Goal: Task Accomplishment & Management: Complete application form

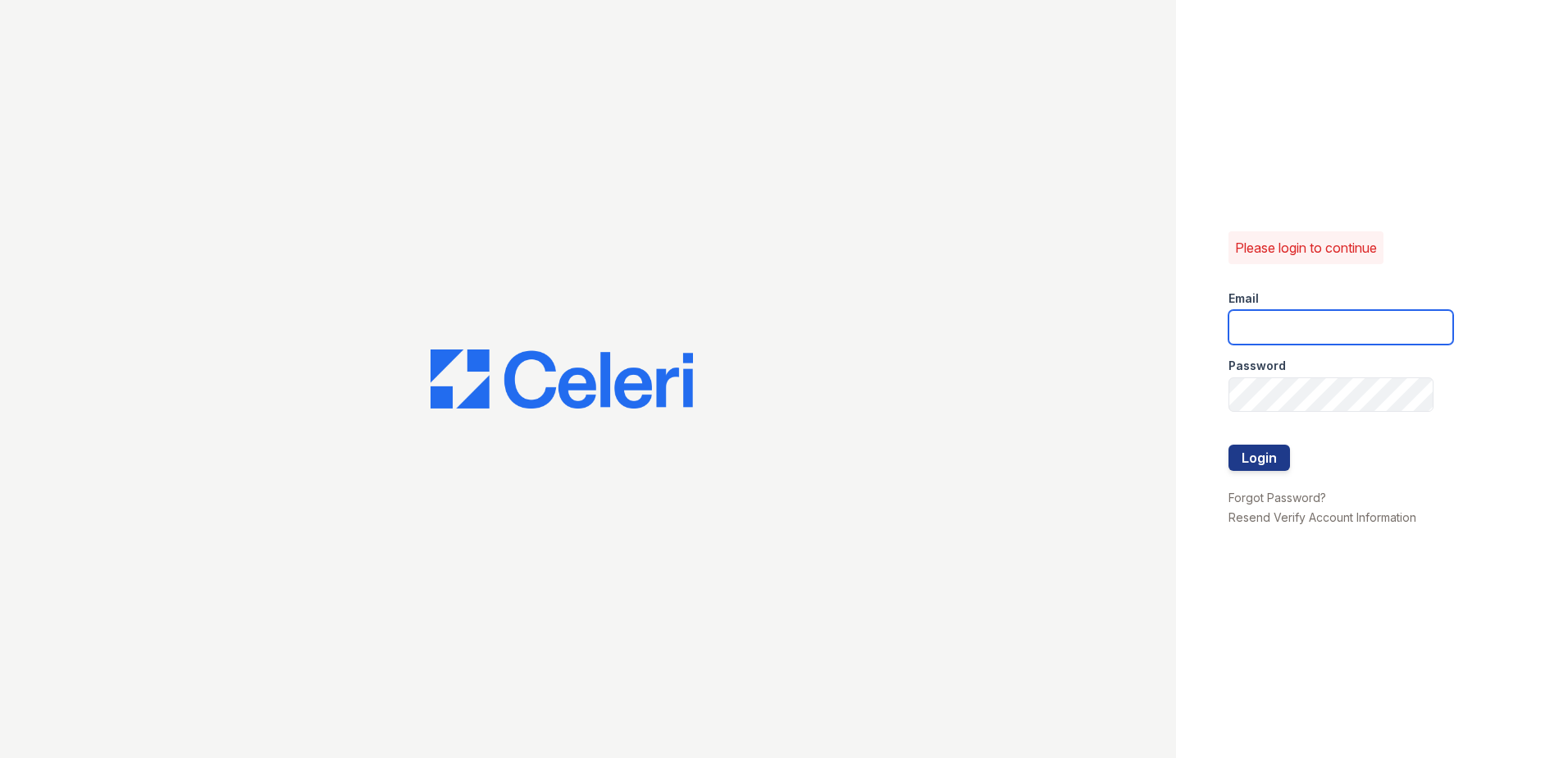
click at [1293, 319] on input "email" at bounding box center [1340, 327] width 225 height 35
click at [1327, 323] on input "email" at bounding box center [1340, 327] width 225 height 35
type input "arriveodenton@trinity-pm.com"
click at [1335, 413] on div at bounding box center [1340, 427] width 225 height 33
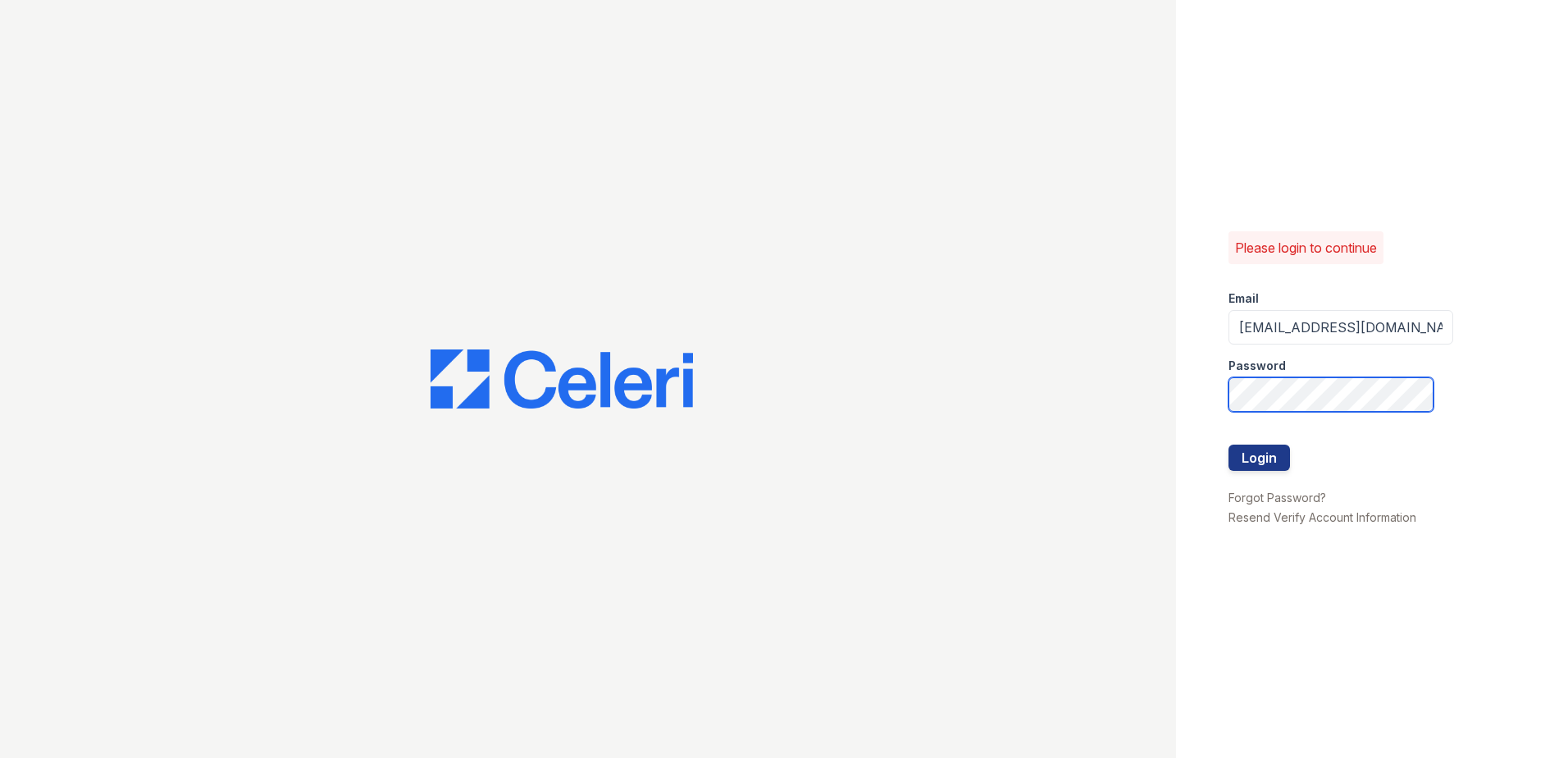
click at [1207, 395] on div "Please login to continue Email arriveodenton@trinity-pm.com Password Login Forg…" at bounding box center [1372, 379] width 392 height 758
click at [1228, 444] on button "Login" at bounding box center [1259, 457] width 62 height 26
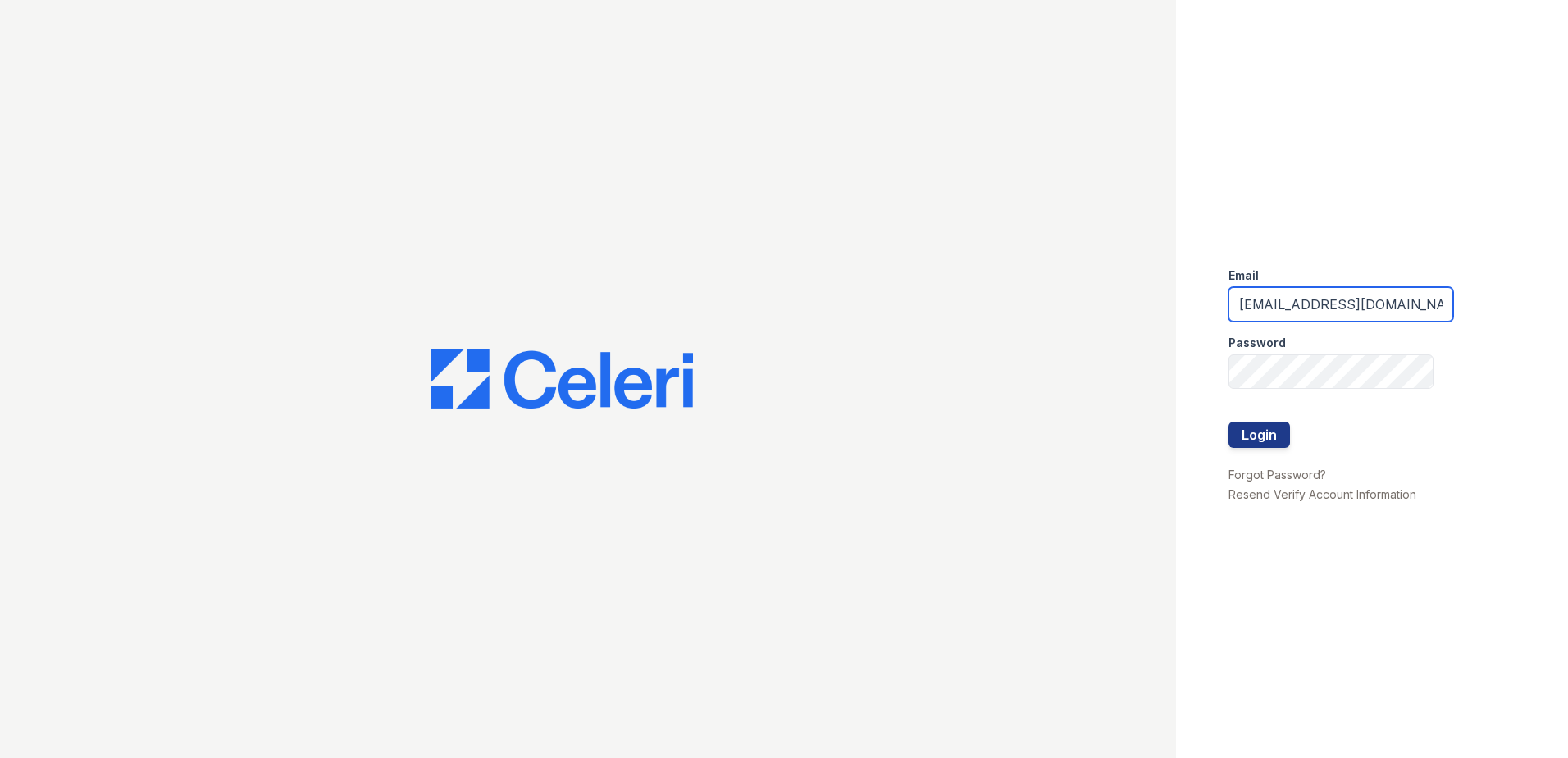
click at [1326, 301] on input "[EMAIL_ADDRESS][DOMAIN_NAME]" at bounding box center [1340, 304] width 225 height 35
type input "arriveodentonsouth@trinity-pm.com"
click at [1228, 421] on button "Login" at bounding box center [1259, 434] width 62 height 26
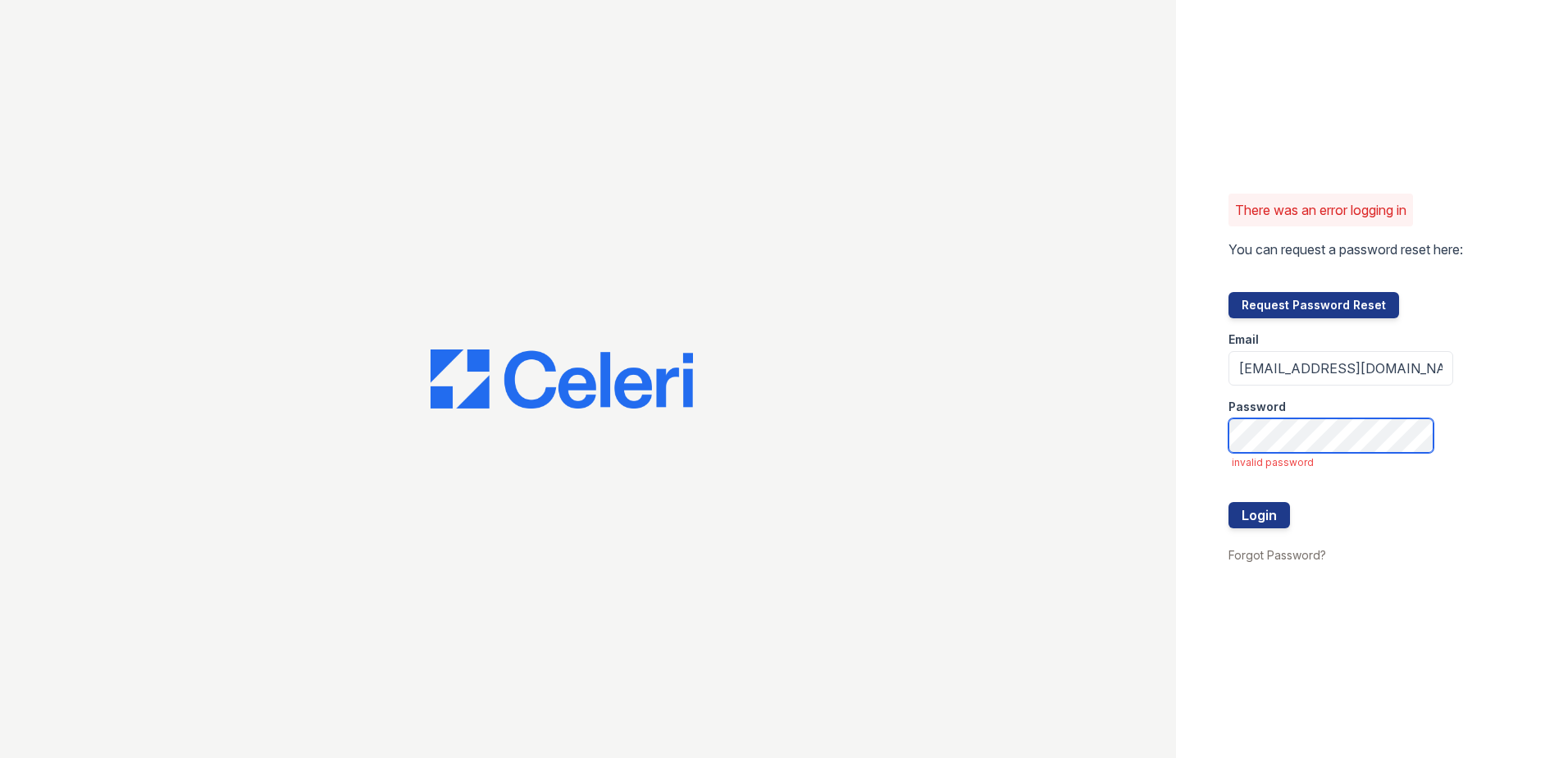
click at [1228, 502] on button "Login" at bounding box center [1259, 515] width 62 height 26
click at [1267, 521] on button "Login" at bounding box center [1259, 515] width 62 height 26
click at [1252, 511] on button "Login" at bounding box center [1259, 515] width 62 height 26
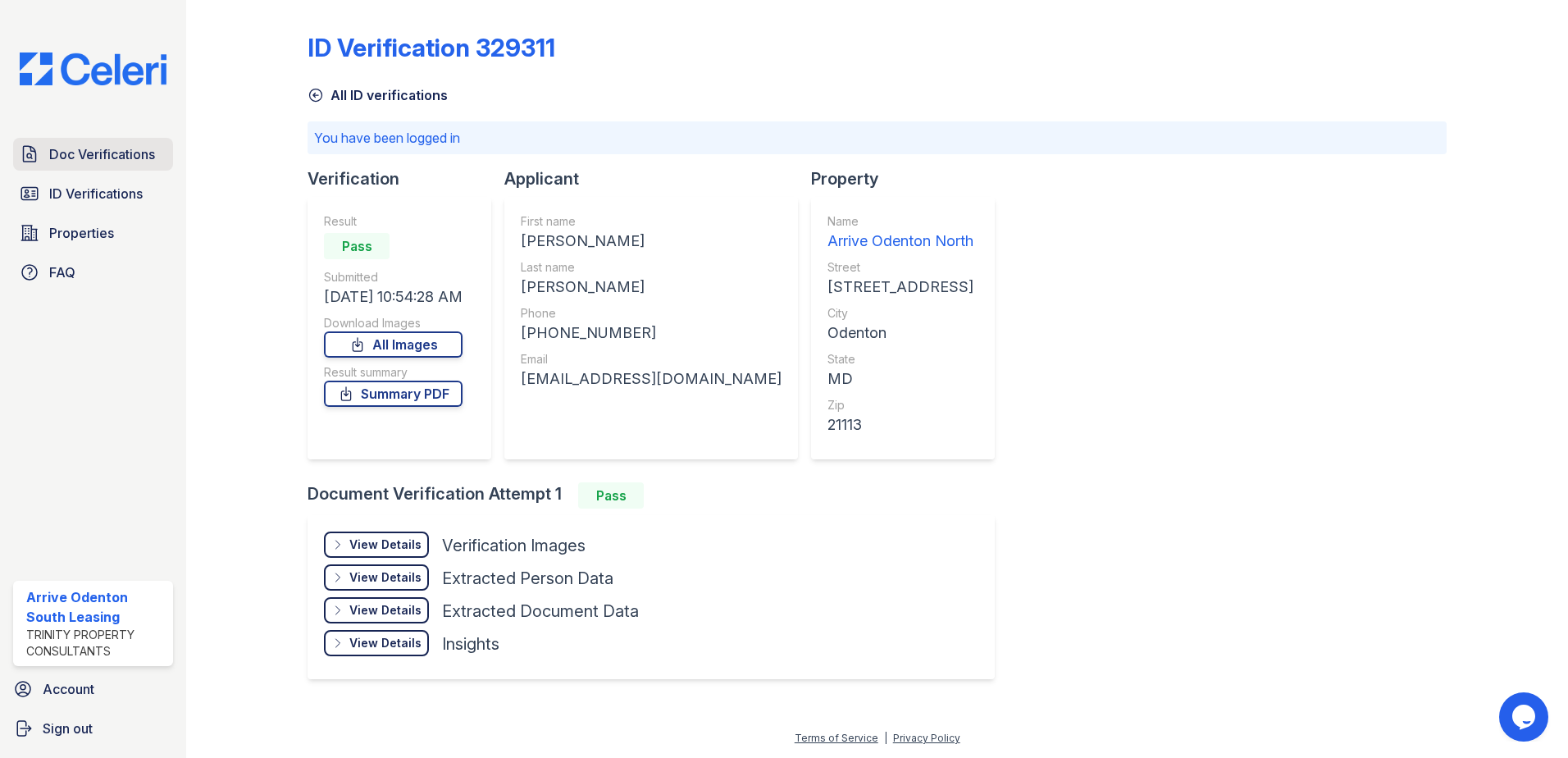
click at [83, 146] on span "Doc Verifications" at bounding box center [102, 154] width 105 height 20
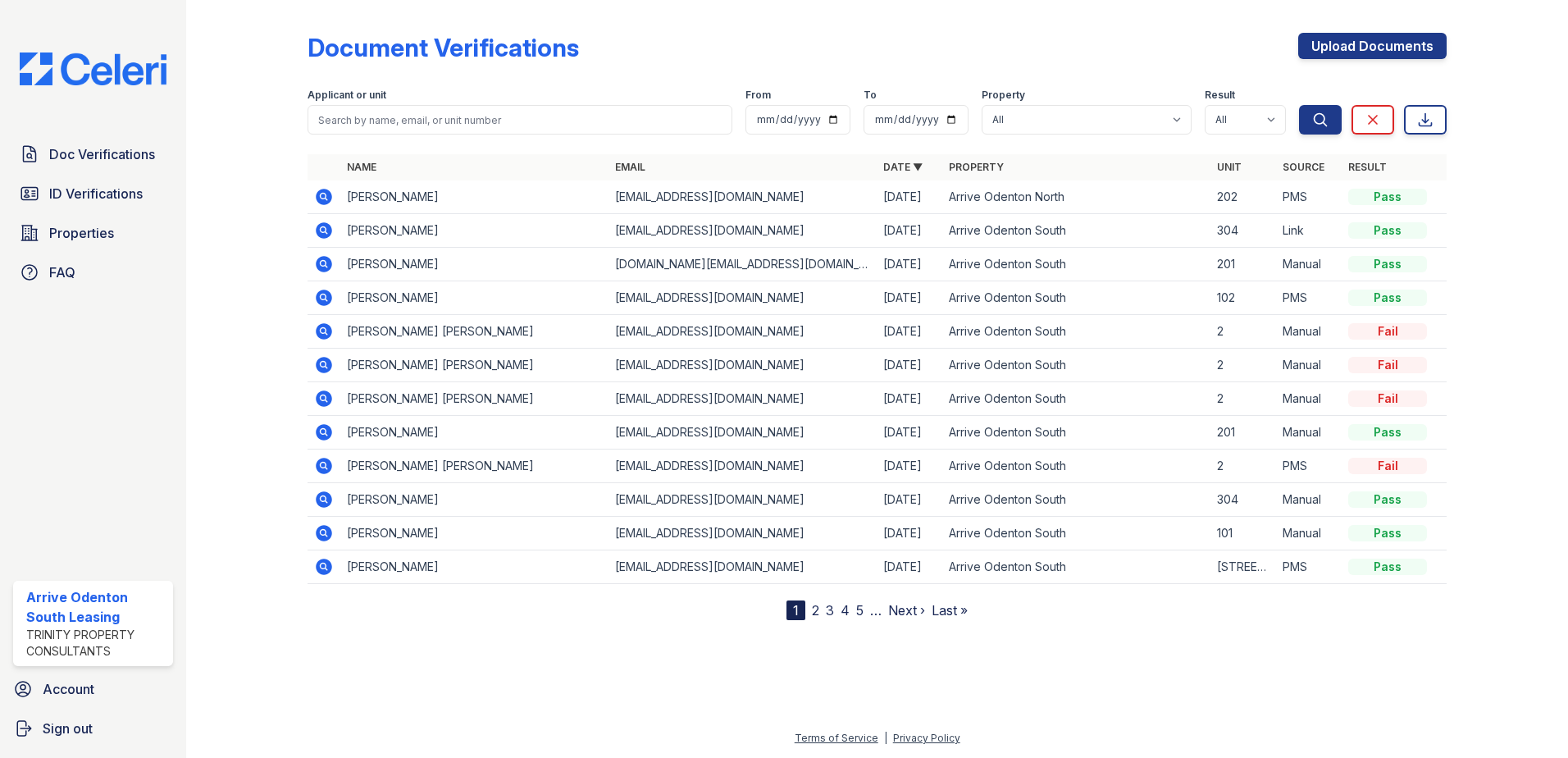
click at [553, 104] on div "Applicant or unit" at bounding box center [521, 96] width 425 height 17
click at [551, 116] on input "search" at bounding box center [521, 120] width 425 height 30
paste input "ood afternoon, ​ I hope you're doing well! I just wanted to check in and see if…"
type input "ood afternoon, ​ I hope you're doing well! I just wanted to check in and see if…"
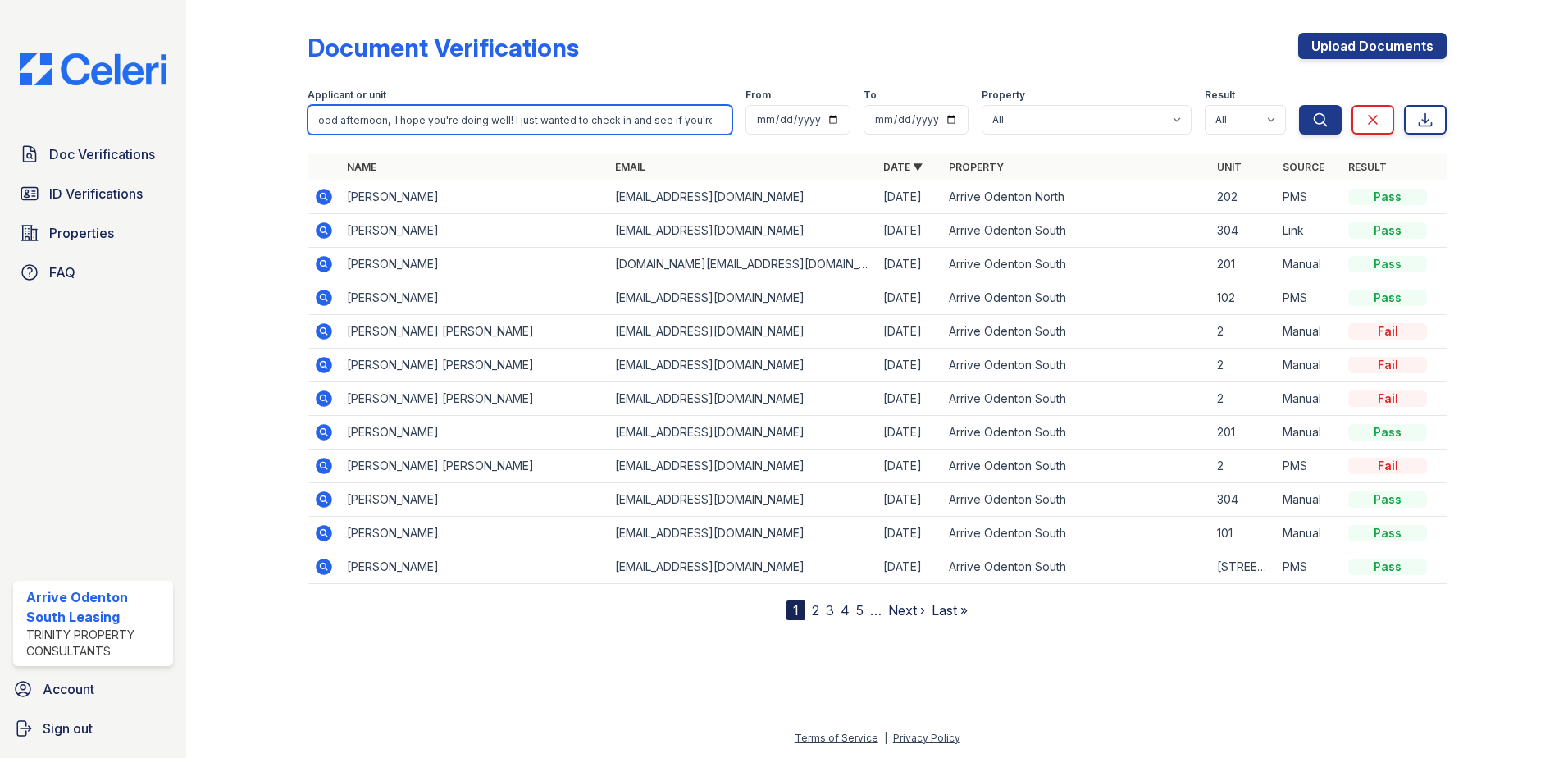
scroll to position [0, 2255]
click at [717, 122] on input "ood afternoon, ​ I hope you're doing well! I just wanted to check in and see if…" at bounding box center [521, 120] width 425 height 30
click at [468, 112] on input "search" at bounding box center [521, 120] width 425 height 30
paste input "Hyacintiana"
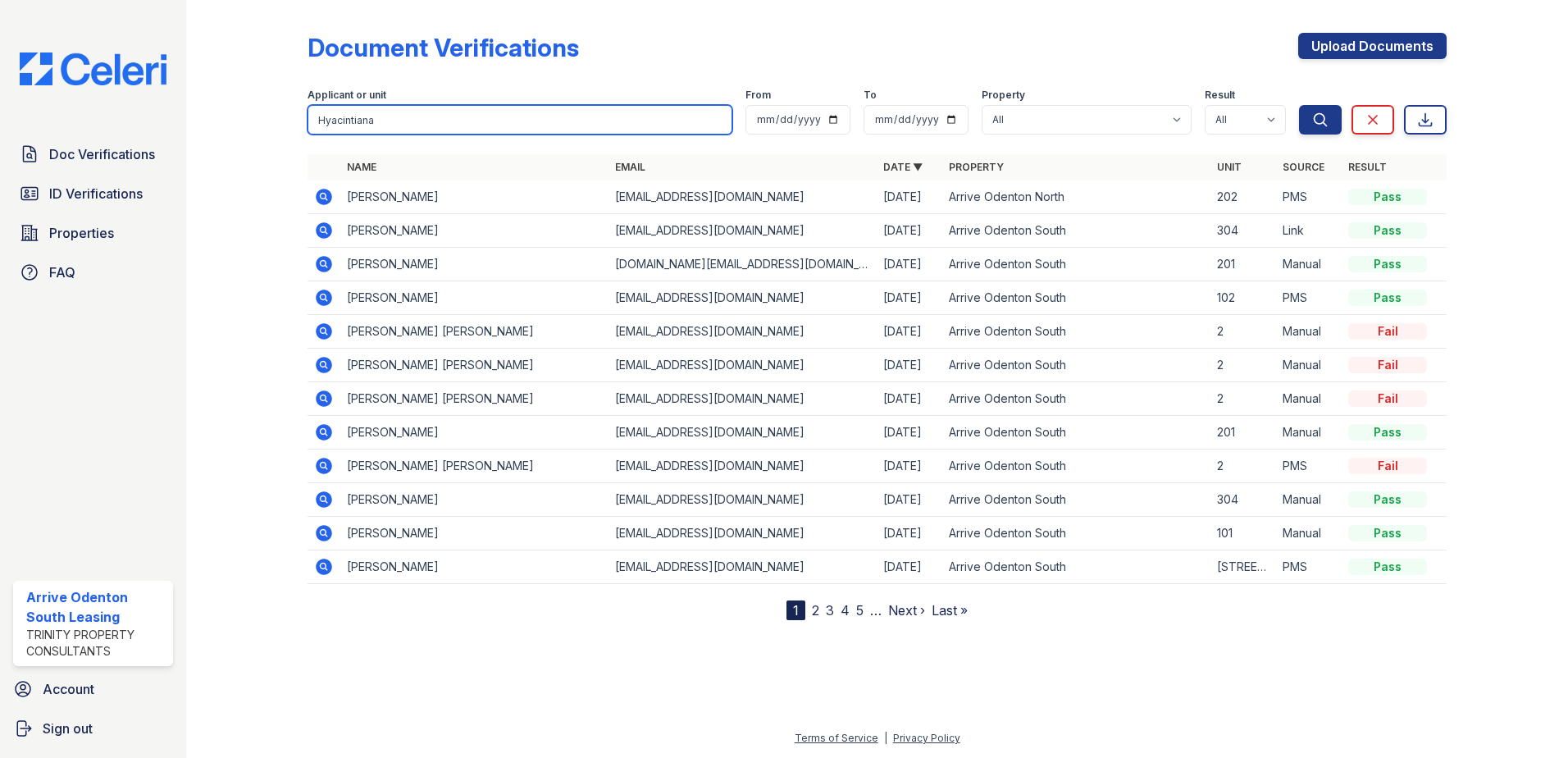
type input "Hyacintiana"
click at [1299, 105] on button "Search" at bounding box center [1320, 120] width 43 height 30
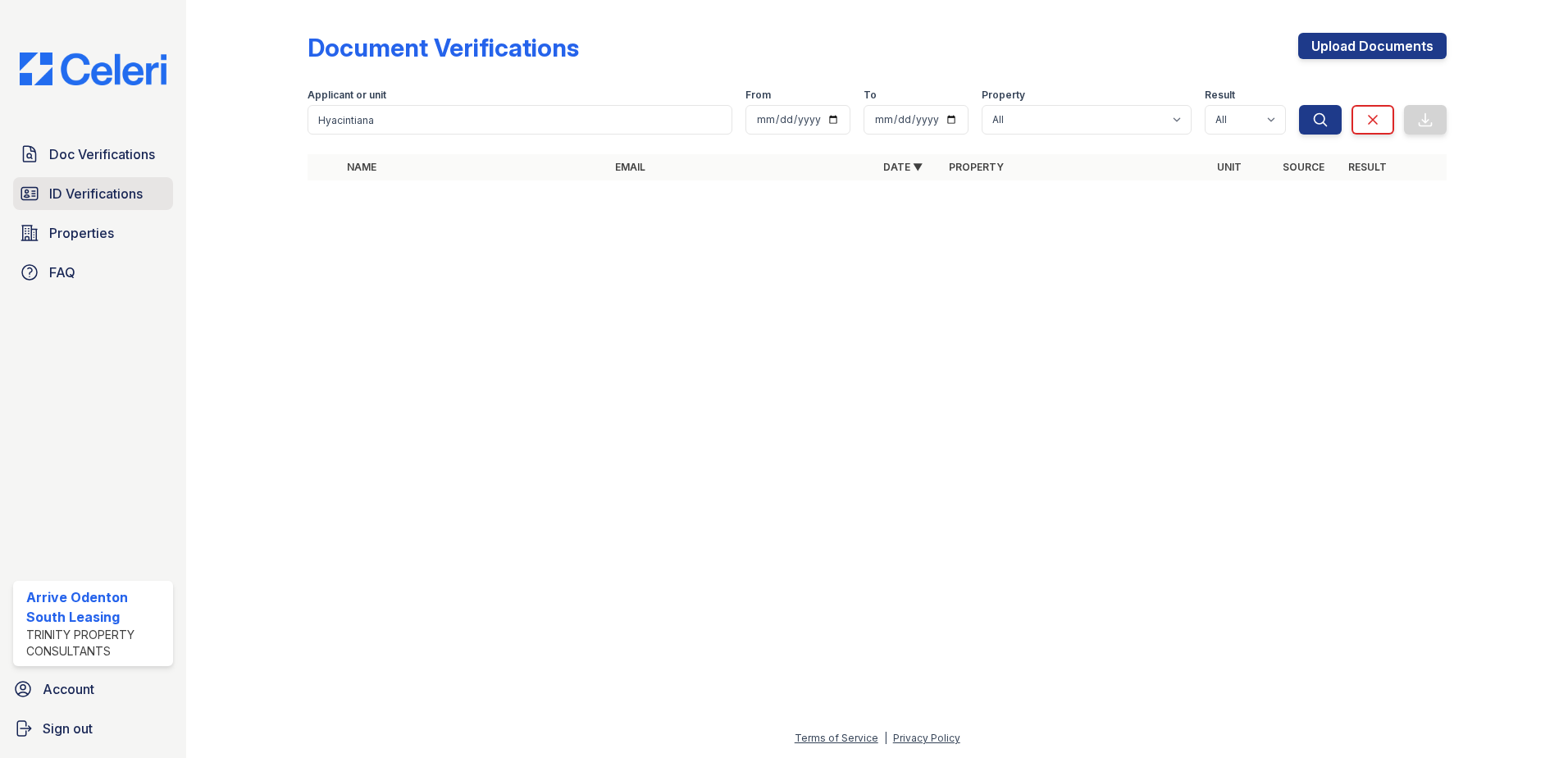
click at [52, 187] on span "ID Verifications" at bounding box center [96, 194] width 93 height 20
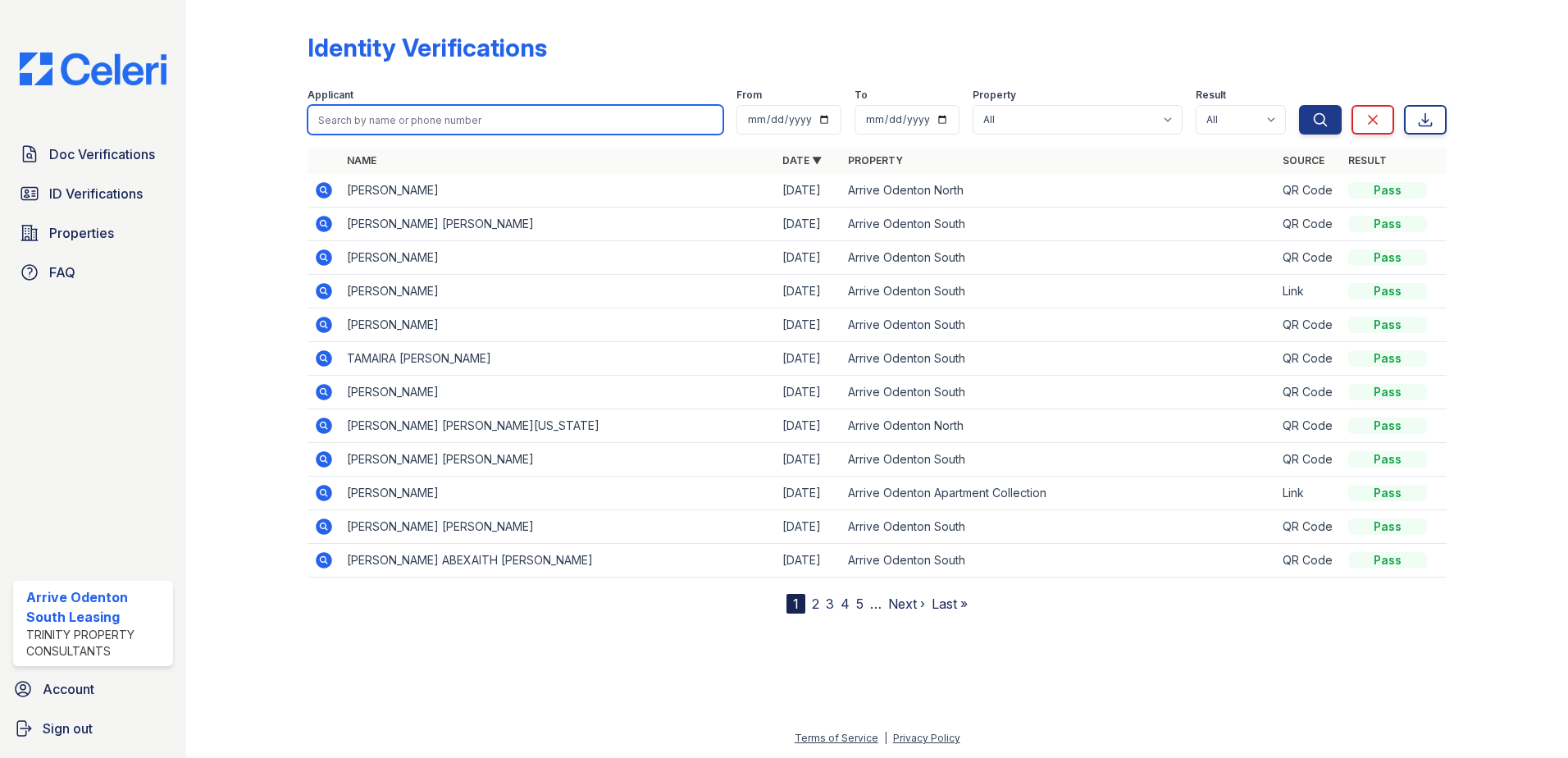
click at [410, 118] on input "search" at bounding box center [516, 120] width 415 height 30
paste input "Hyacintiana"
type input "Hyacintiana"
click at [1299, 105] on button "Search" at bounding box center [1320, 120] width 43 height 30
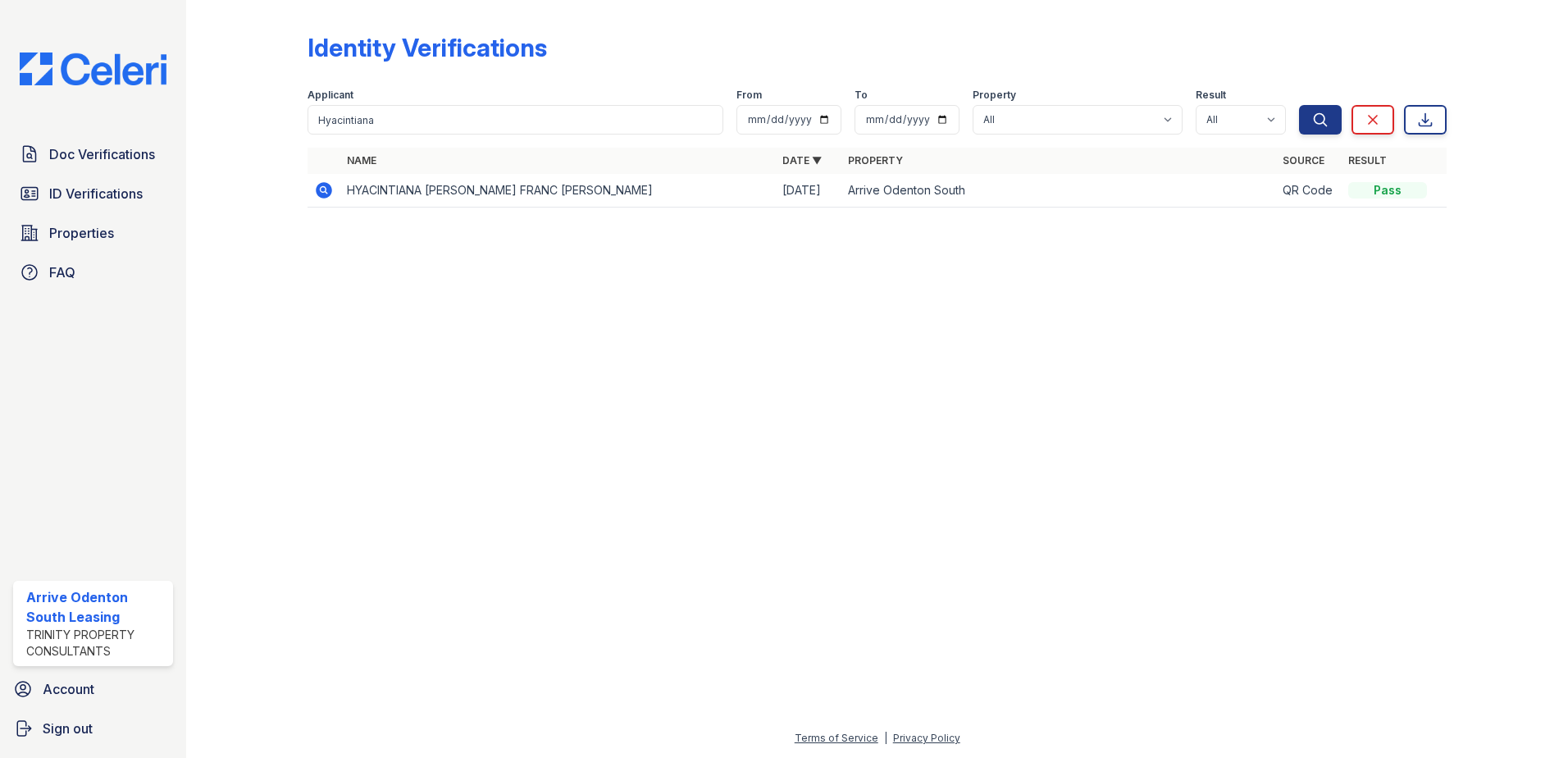
click at [327, 190] on icon at bounding box center [324, 191] width 20 height 20
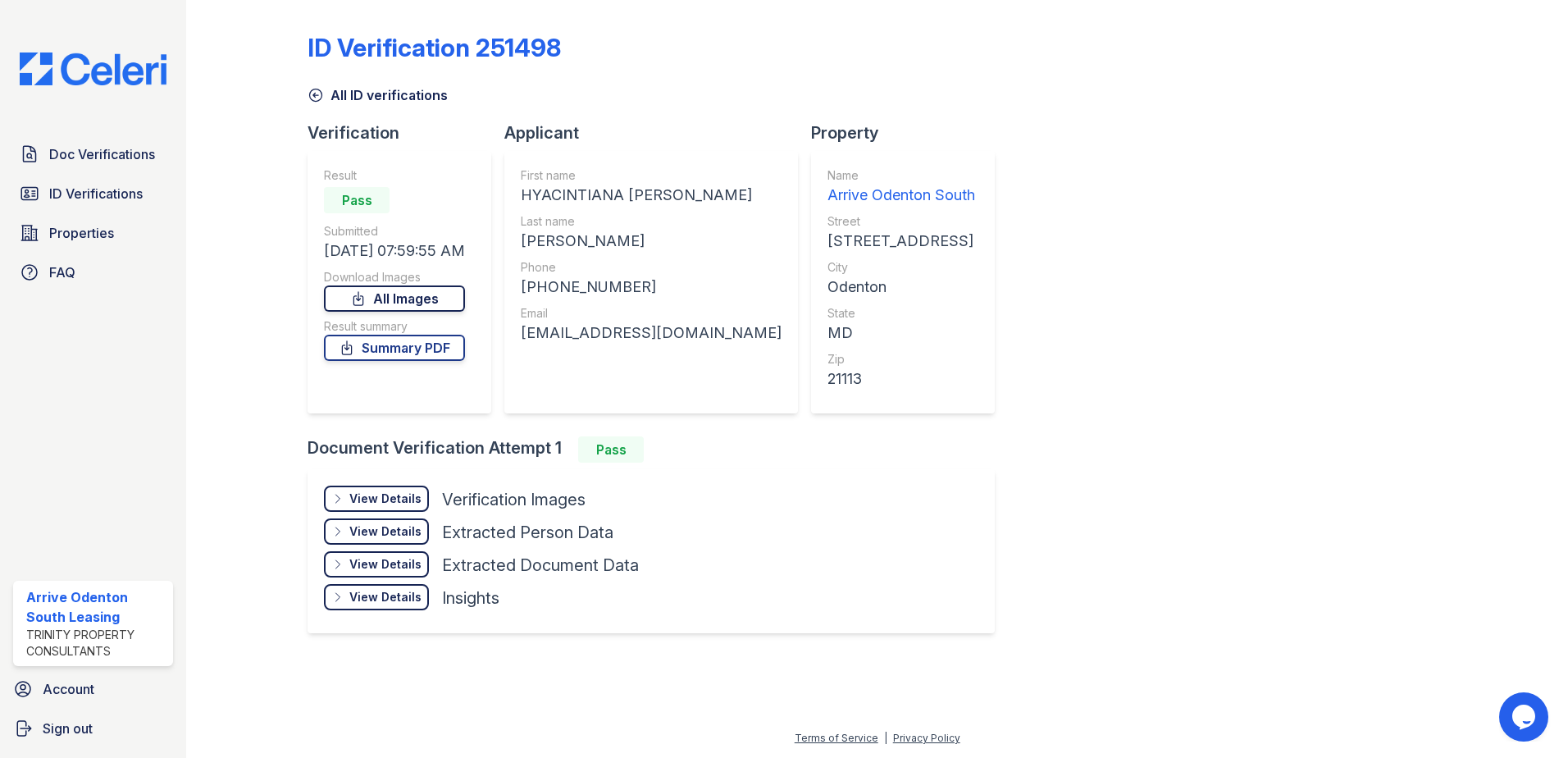
click at [411, 295] on link "All Images" at bounding box center [394, 298] width 141 height 26
click at [117, 190] on span "ID Verifications" at bounding box center [96, 194] width 93 height 20
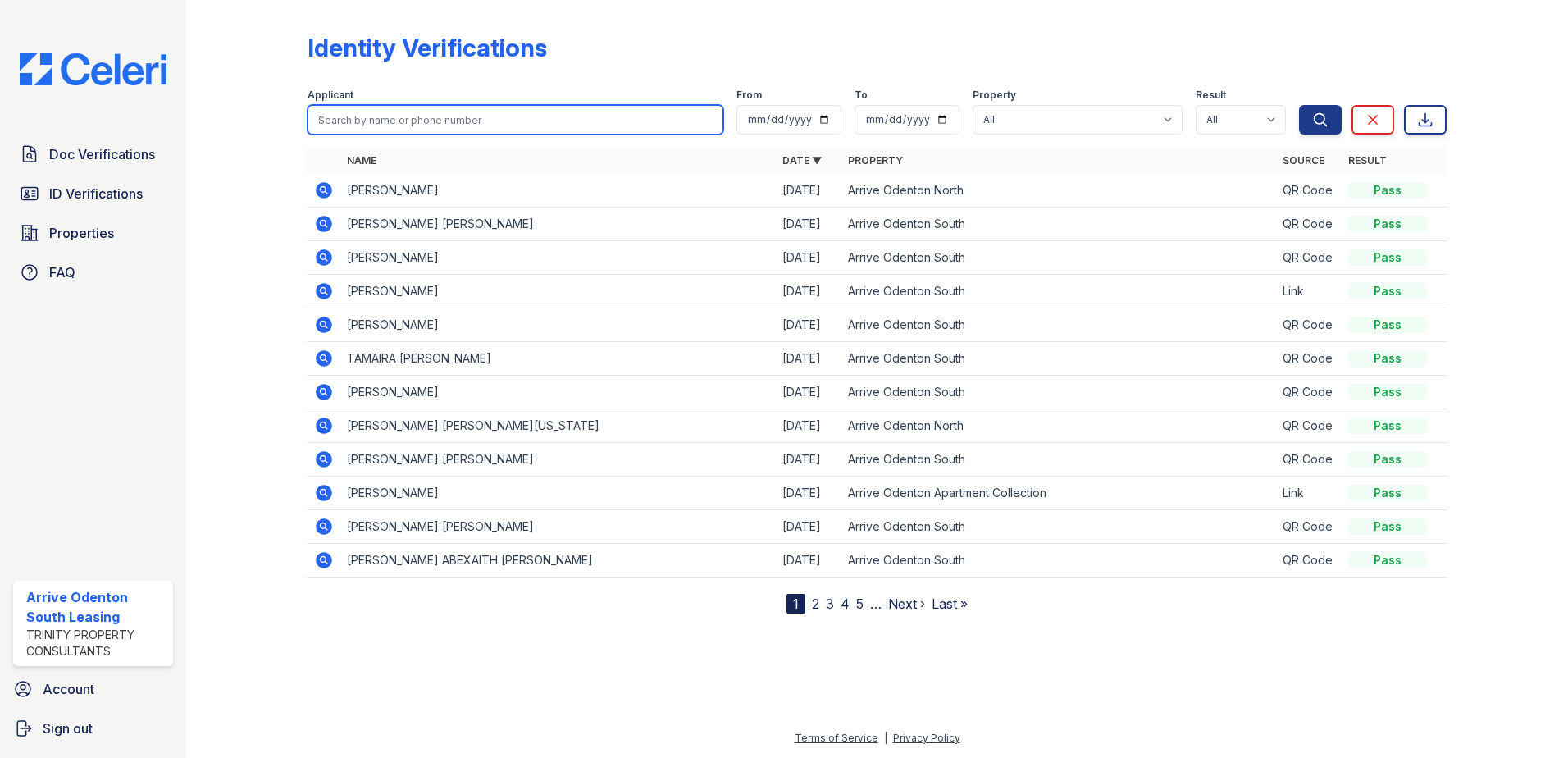
click at [413, 118] on input "search" at bounding box center [516, 120] width 415 height 30
paste input "lewis"
type input "lewis"
click at [1299, 105] on button "Search" at bounding box center [1320, 120] width 43 height 30
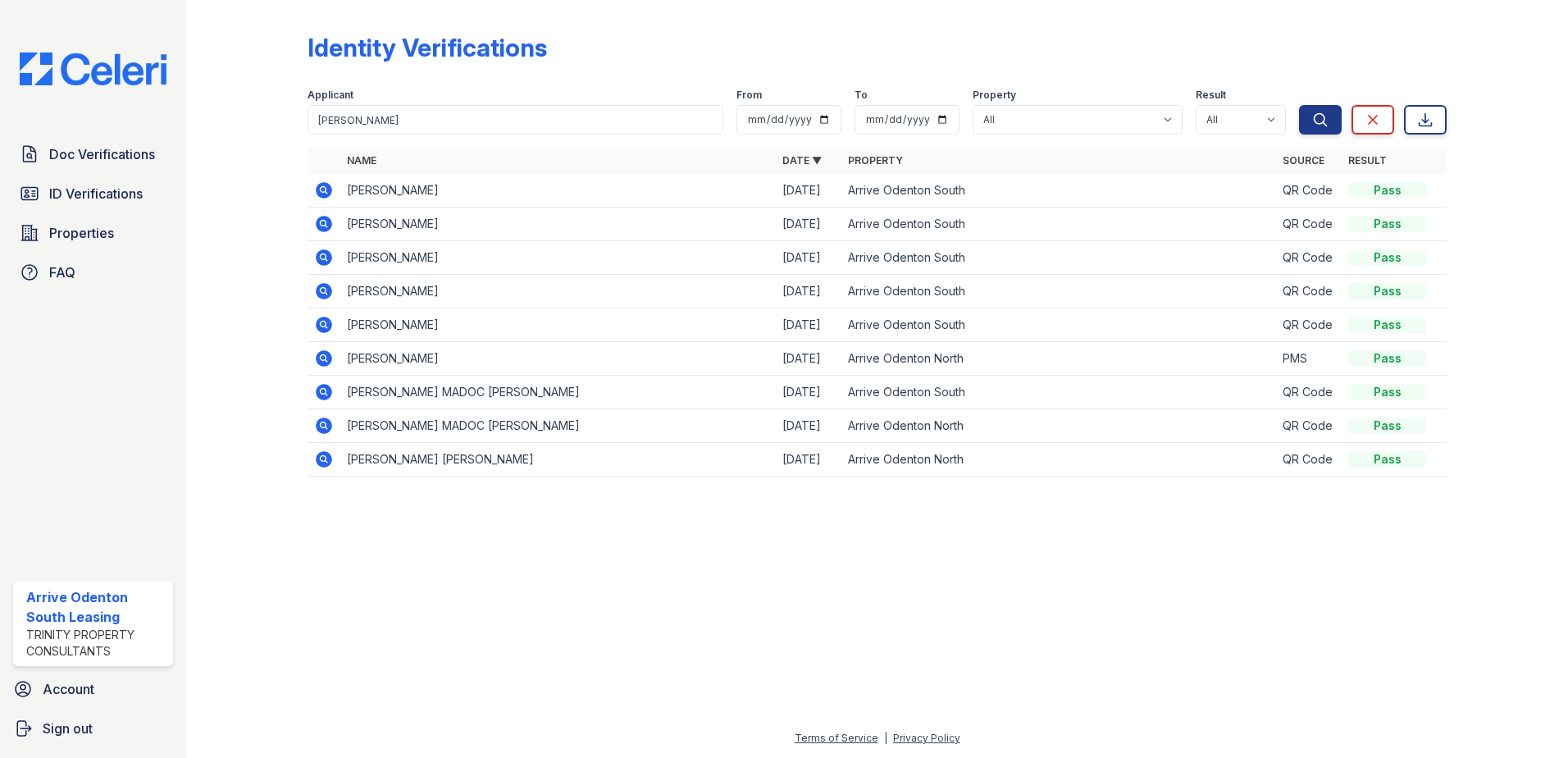
click at [317, 226] on icon at bounding box center [324, 224] width 17 height 17
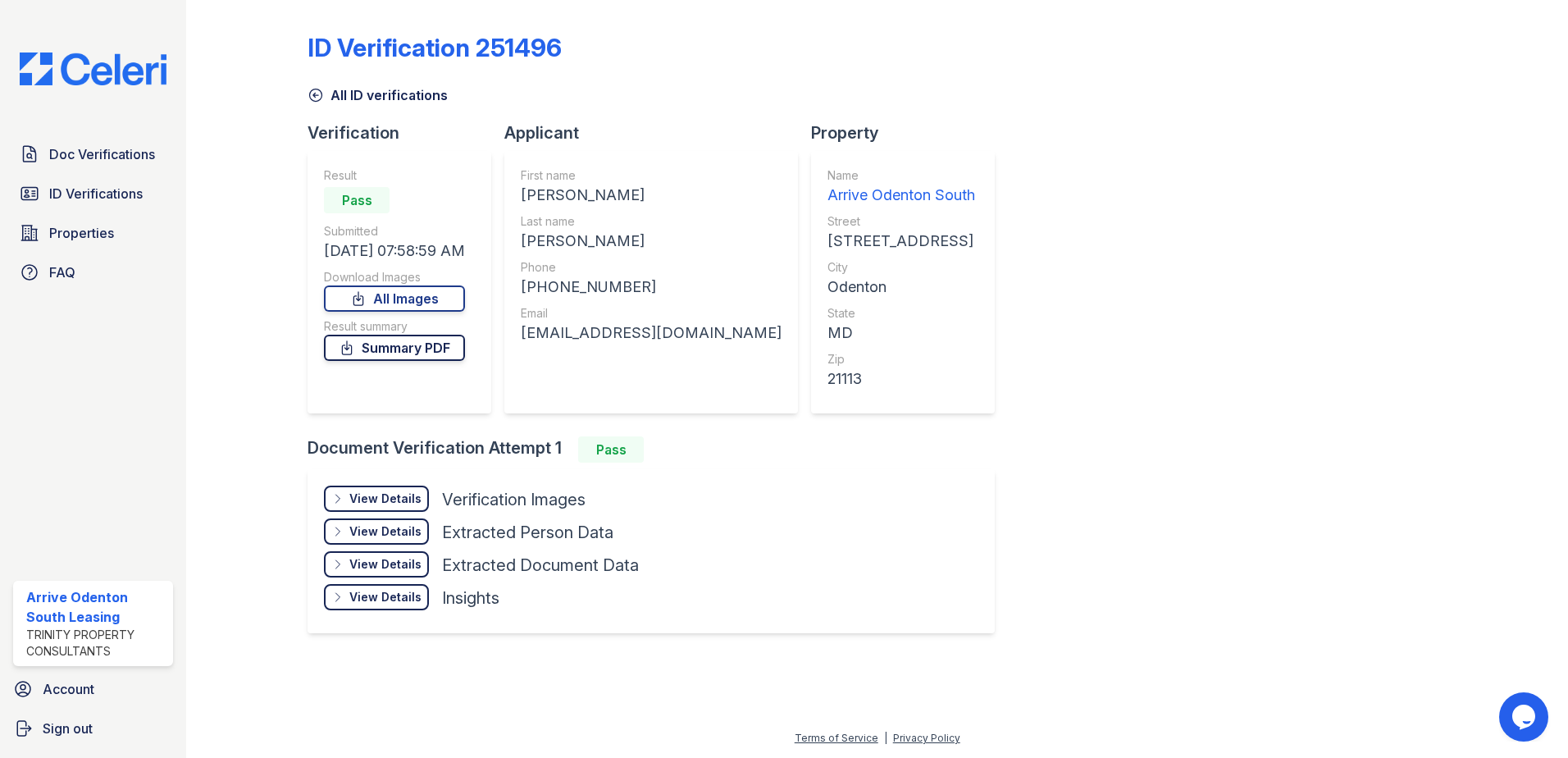
click at [411, 348] on link "Summary PDF" at bounding box center [394, 348] width 141 height 26
click at [383, 300] on link "All Images" at bounding box center [394, 298] width 141 height 26
click at [110, 196] on span "ID Verifications" at bounding box center [96, 194] width 93 height 20
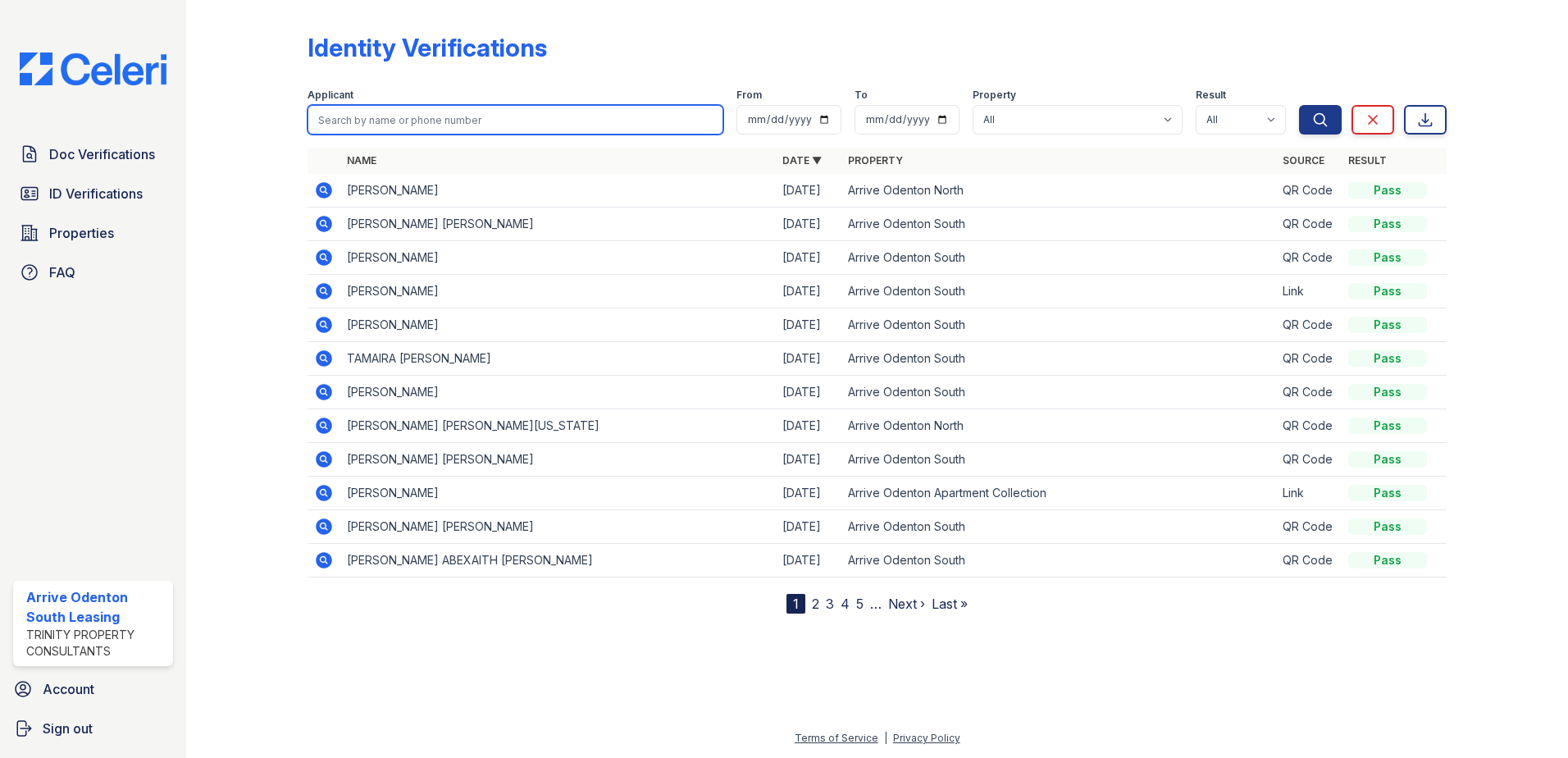
click at [457, 115] on input "search" at bounding box center [516, 120] width 415 height 30
type input "Hyacintiana"
click at [1299, 105] on button "Search" at bounding box center [1320, 120] width 43 height 30
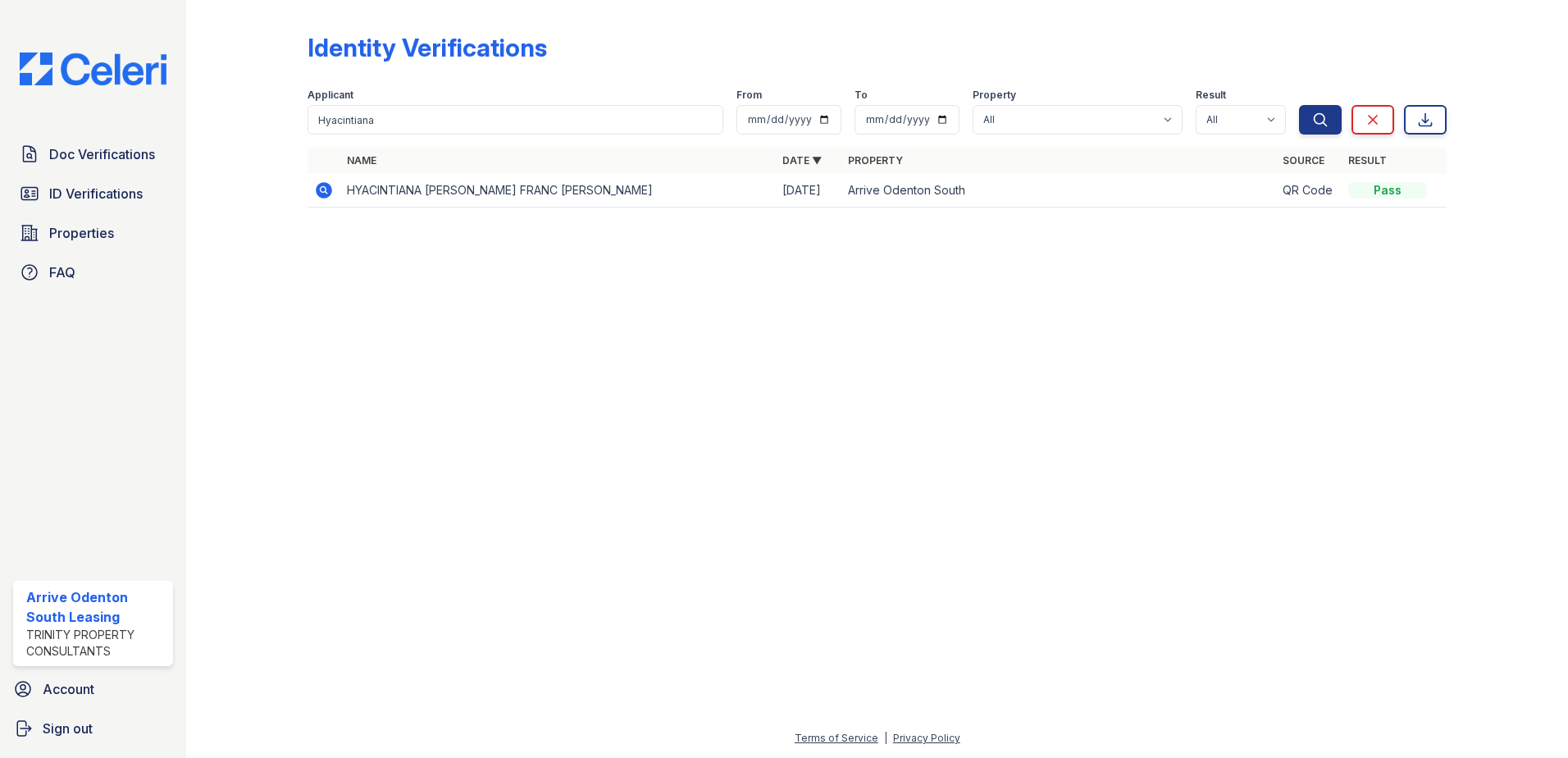
click at [330, 190] on td at bounding box center [324, 191] width 33 height 34
click at [324, 190] on icon at bounding box center [323, 189] width 4 height 4
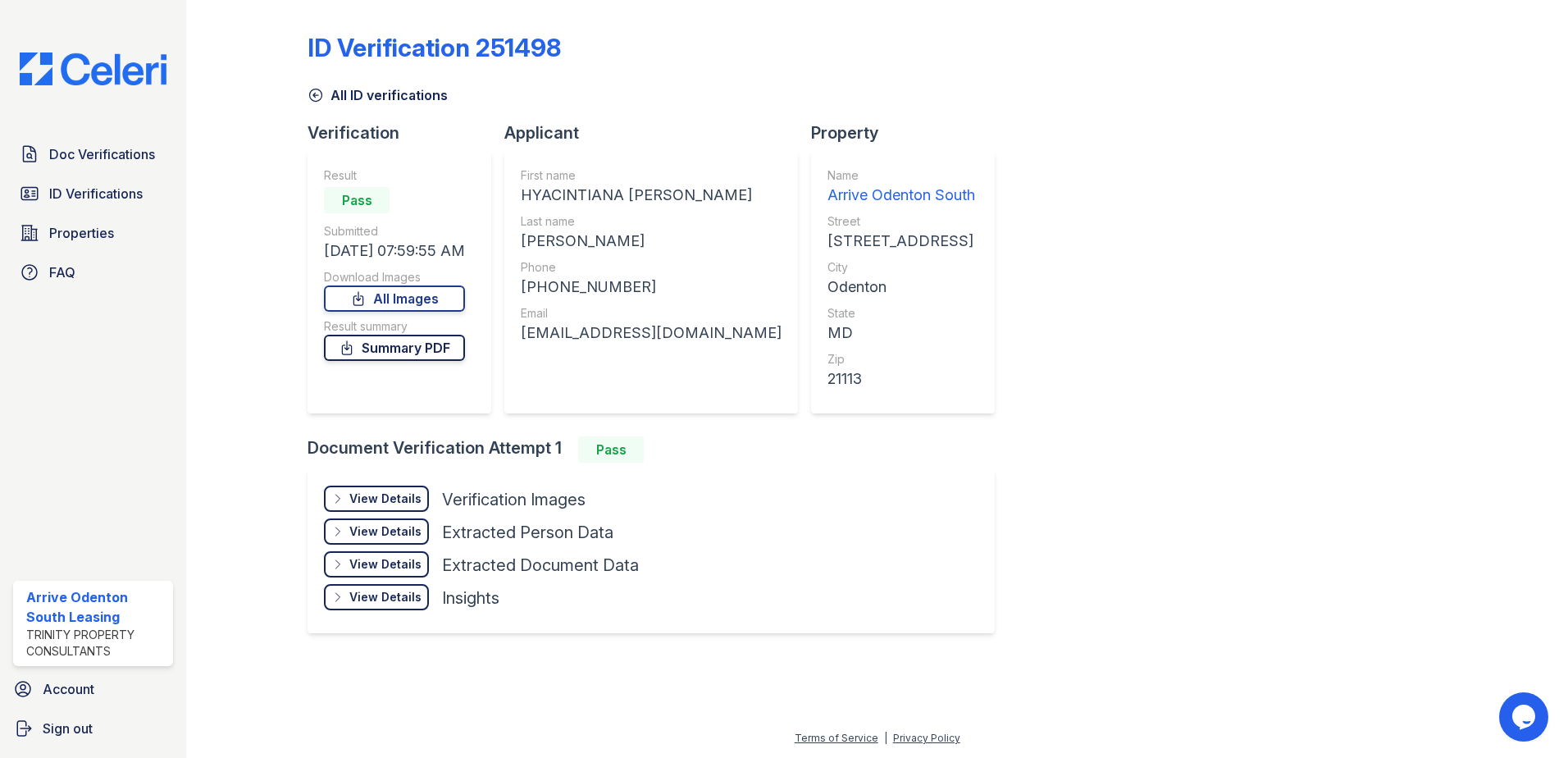
click at [401, 346] on link "Summary PDF" at bounding box center [394, 348] width 141 height 26
click at [134, 162] on span "Doc Verifications" at bounding box center [102, 154] width 105 height 20
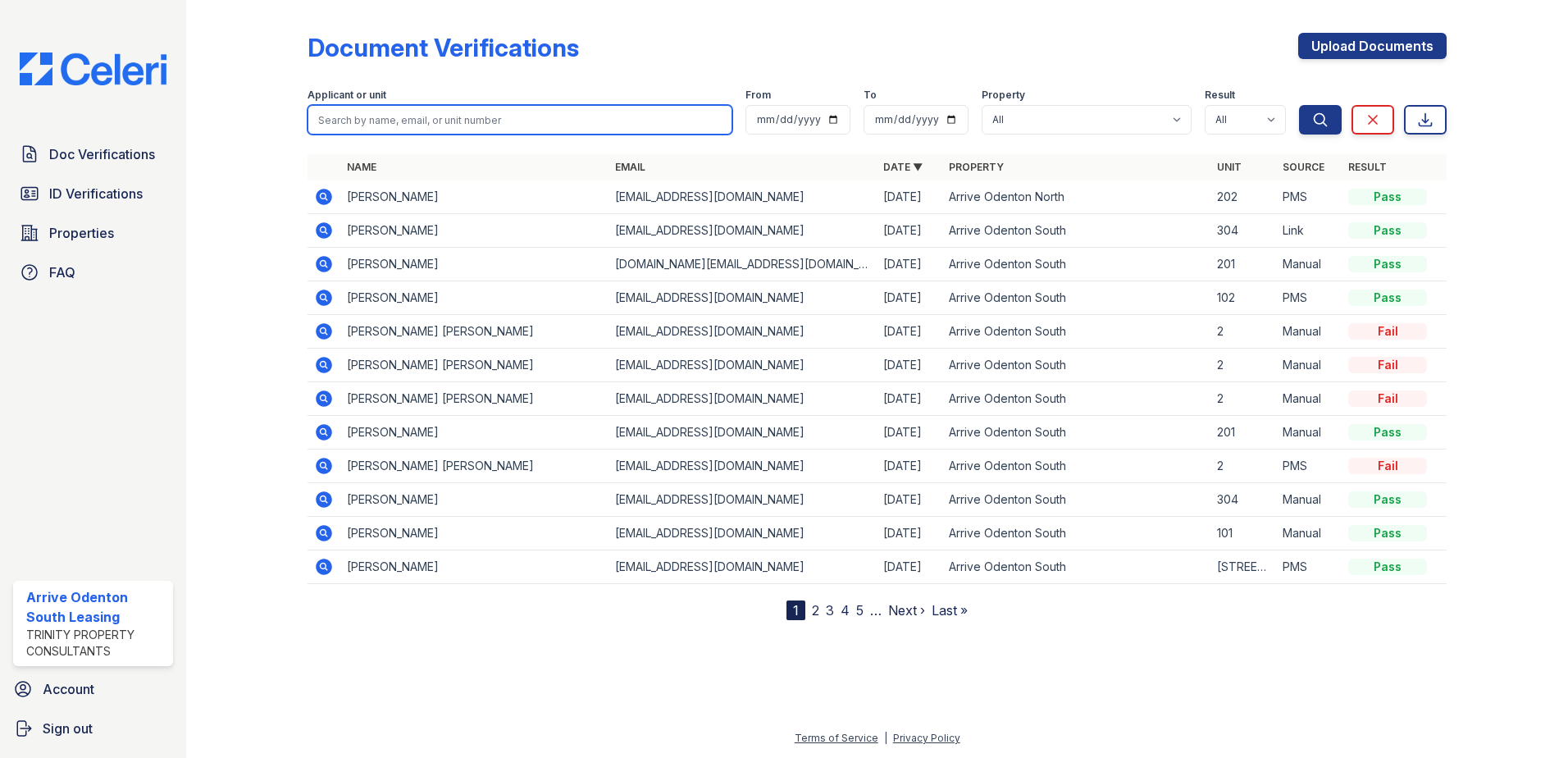
click at [369, 113] on input "search" at bounding box center [521, 120] width 425 height 30
type input "lewis"
click at [1299, 105] on button "Search" at bounding box center [1320, 120] width 43 height 30
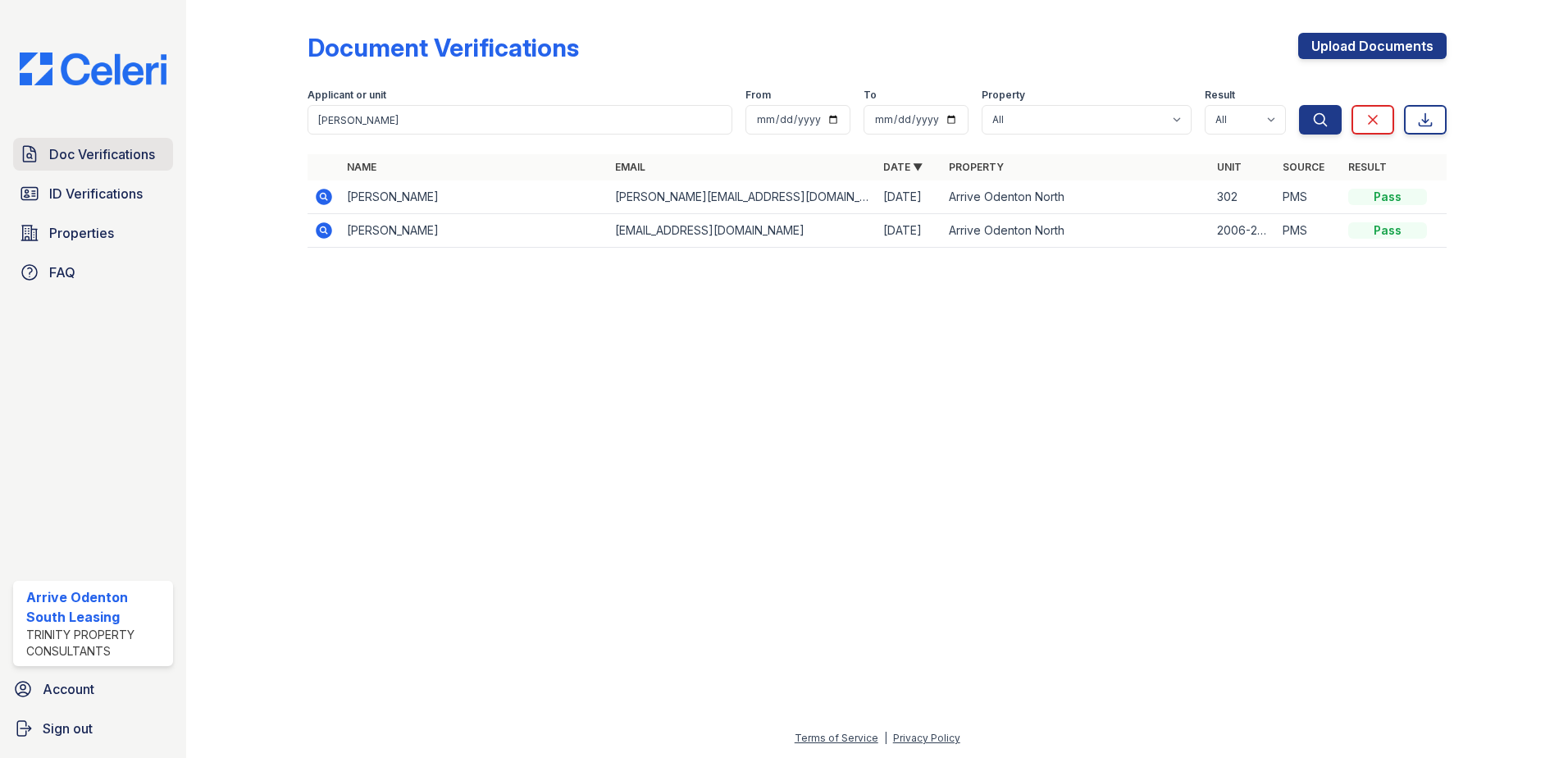
click at [99, 157] on span "Doc Verifications" at bounding box center [102, 154] width 105 height 20
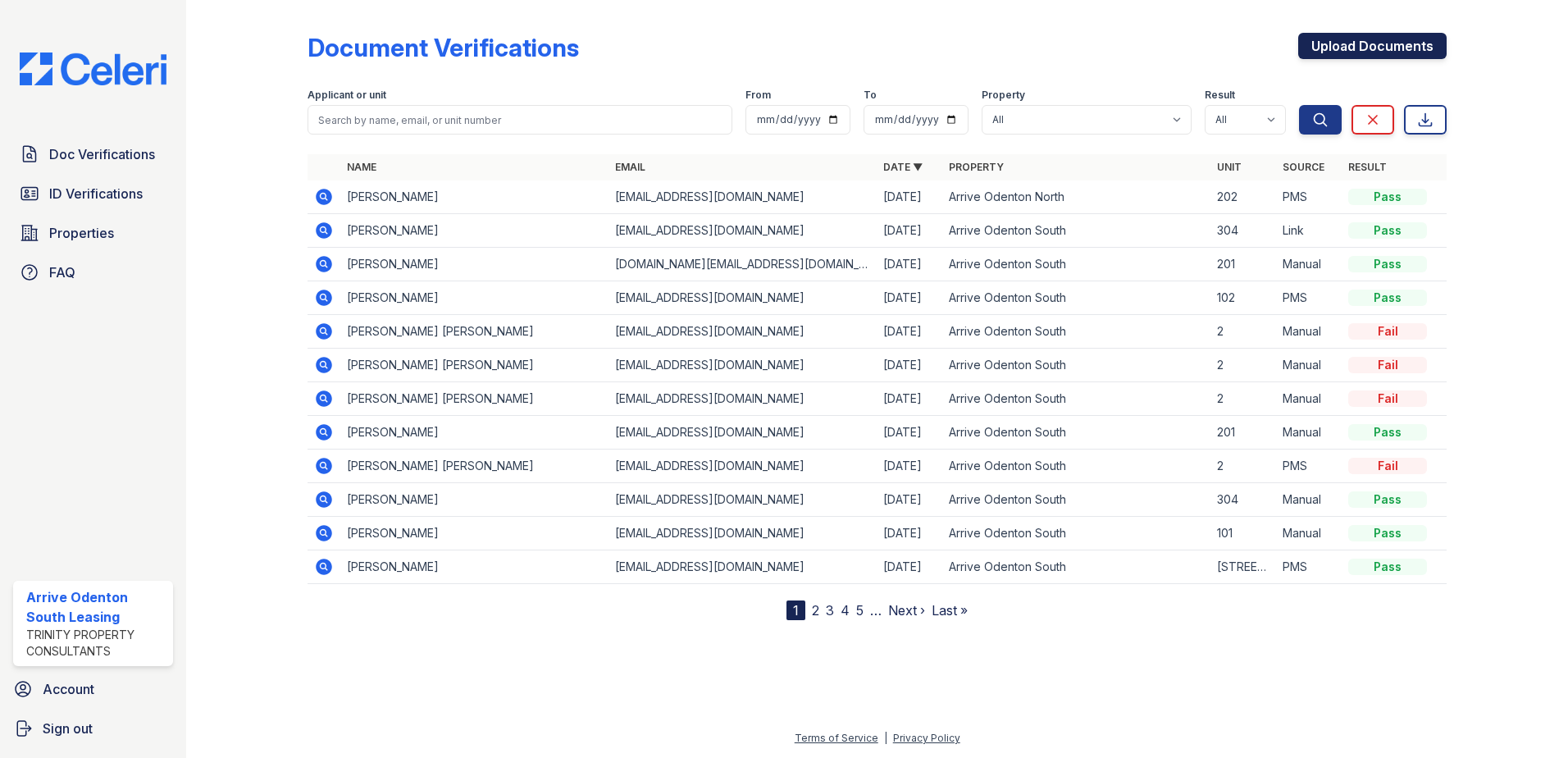
click at [1389, 39] on link "Upload Documents" at bounding box center [1372, 46] width 148 height 26
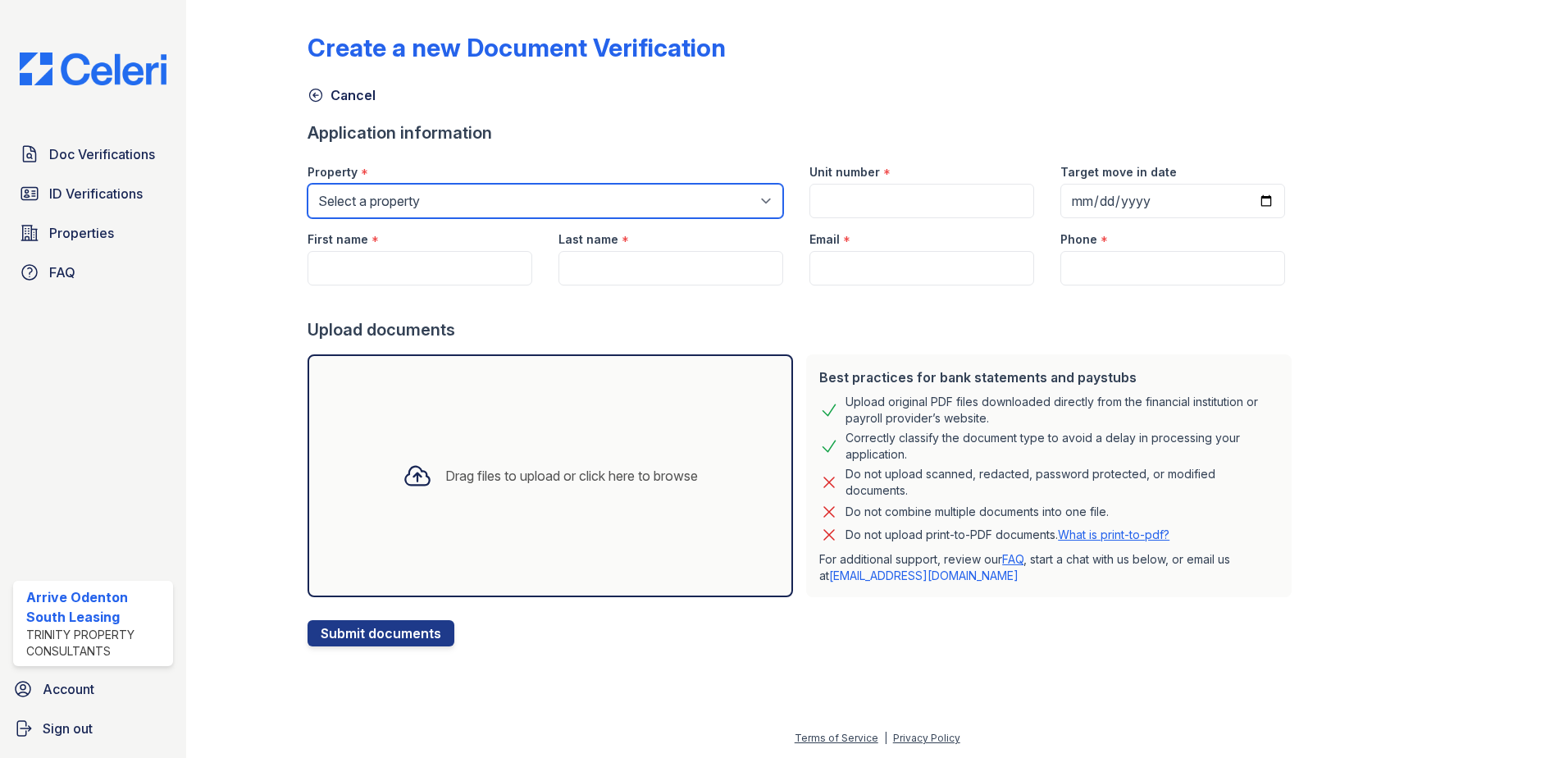
click at [636, 207] on select "Select a property Arrive Odenton Apartment Collection Arrive Odenton North Arri…" at bounding box center [546, 201] width 476 height 35
click at [308, 184] on select "Select a property Arrive Odenton Apartment Collection Arrive Odenton North Arri…" at bounding box center [546, 201] width 476 height 35
click at [467, 184] on div "Property * Select a property Arrive Odenton Apartment Collection Arrive Odenton…" at bounding box center [545, 185] width 502 height 68
click at [468, 202] on select "Select a property Arrive Odenton Apartment Collection Arrive Odenton North Arri…" at bounding box center [546, 201] width 476 height 35
select select "1816"
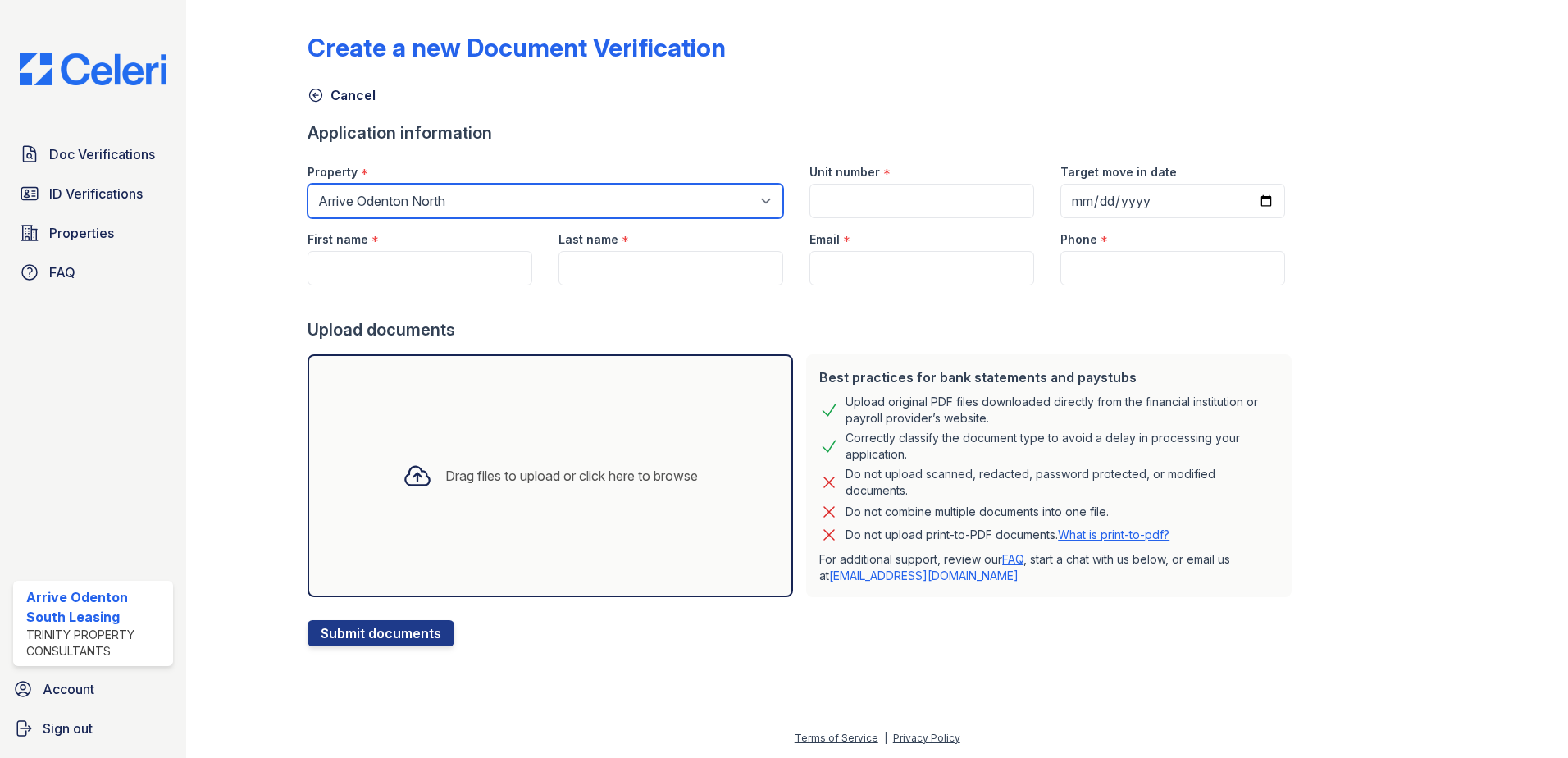
click at [308, 184] on select "Select a property Arrive Odenton Apartment Collection Arrive Odenton North Arri…" at bounding box center [546, 201] width 476 height 35
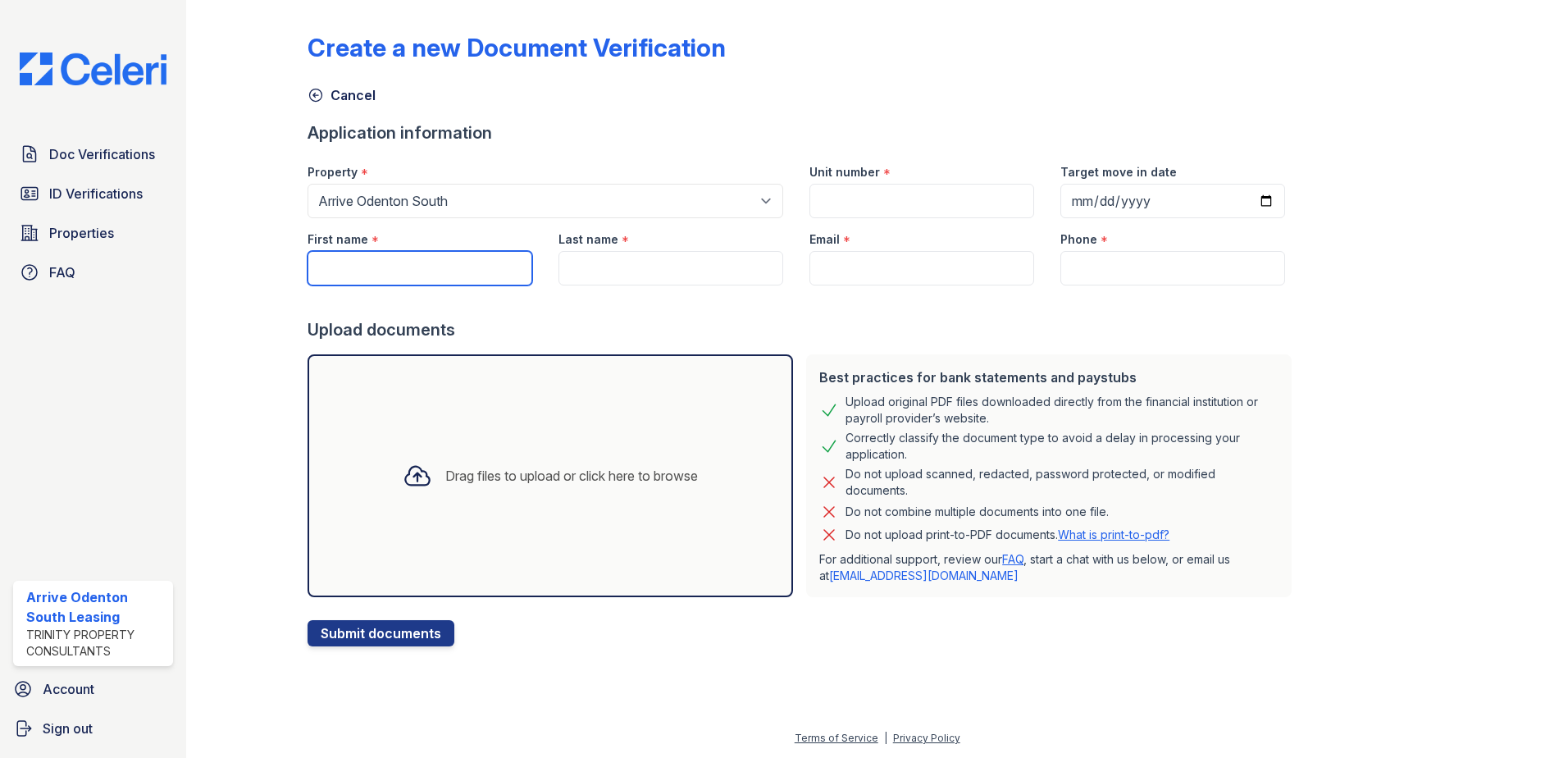
click at [447, 273] on input "First name" at bounding box center [420, 268] width 225 height 35
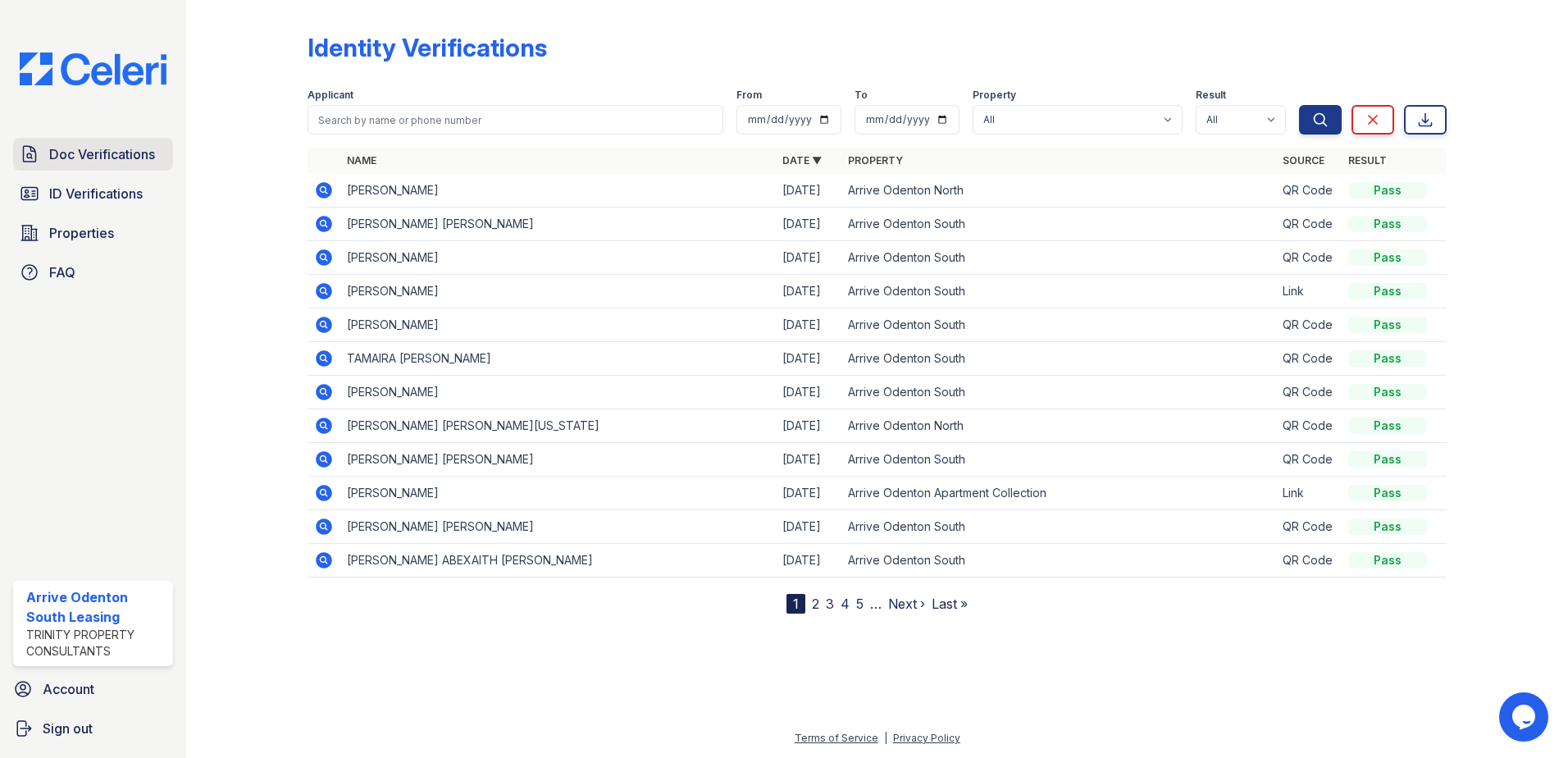
click at [136, 156] on span "Doc Verifications" at bounding box center [102, 154] width 105 height 20
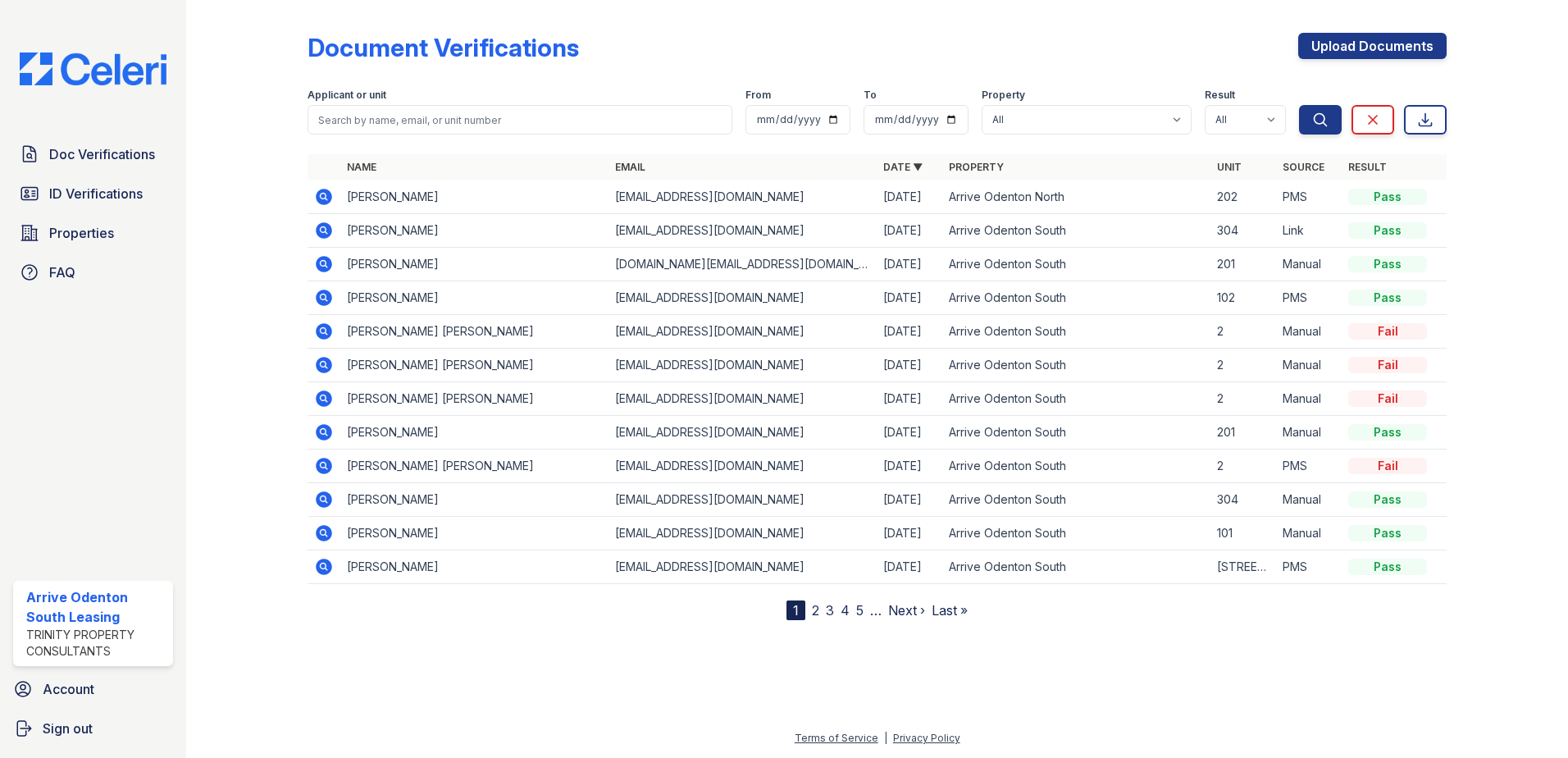
click at [327, 536] on icon at bounding box center [324, 533] width 20 height 20
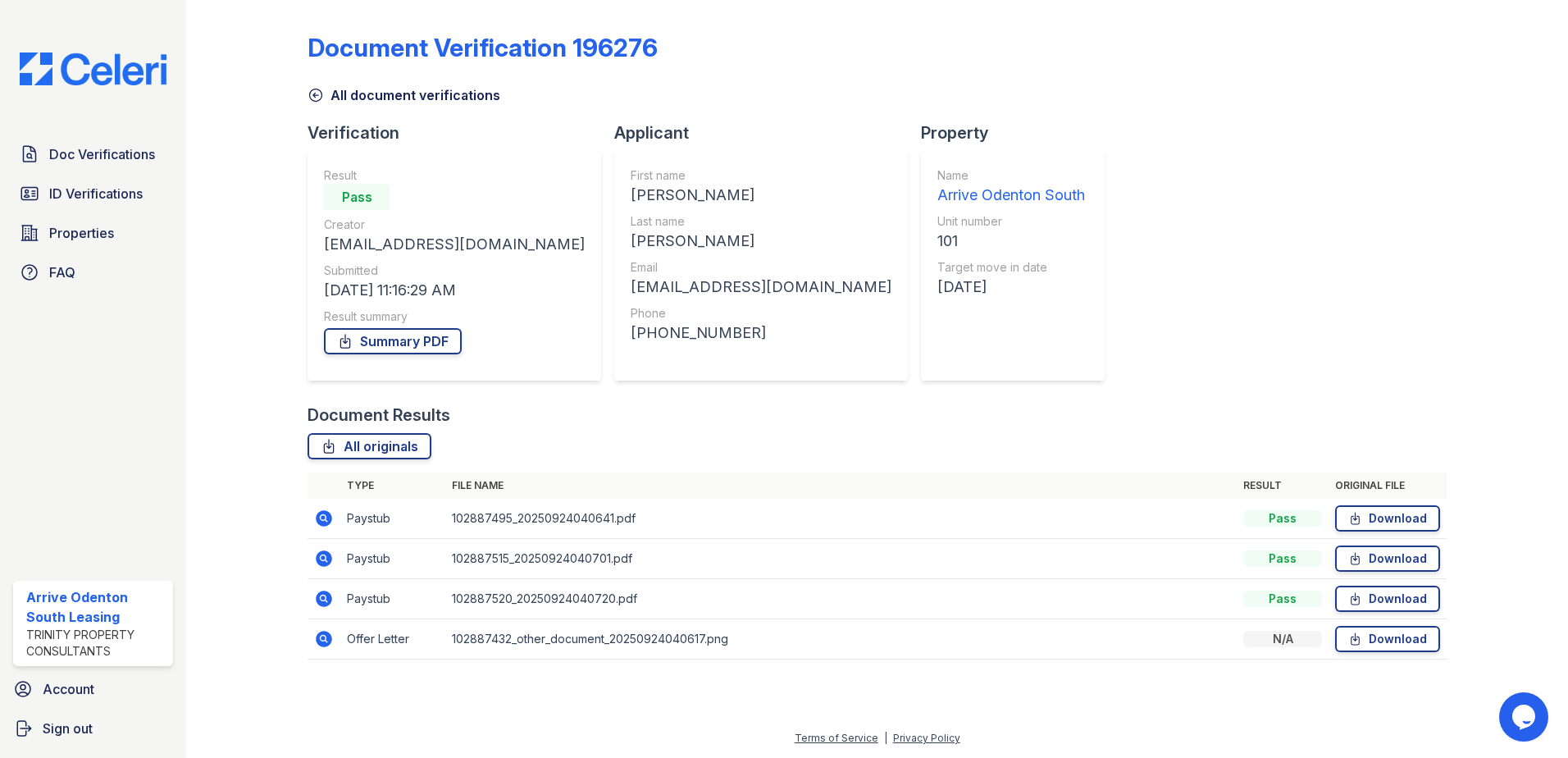
click at [330, 510] on icon at bounding box center [324, 519] width 20 height 20
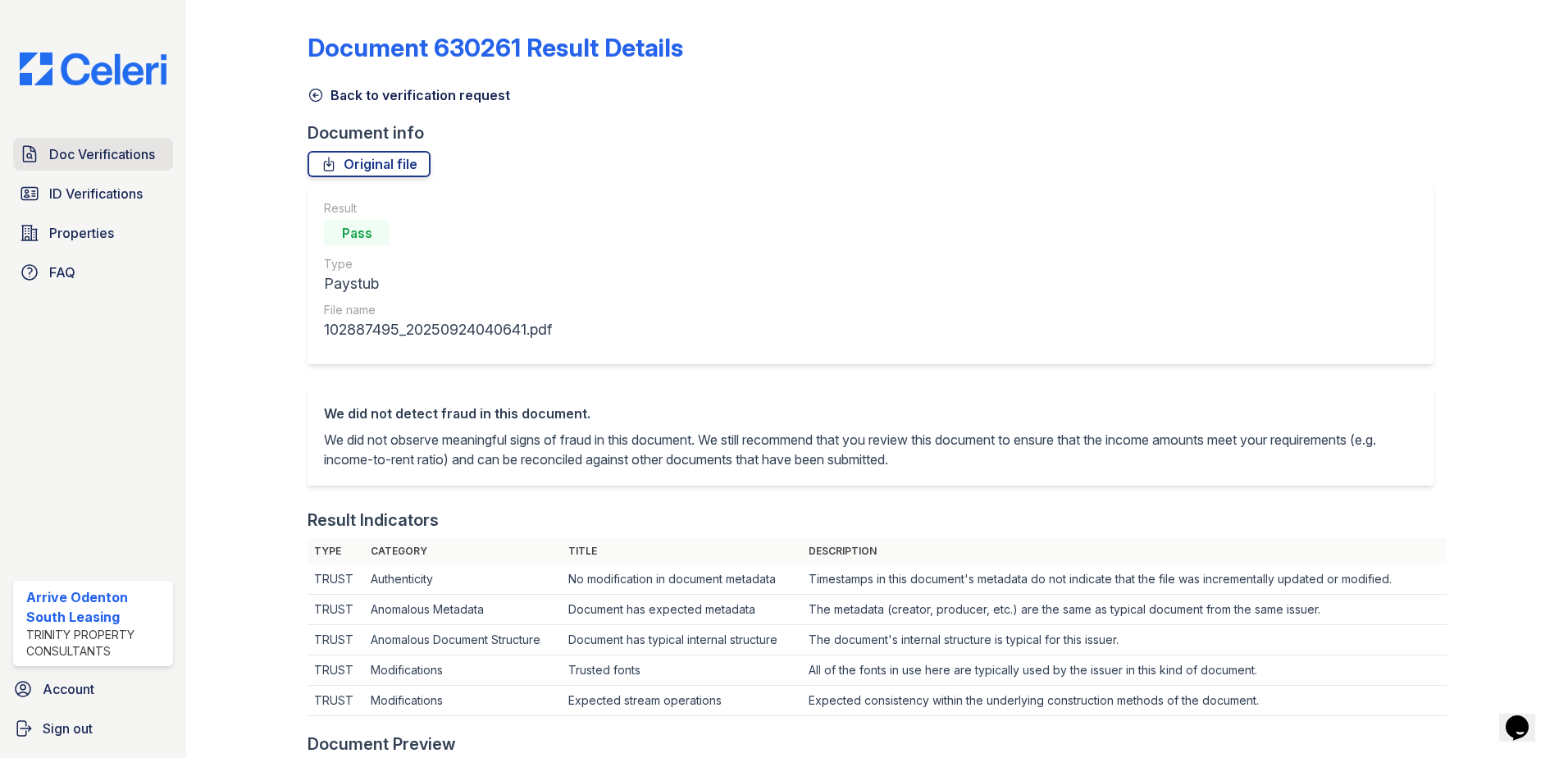
drag, startPoint x: 50, startPoint y: 141, endPoint x: 134, endPoint y: 153, distance: 84.9
click at [52, 143] on link "Doc Verifications" at bounding box center [92, 154] width 160 height 33
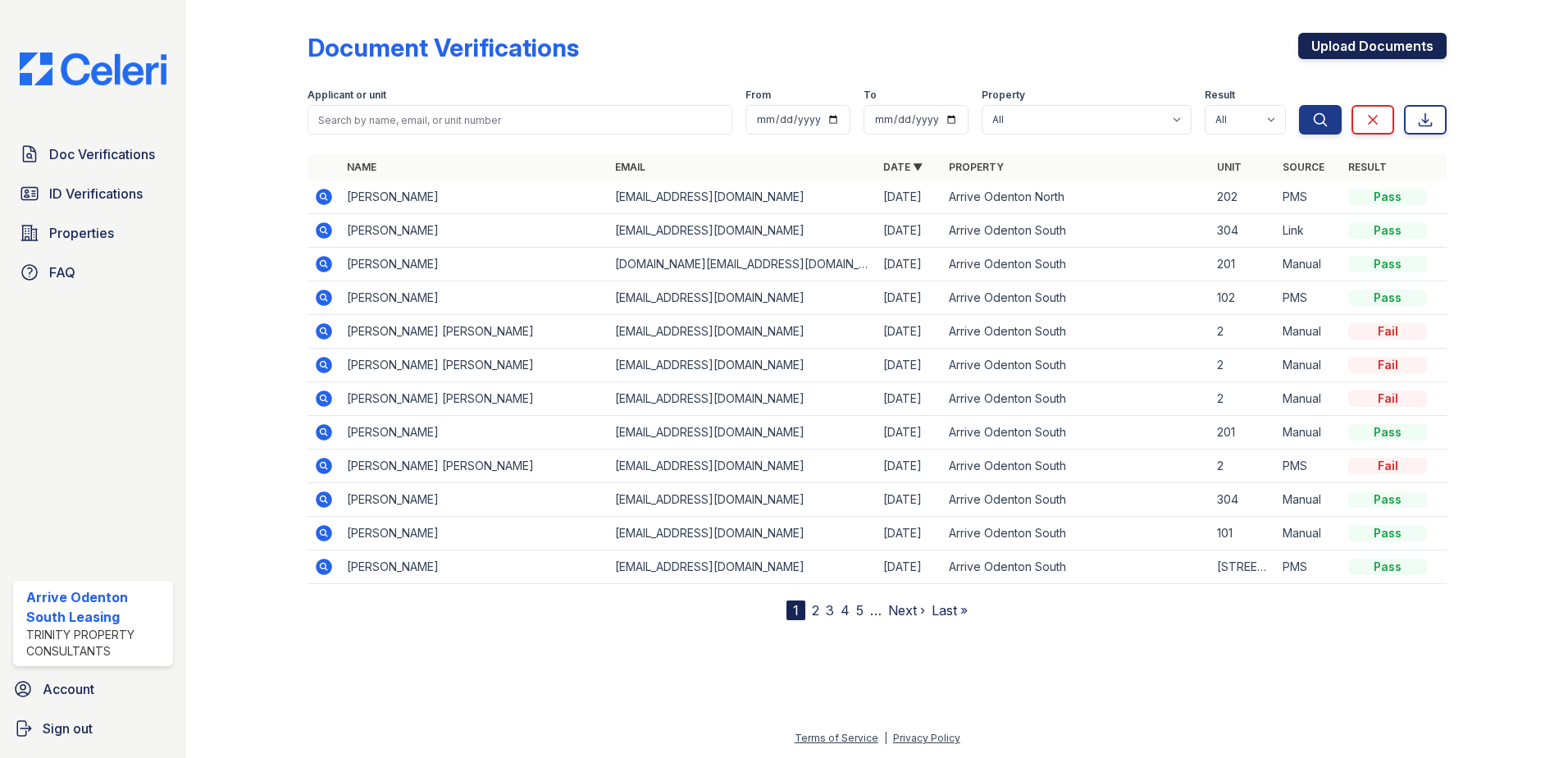
click at [1330, 54] on link "Upload Documents" at bounding box center [1372, 46] width 148 height 26
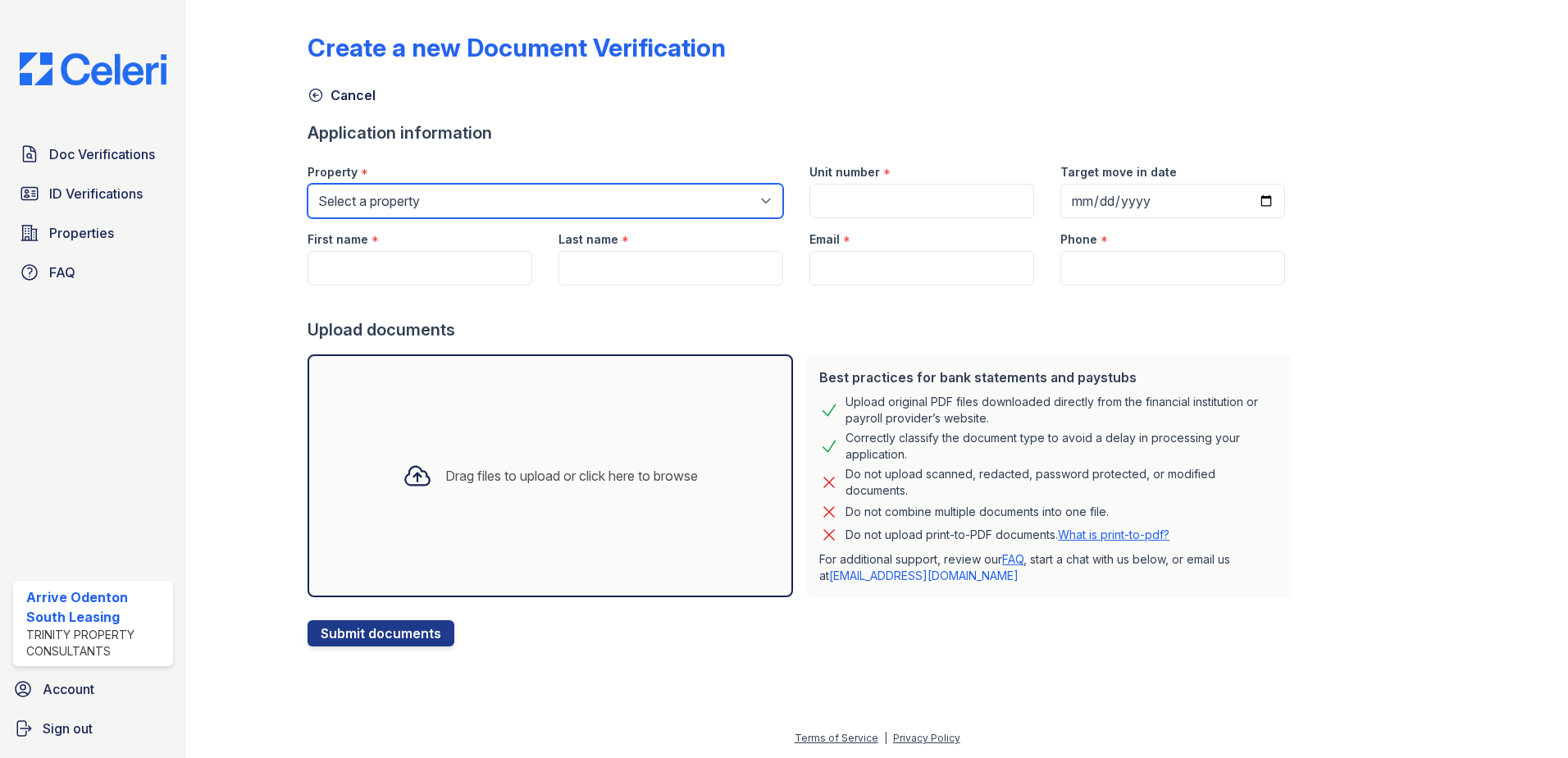
click at [667, 205] on select "Select a property Arrive Odenton Apartment Collection Arrive Odenton North Arri…" at bounding box center [546, 201] width 476 height 35
select select "1816"
click at [308, 184] on select "Select a property Arrive Odenton Apartment Collection Arrive Odenton North Arri…" at bounding box center [546, 201] width 476 height 35
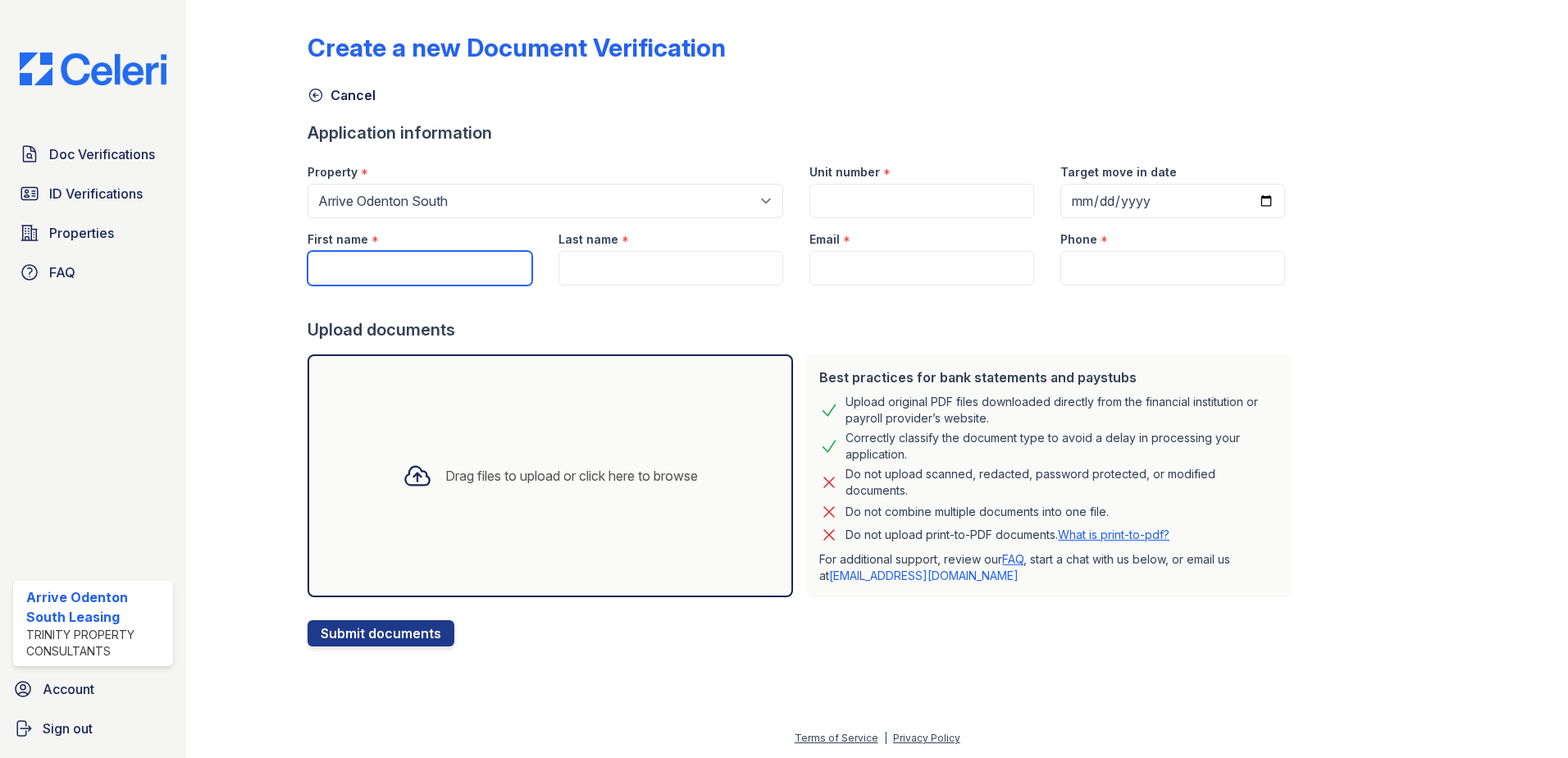
click at [448, 273] on input "First name" at bounding box center [420, 268] width 225 height 35
drag, startPoint x: 386, startPoint y: 249, endPoint x: 361, endPoint y: 264, distance: 29.2
click at [361, 264] on input "First name" at bounding box center [420, 268] width 225 height 35
paste input "Hyacintiana"
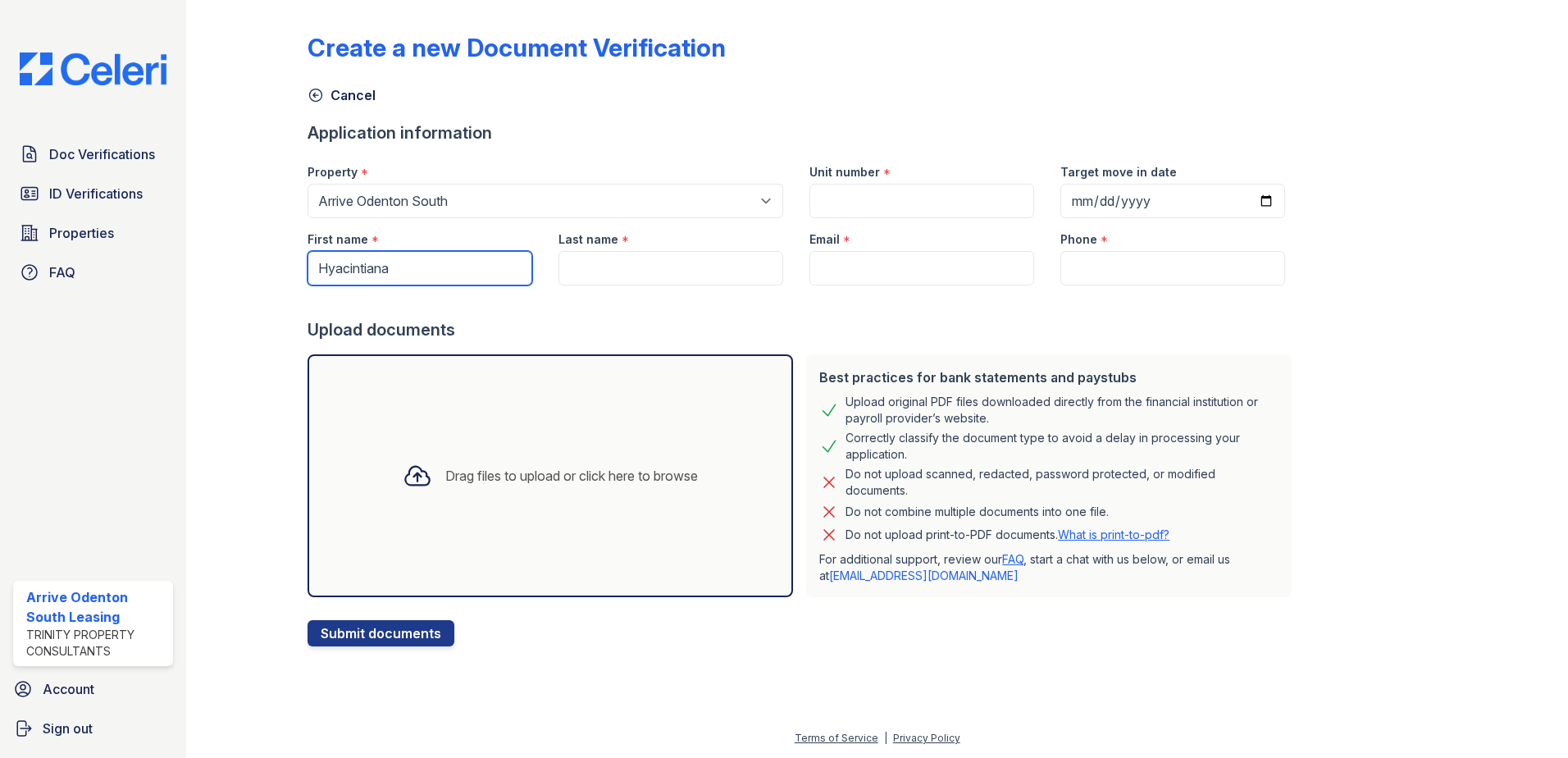
type input "Hyacintiana"
drag, startPoint x: 668, startPoint y: 246, endPoint x: 670, endPoint y: 255, distance: 9.2
click at [668, 249] on div "Last name *" at bounding box center [671, 234] width 225 height 33
click at [672, 265] on input "Last name" at bounding box center [671, 268] width 225 height 35
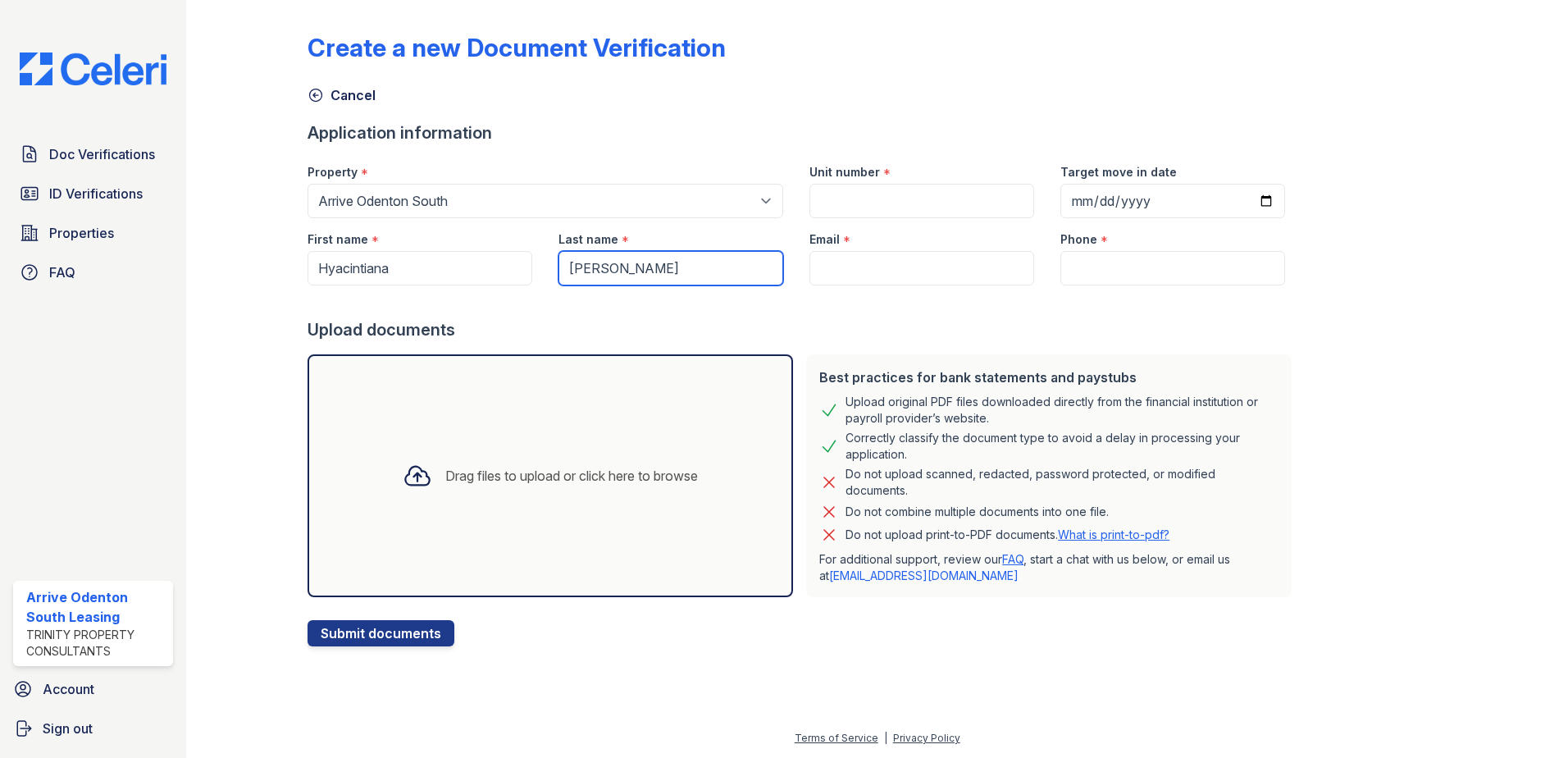
type input "[PERSON_NAME]"
click at [941, 260] on input "Email" at bounding box center [922, 268] width 225 height 35
click at [1017, 271] on input "Email" at bounding box center [922, 268] width 225 height 35
click at [1069, 271] on input "Phone" at bounding box center [1173, 268] width 225 height 35
paste input "(240) 462-9427"
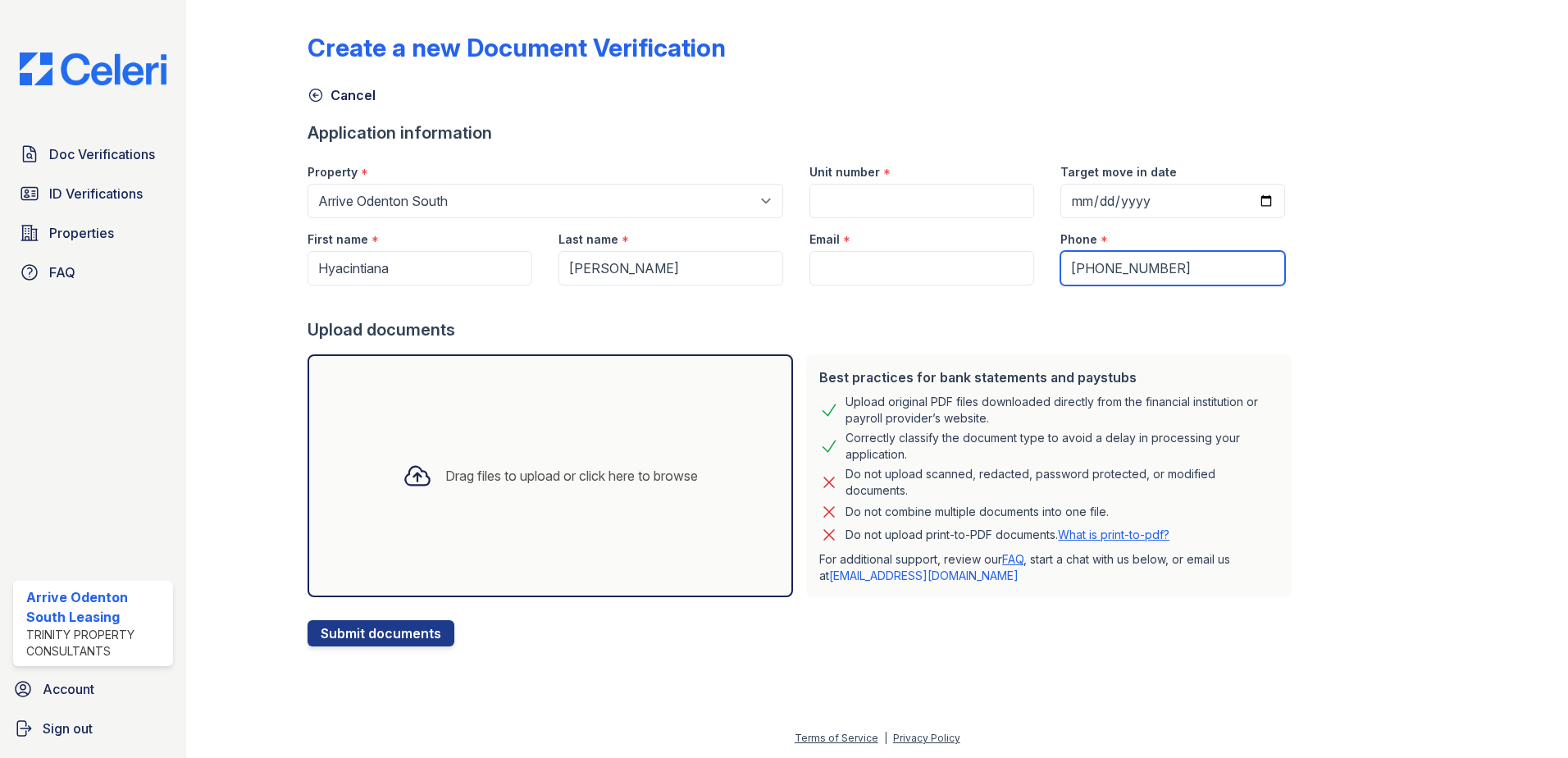
type input "(240) 462-9427"
click at [1241, 202] on input "Target move in date" at bounding box center [1173, 201] width 225 height 35
type input "2025-11-10"
click at [869, 269] on input "Email" at bounding box center [922, 268] width 225 height 35
paste input "[PERSON_NAME][EMAIL_ADDRESS][DOMAIN_NAME]"
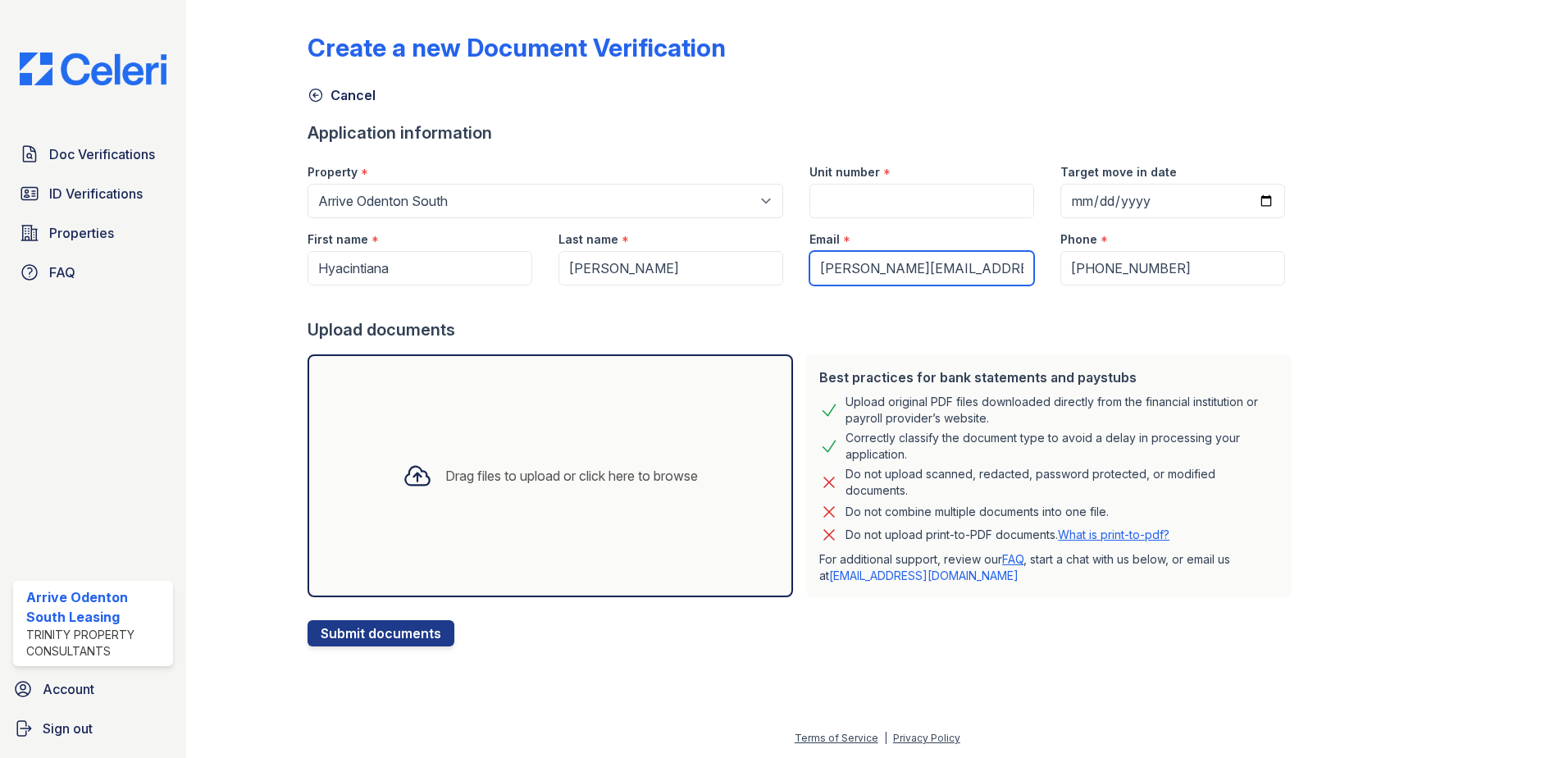
scroll to position [0, 5]
type input "[PERSON_NAME][EMAIL_ADDRESS][DOMAIN_NAME]"
click at [927, 212] on input "Unit number" at bounding box center [922, 201] width 225 height 35
type input "301"
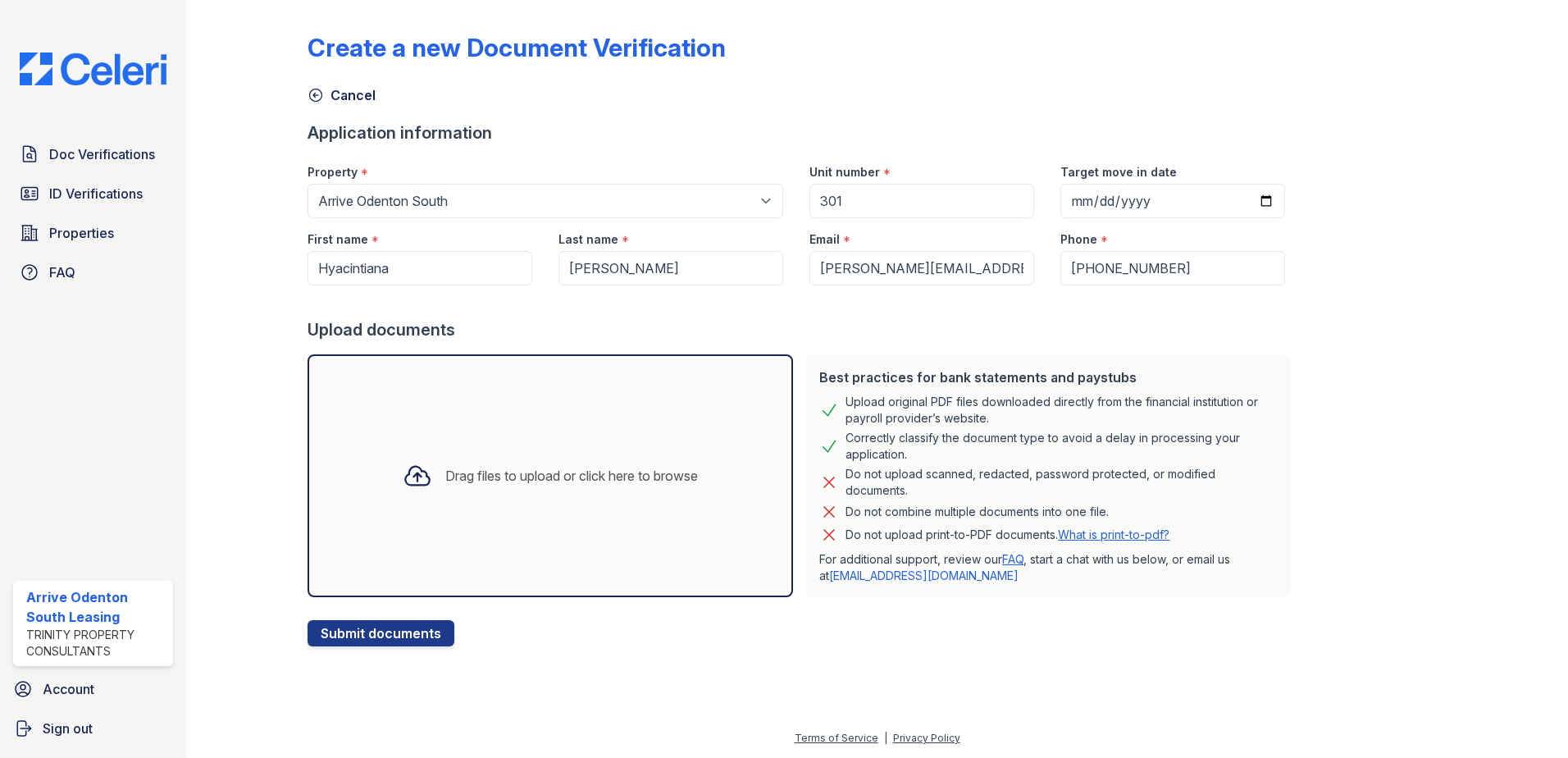
click at [713, 403] on div "Drag files to upload or click here to browse" at bounding box center [550, 476] width 486 height 242
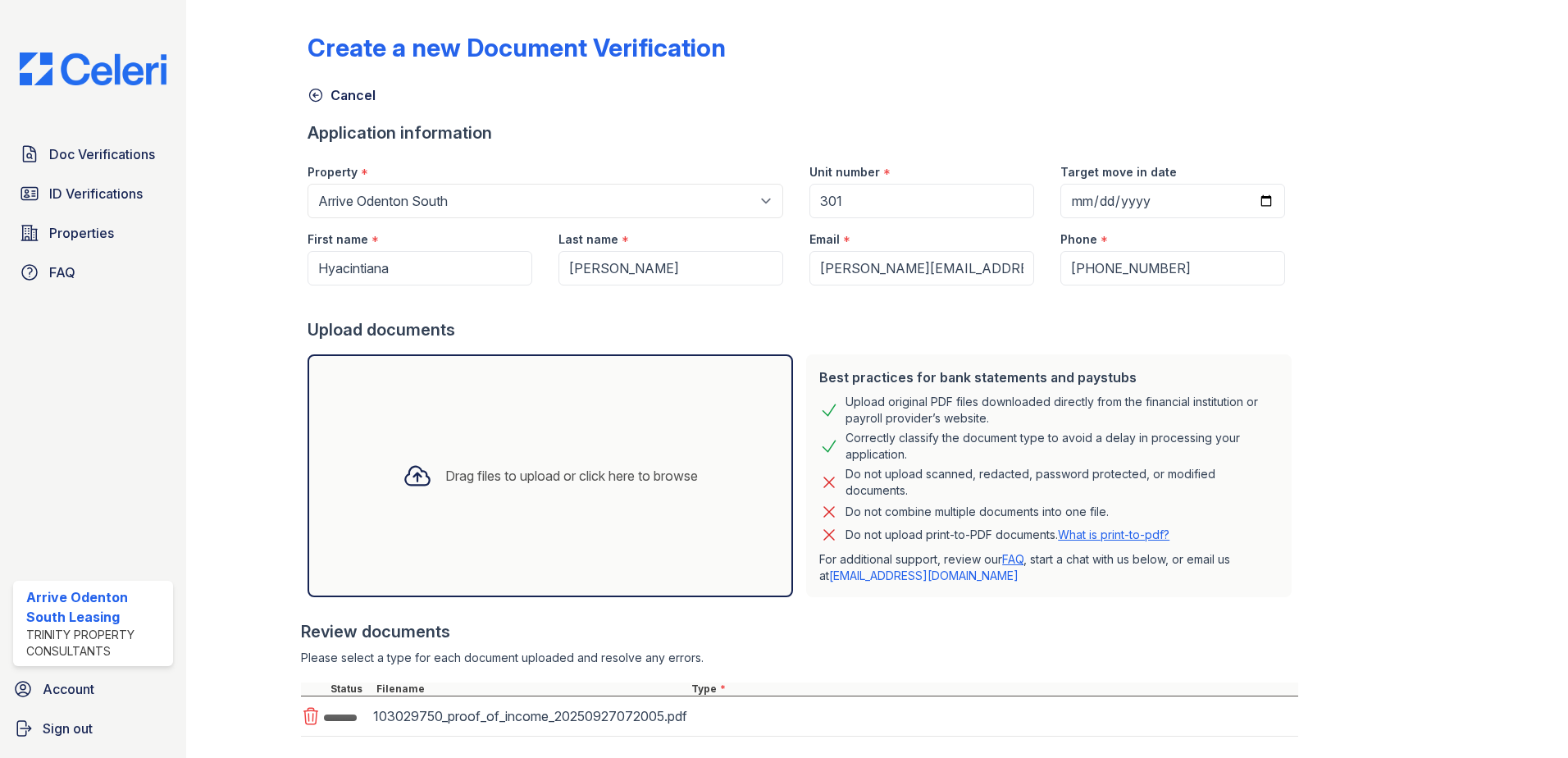
click at [464, 436] on div "Drag files to upload or click here to browse" at bounding box center [550, 476] width 486 height 242
click at [472, 425] on div "Drag files to upload or click here to browse" at bounding box center [550, 476] width 486 height 242
click at [460, 477] on div "Drag files to upload or click here to browse" at bounding box center [571, 476] width 252 height 20
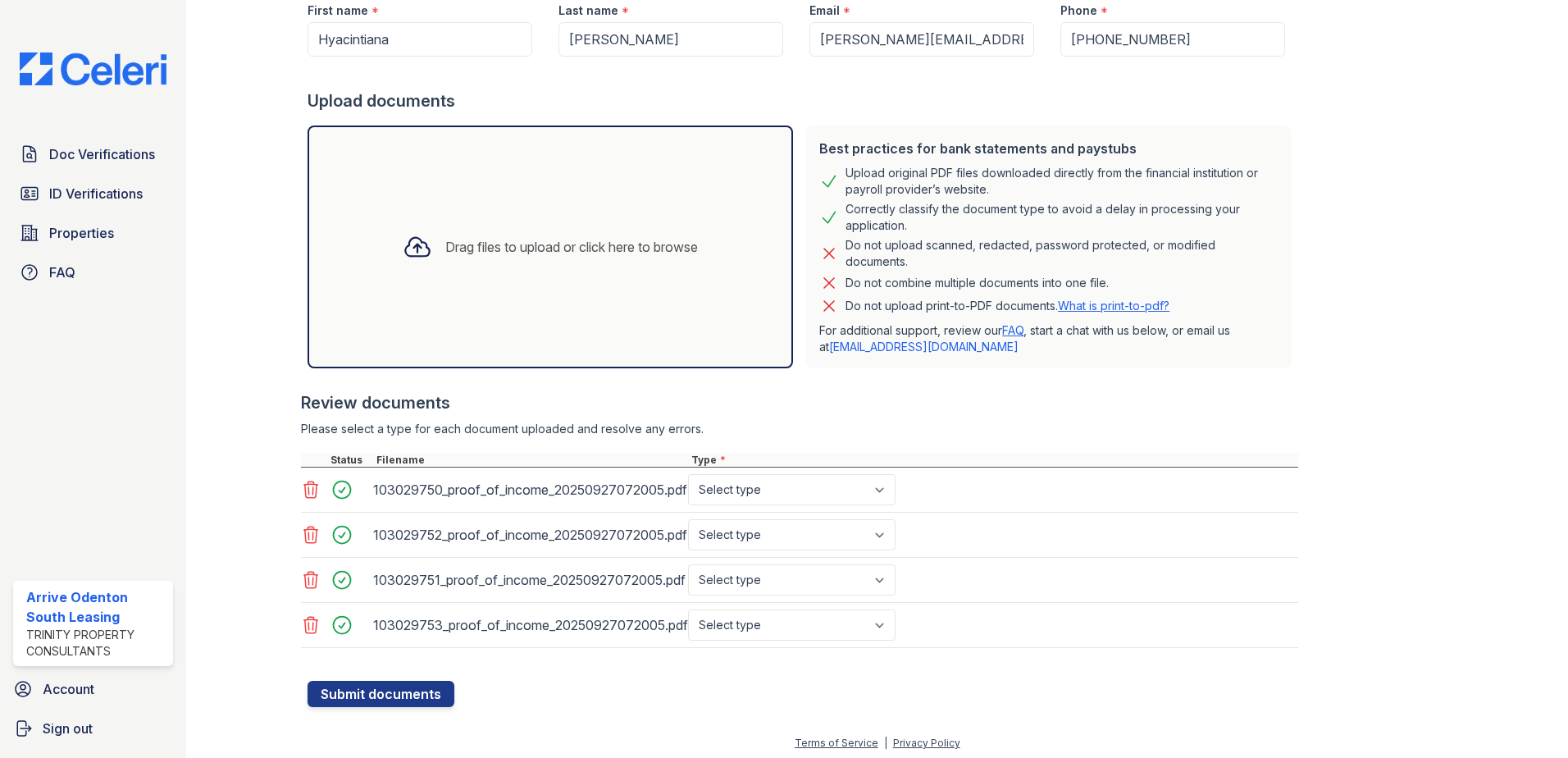
scroll to position [233, 0]
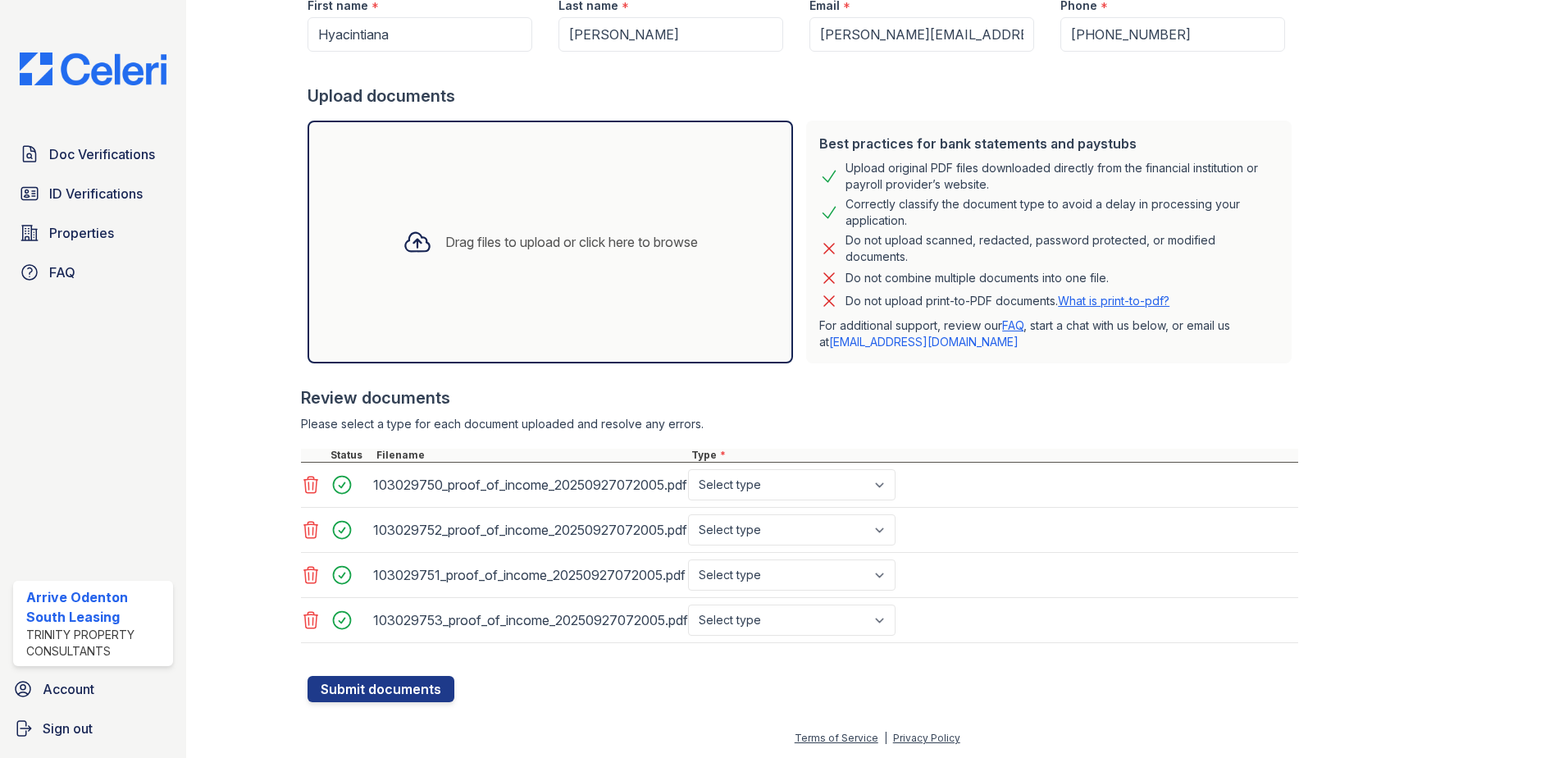
click at [792, 455] on div "Type *" at bounding box center [994, 454] width 610 height 13
click at [788, 490] on select "Select type Paystub Bank Statement Offer Letter Tax Documents Benefit Award Let…" at bounding box center [792, 484] width 208 height 31
select select "paystub"
click at [689, 469] on select "Select type Paystub Bank Statement Offer Letter Tax Documents Benefit Award Let…" at bounding box center [792, 484] width 208 height 31
click at [781, 524] on select "Select type Paystub Bank Statement Offer Letter Tax Documents Benefit Award Let…" at bounding box center [792, 530] width 208 height 31
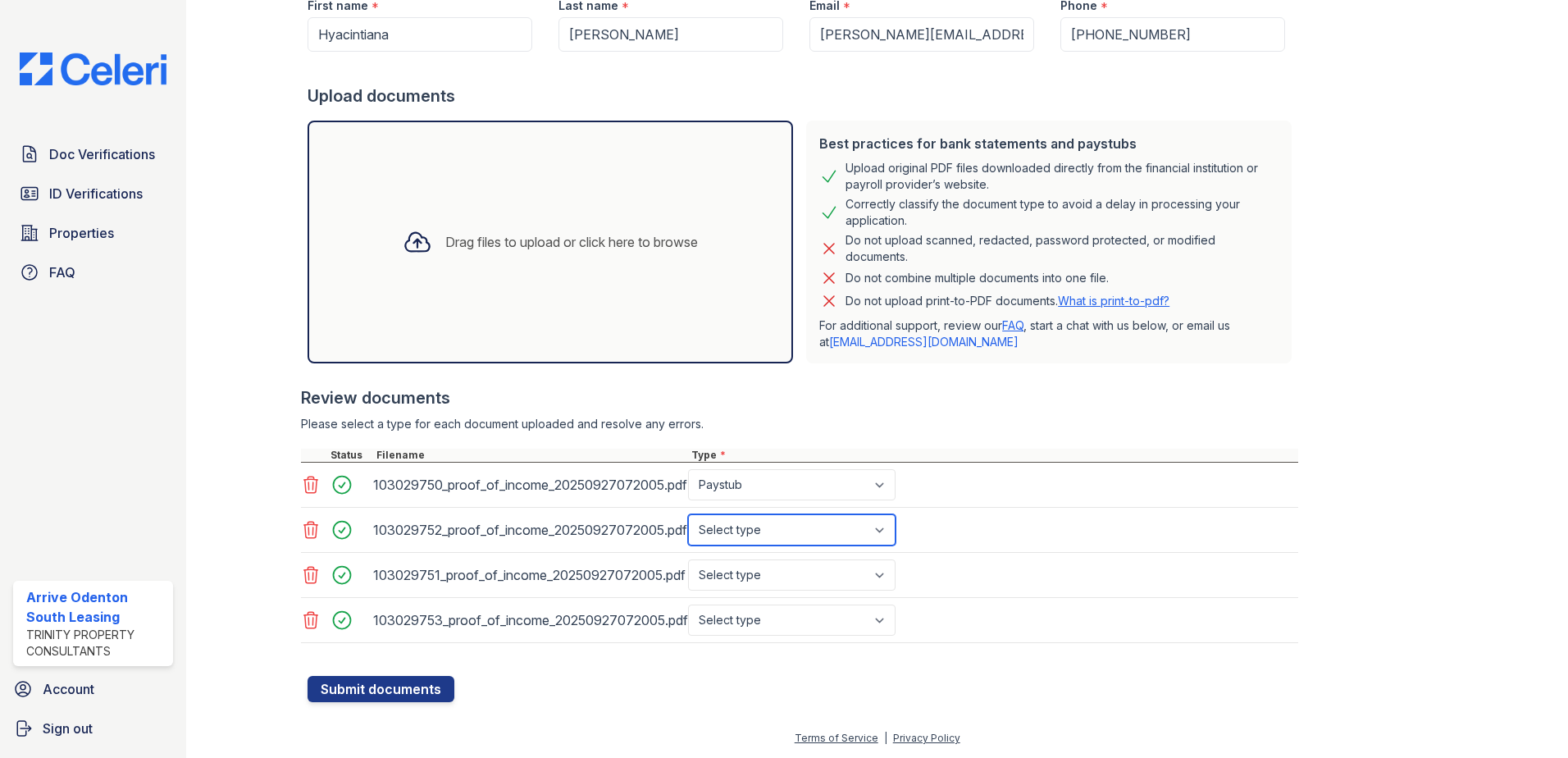
select select "paystub"
click at [689, 515] on select "Select type Paystub Bank Statement Offer Letter Tax Documents Benefit Award Let…" at bounding box center [792, 530] width 208 height 31
click at [772, 554] on div "103029751_proof_of_income_20250927072005.pdf Select type Paystub Bank Statement…" at bounding box center [800, 574] width 998 height 45
click at [773, 577] on select "Select type Paystub Bank Statement Offer Letter Tax Documents Benefit Award Let…" at bounding box center [792, 574] width 208 height 31
select select "paystub"
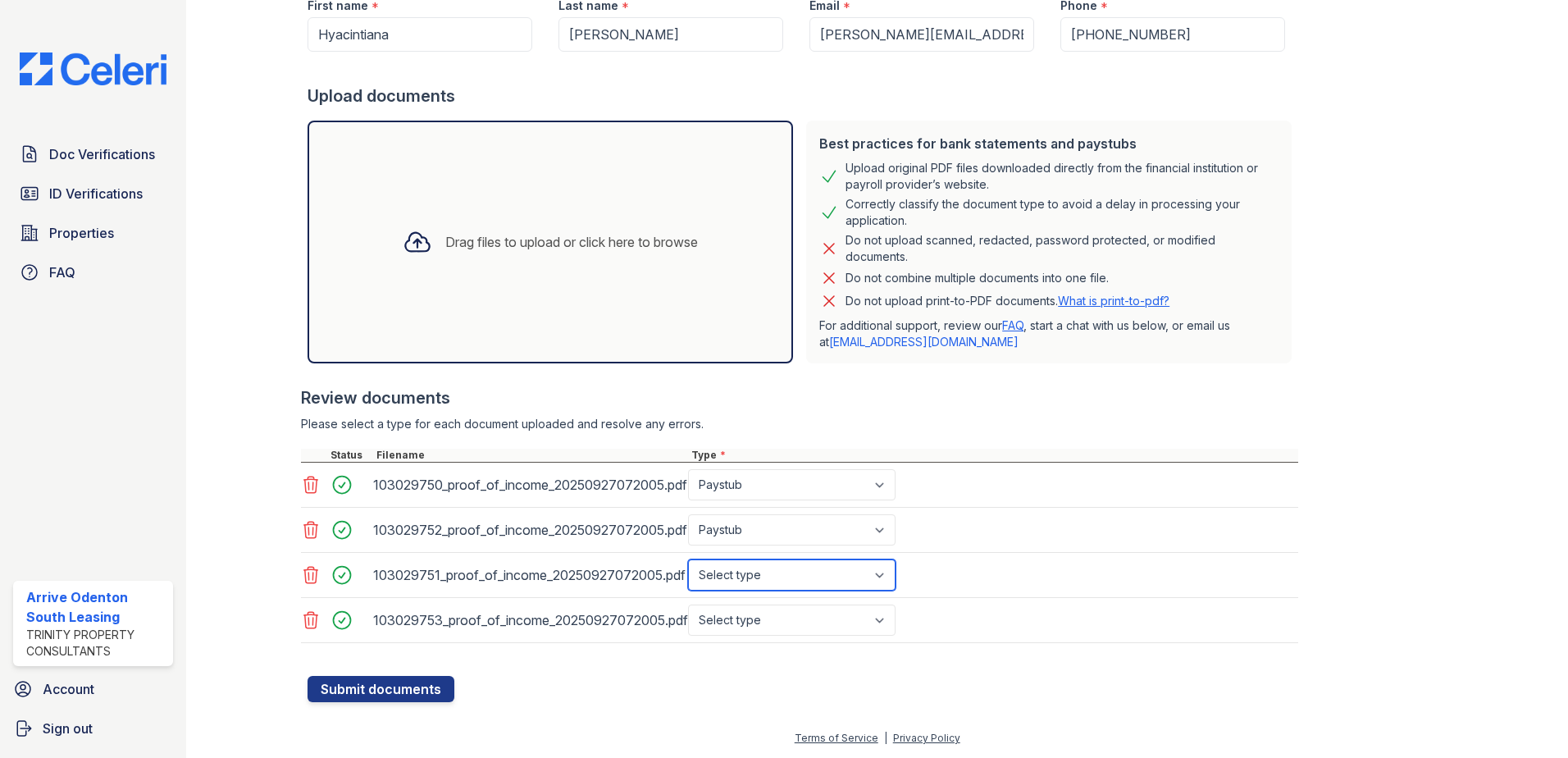
click at [689, 559] on select "Select type Paystub Bank Statement Offer Letter Tax Documents Benefit Award Let…" at bounding box center [792, 574] width 208 height 31
click at [771, 614] on select "Select type Paystub Bank Statement Offer Letter Tax Documents Benefit Award Let…" at bounding box center [792, 619] width 208 height 31
select select "paystub"
click at [689, 604] on select "Select type Paystub Bank Statement Offer Letter Tax Documents Benefit Award Let…" at bounding box center [792, 619] width 208 height 31
click at [439, 691] on button "Submit documents" at bounding box center [382, 688] width 147 height 26
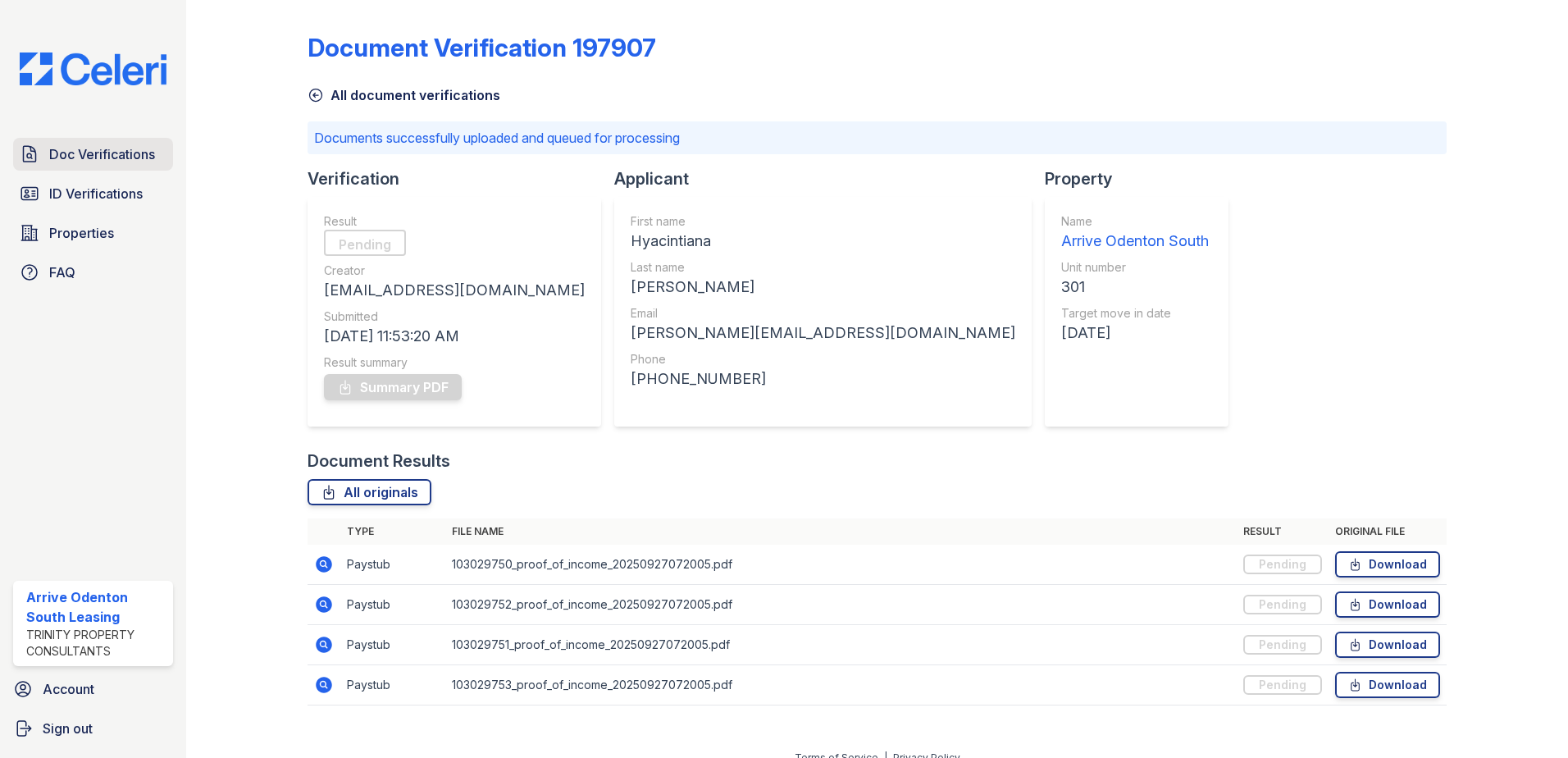
click at [92, 160] on span "Doc Verifications" at bounding box center [102, 154] width 105 height 20
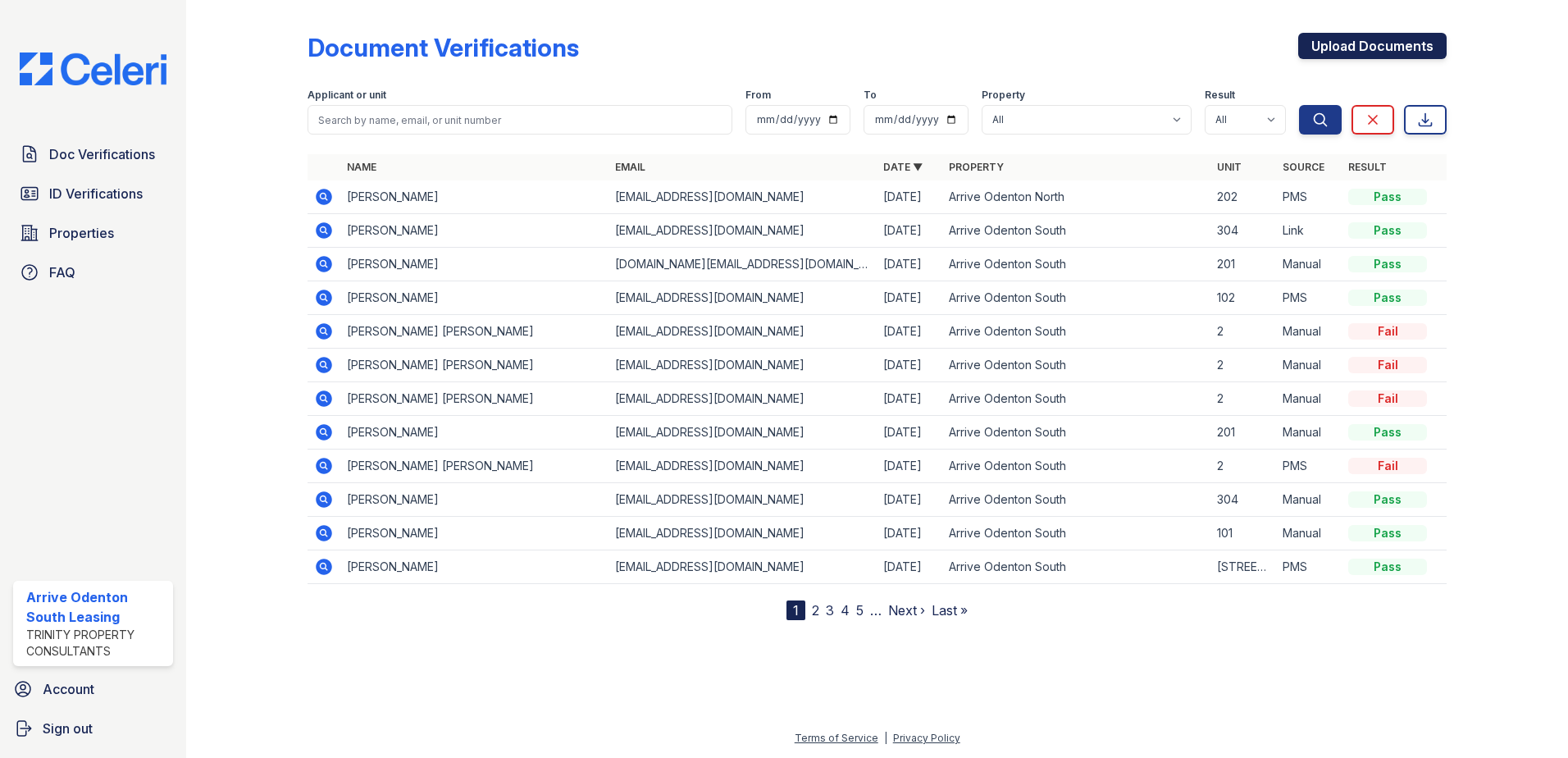
click at [1332, 40] on link "Upload Documents" at bounding box center [1372, 46] width 148 height 26
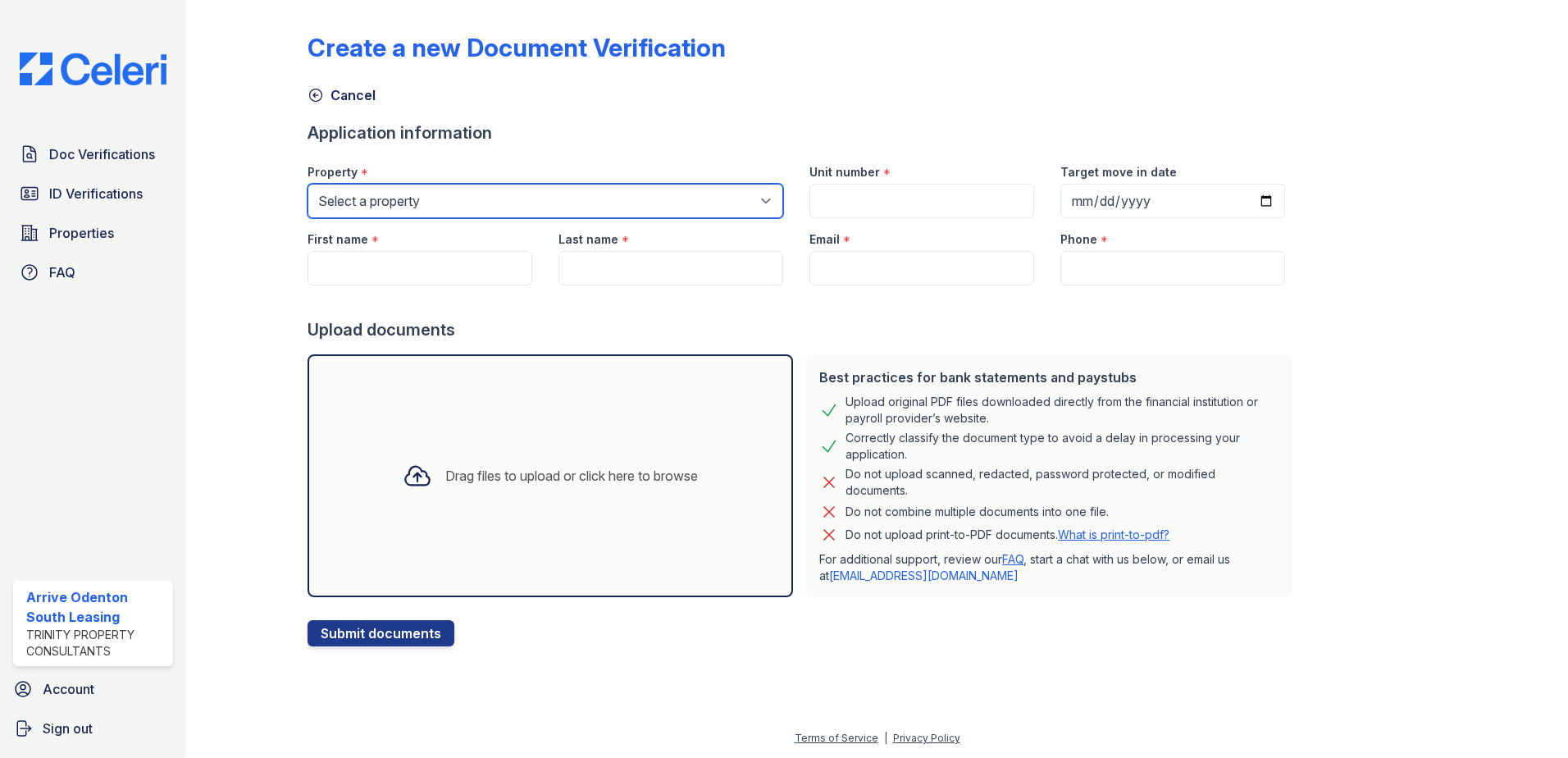
click at [678, 200] on select "Select a property Arrive Odenton Apartment Collection Arrive Odenton North Arri…" at bounding box center [546, 201] width 476 height 35
select select "1816"
click at [308, 184] on select "Select a property Arrive Odenton Apartment Collection Arrive Odenton North Arri…" at bounding box center [546, 201] width 476 height 35
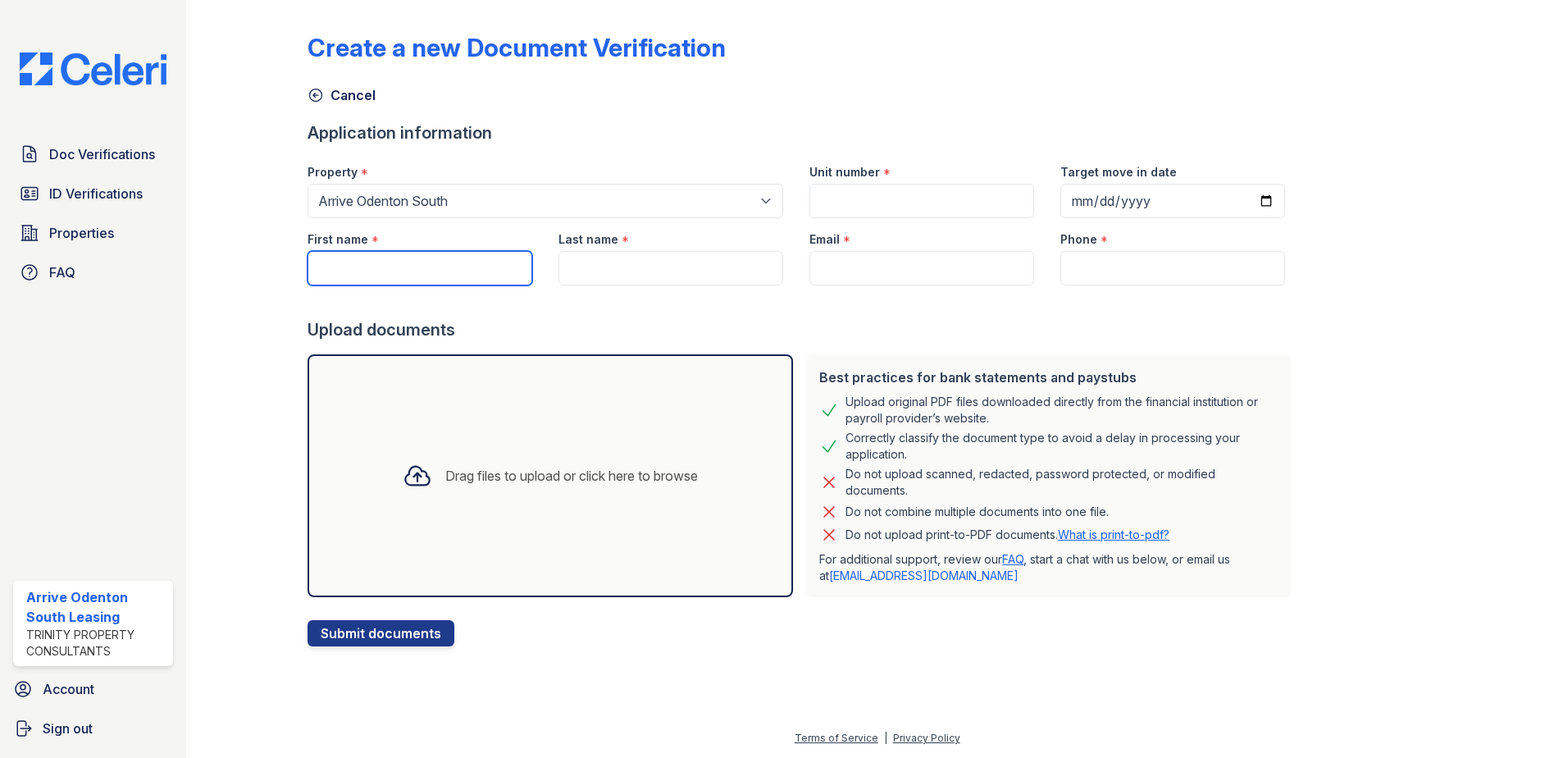
click at [471, 270] on input "First name" at bounding box center [420, 268] width 225 height 35
type input "Lewis"
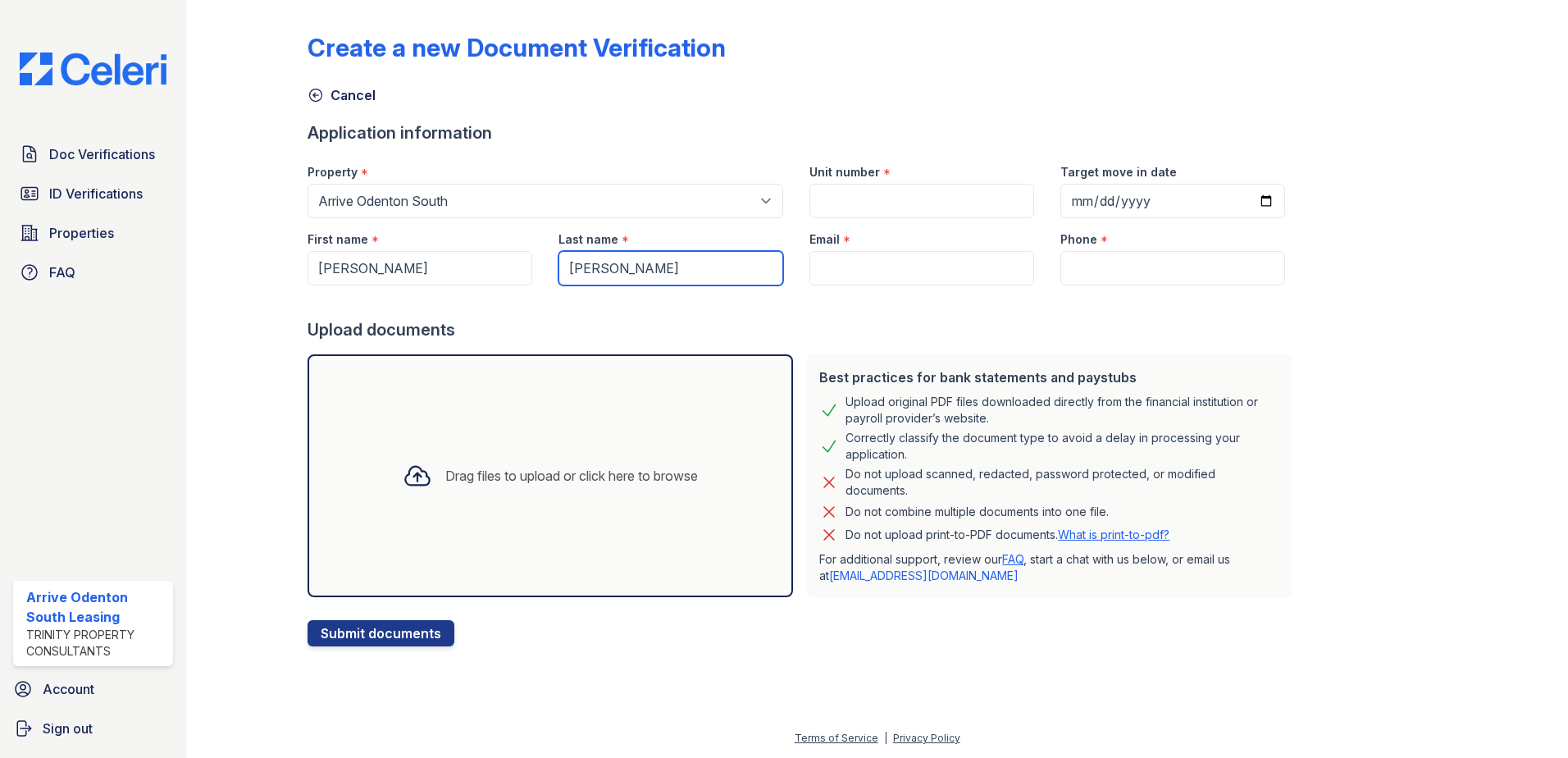
type input "[PERSON_NAME]"
click at [937, 259] on input "Email" at bounding box center [922, 268] width 225 height 35
paste input "lewisalston44@gmail.com"
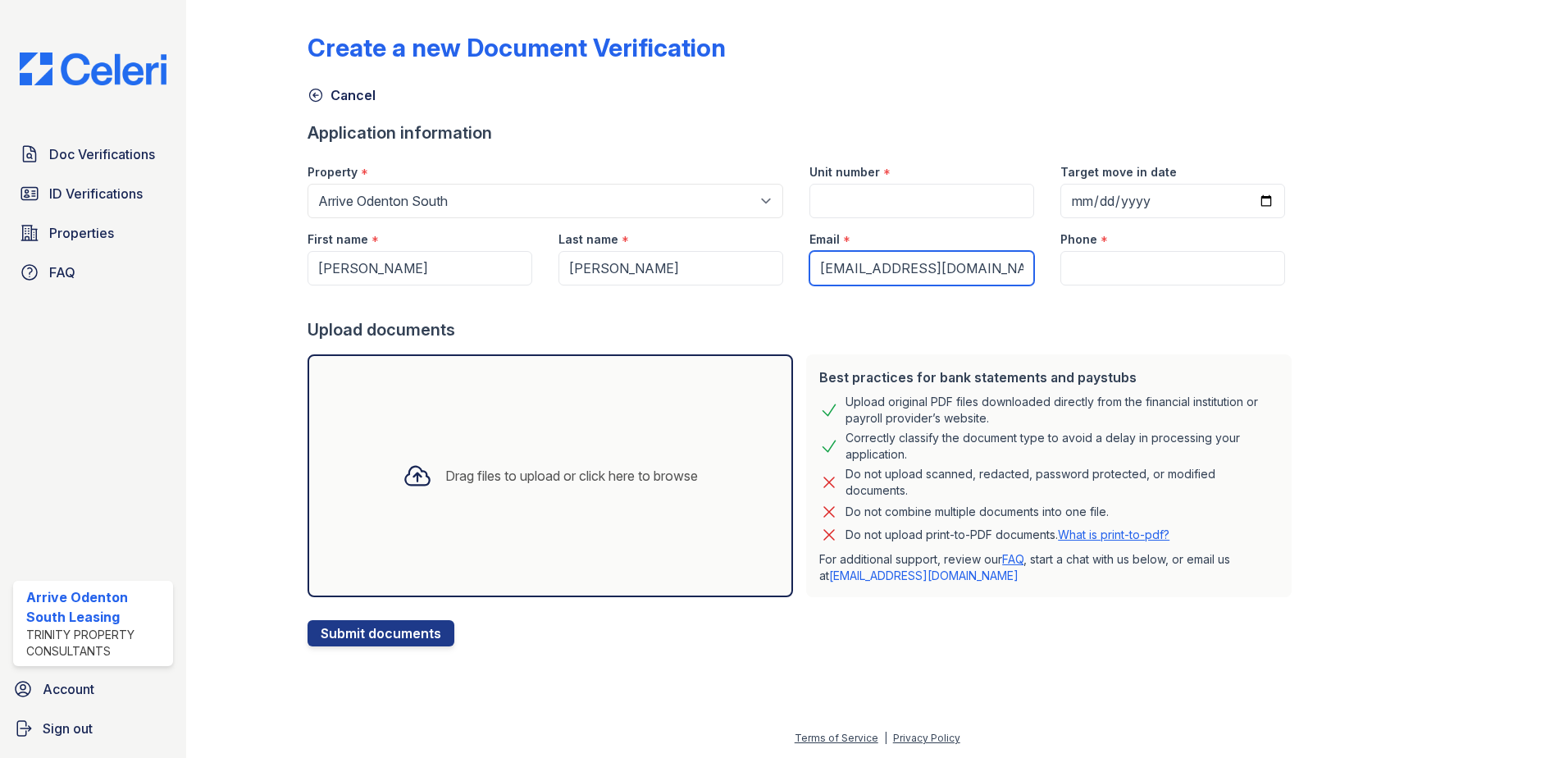
type input "lewisalston44@gmail.com"
drag, startPoint x: 1104, startPoint y: 254, endPoint x: 1111, endPoint y: 268, distance: 15.7
click at [1105, 255] on div "Phone *" at bounding box center [1173, 252] width 251 height 68
click at [1111, 268] on input "Phone" at bounding box center [1173, 268] width 225 height 35
paste input "(240) 603-0802"
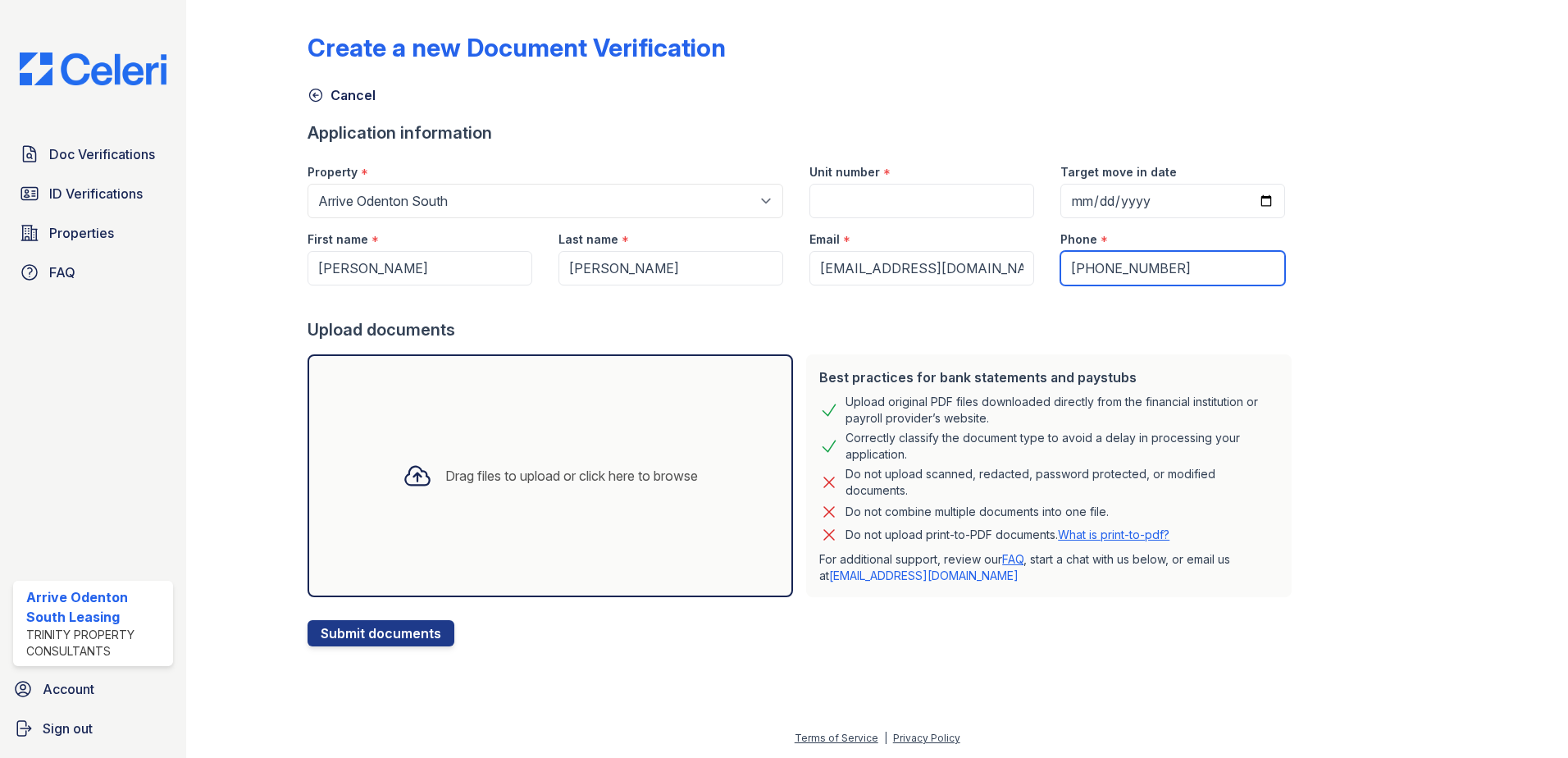
type input "(240) 603-0802"
drag, startPoint x: 770, startPoint y: 168, endPoint x: 826, endPoint y: 181, distance: 57.5
click at [782, 170] on div "Property * Select a property Arrive Odenton Apartment Collection Arrive Odenton…" at bounding box center [545, 185] width 502 height 68
click at [875, 195] on input "Unit number" at bounding box center [922, 201] width 225 height 35
type input "301"
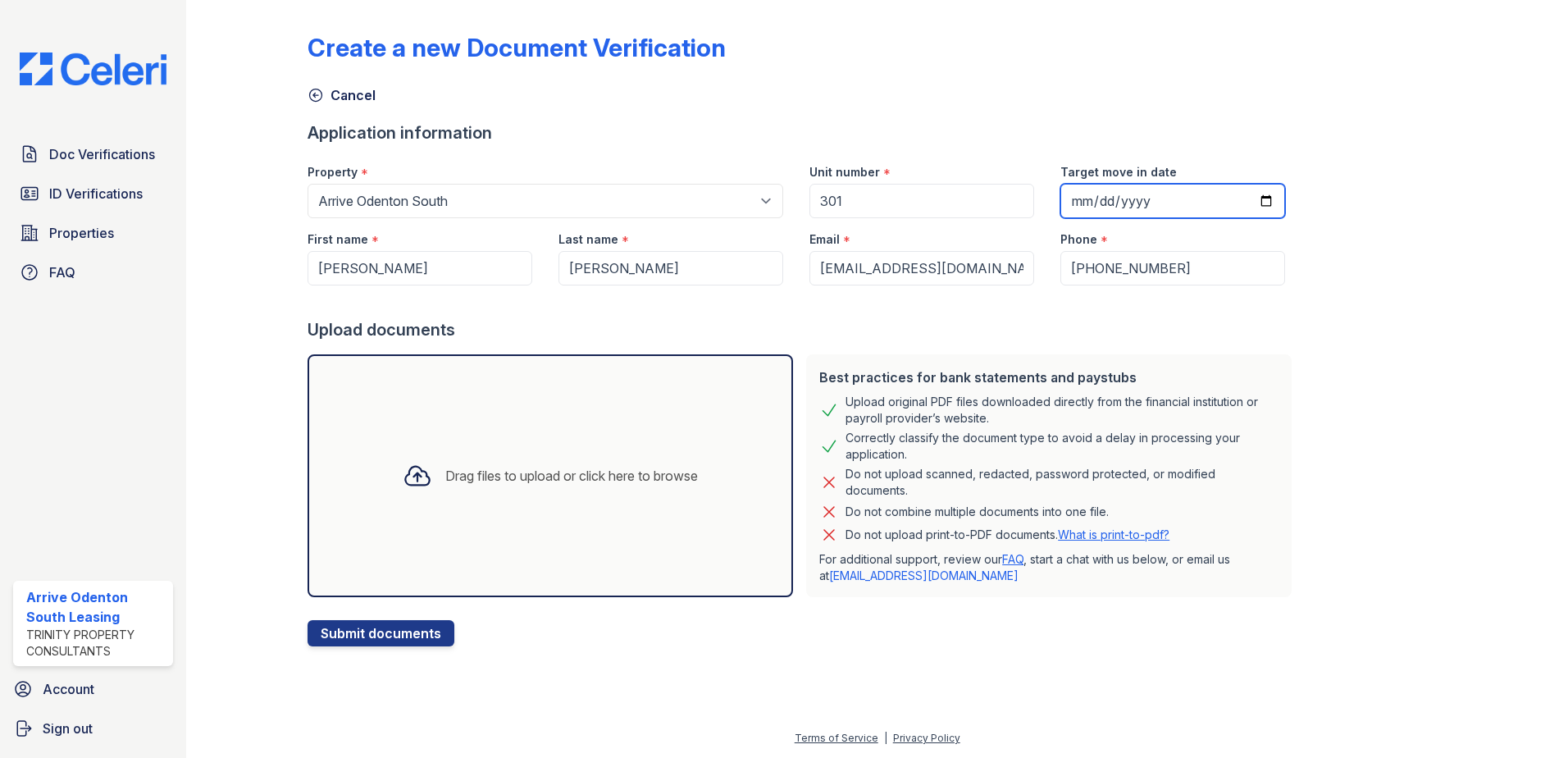
click at [1252, 201] on input "Target move in date" at bounding box center [1173, 201] width 225 height 35
type input "2025-11-10"
click at [637, 479] on div "Drag files to upload or click here to browse" at bounding box center [571, 476] width 252 height 20
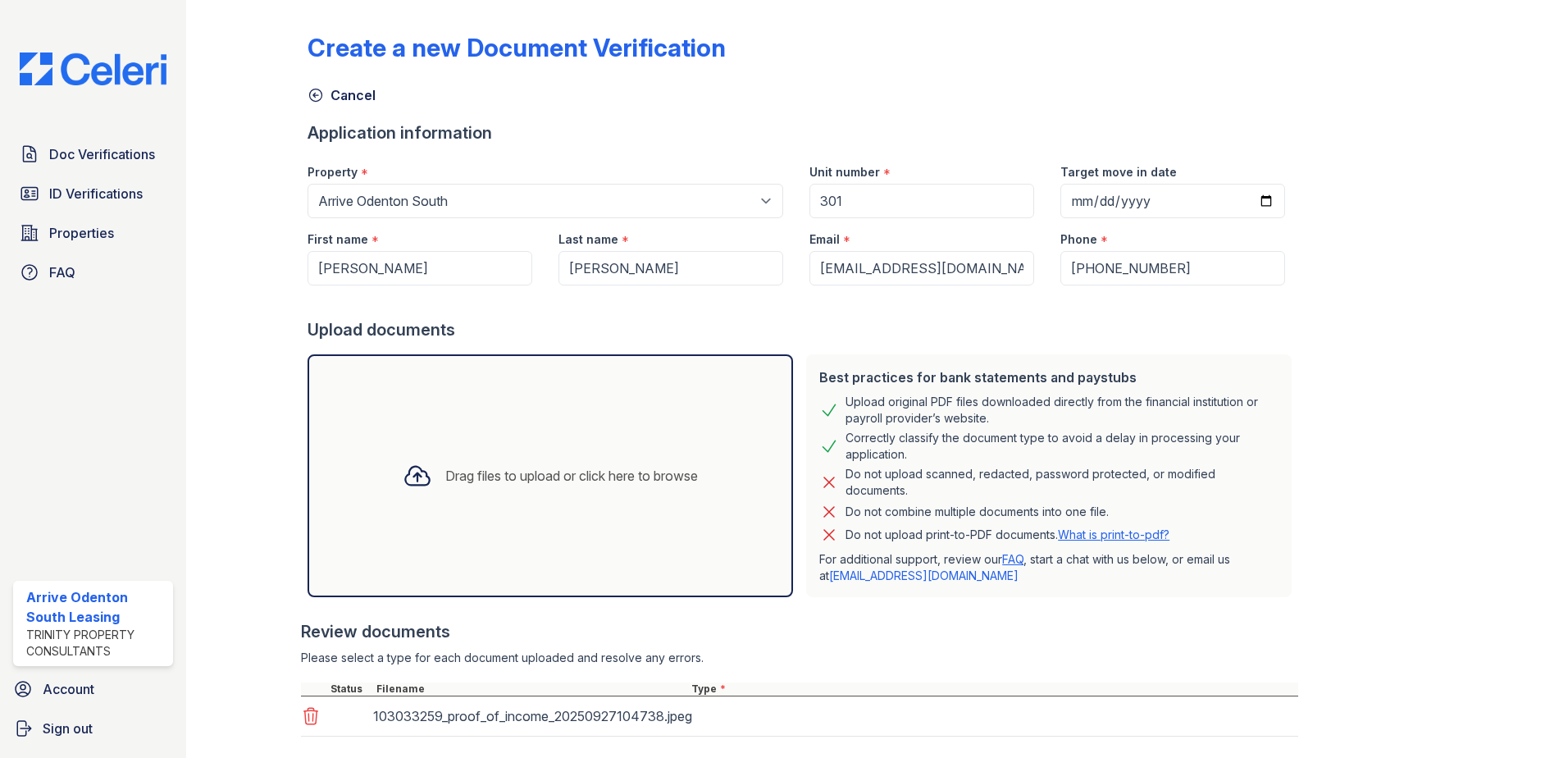
click at [252, 112] on div at bounding box center [260, 401] width 95 height 789
click at [436, 446] on div "Drag files to upload or click here to browse" at bounding box center [550, 476] width 486 height 242
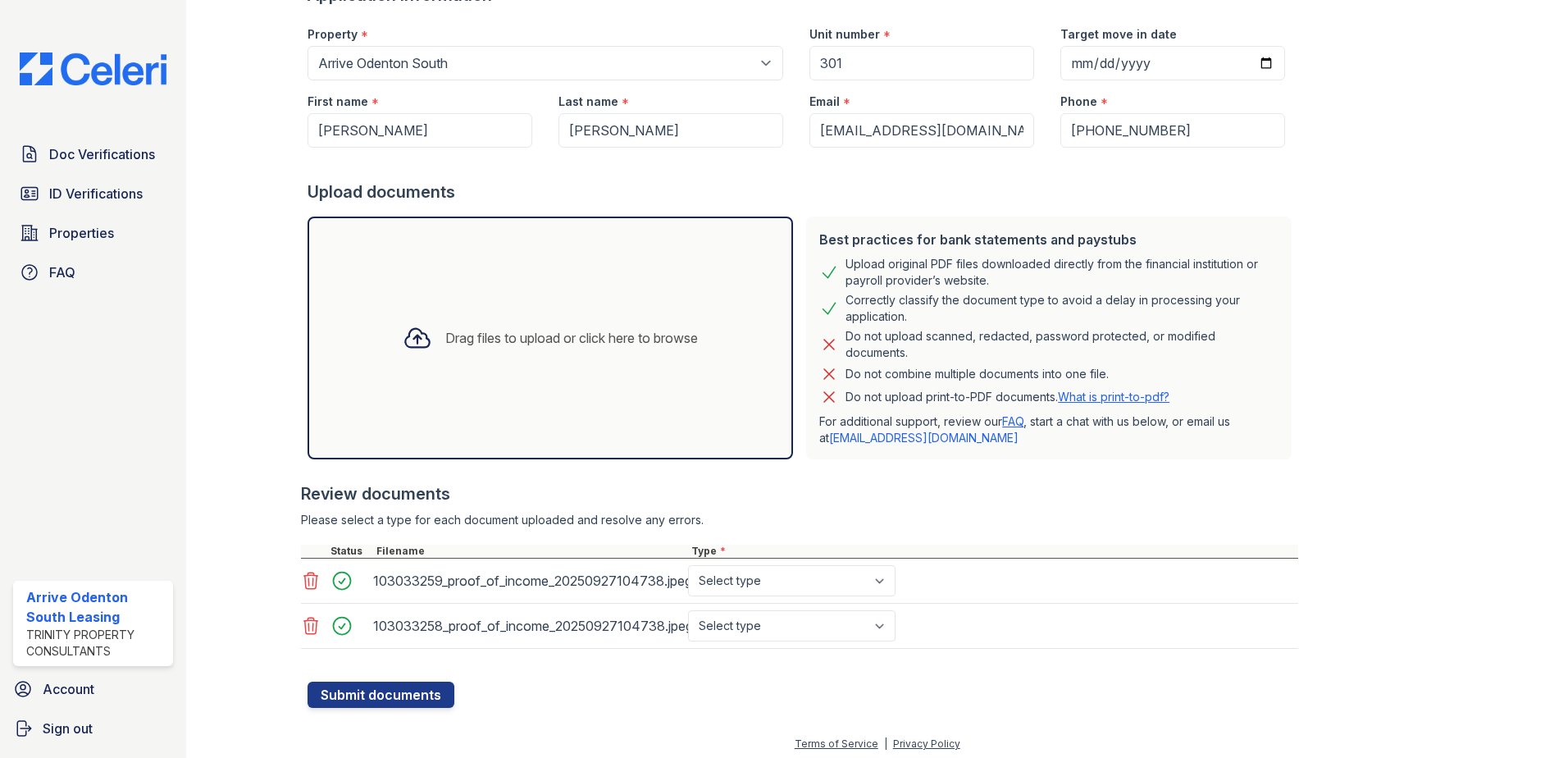
scroll to position [138, 0]
click at [742, 581] on select "Select type Paystub Bank Statement Offer Letter Tax Documents Benefit Award Let…" at bounding box center [792, 579] width 208 height 31
select select "paystub"
click at [689, 564] on select "Select type Paystub Bank Statement Offer Letter Tax Documents Benefit Award Let…" at bounding box center [792, 579] width 208 height 31
drag, startPoint x: 789, startPoint y: 618, endPoint x: 787, endPoint y: 608, distance: 10.2
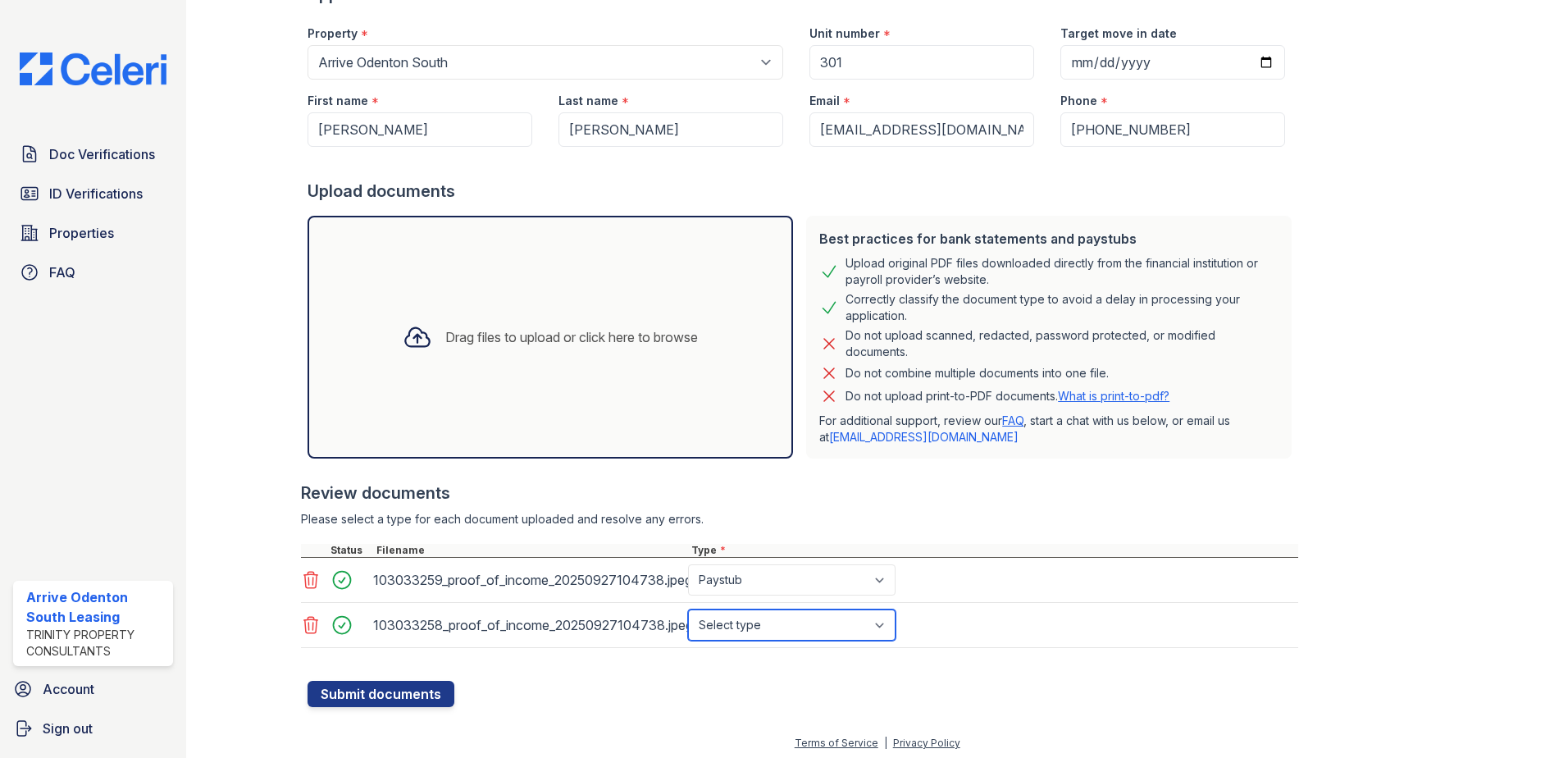
click at [789, 618] on select "Select type Paystub Bank Statement Offer Letter Tax Documents Benefit Award Let…" at bounding box center [792, 624] width 208 height 31
select select "paystub"
click at [689, 609] on select "Select type Paystub Bank Statement Offer Letter Tax Documents Benefit Award Let…" at bounding box center [792, 624] width 208 height 31
drag, startPoint x: 1309, startPoint y: 293, endPoint x: 1073, endPoint y: 316, distance: 237.1
click at [1308, 293] on div "Create a new Document Verification Cancel Application information Property * Se…" at bounding box center [877, 287] width 1139 height 838
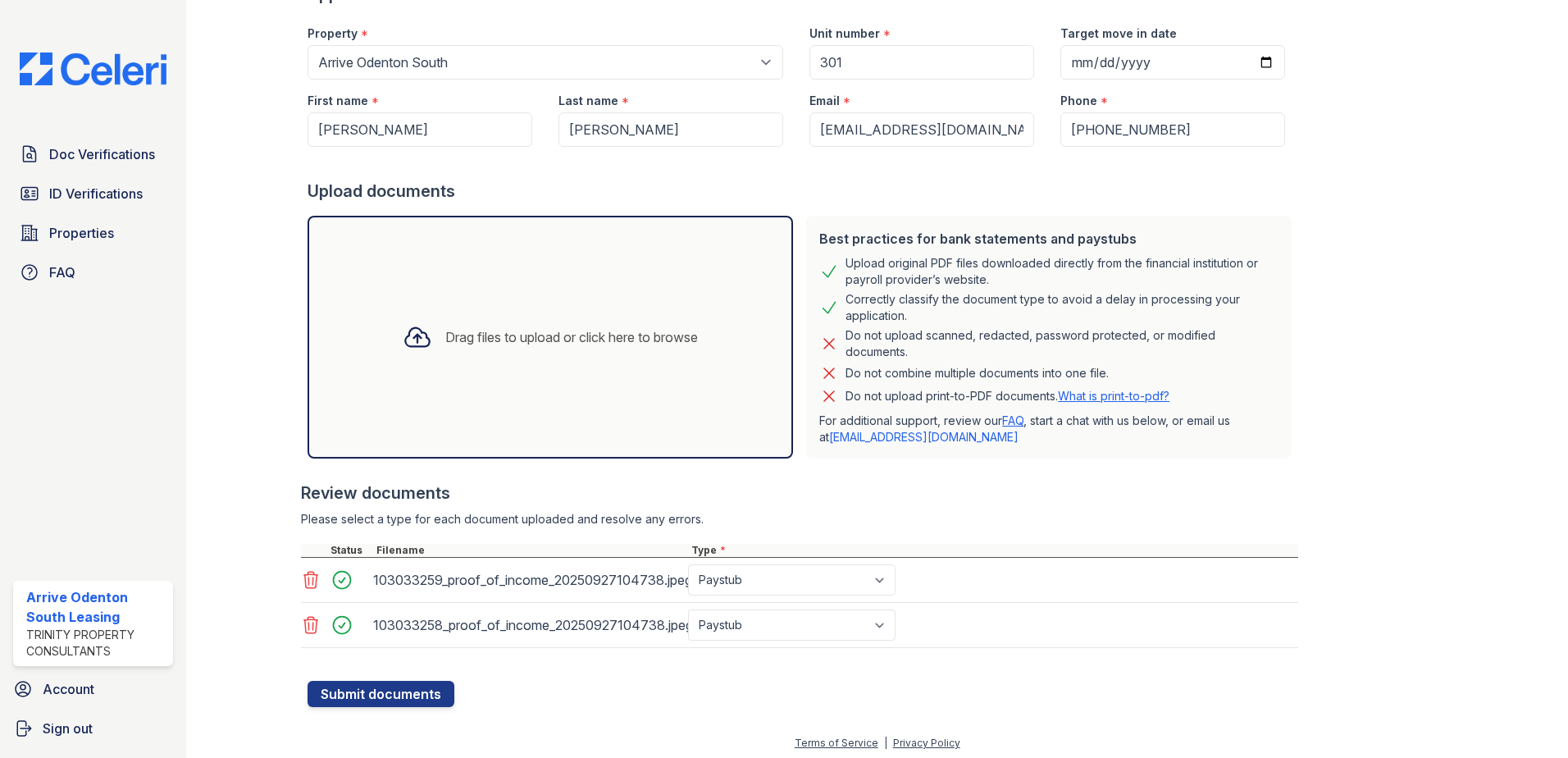
click at [1432, 246] on div "Create a new Document Verification Cancel Application information Property * Se…" at bounding box center [877, 287] width 1139 height 838
click at [405, 694] on button "Submit documents" at bounding box center [382, 693] width 147 height 26
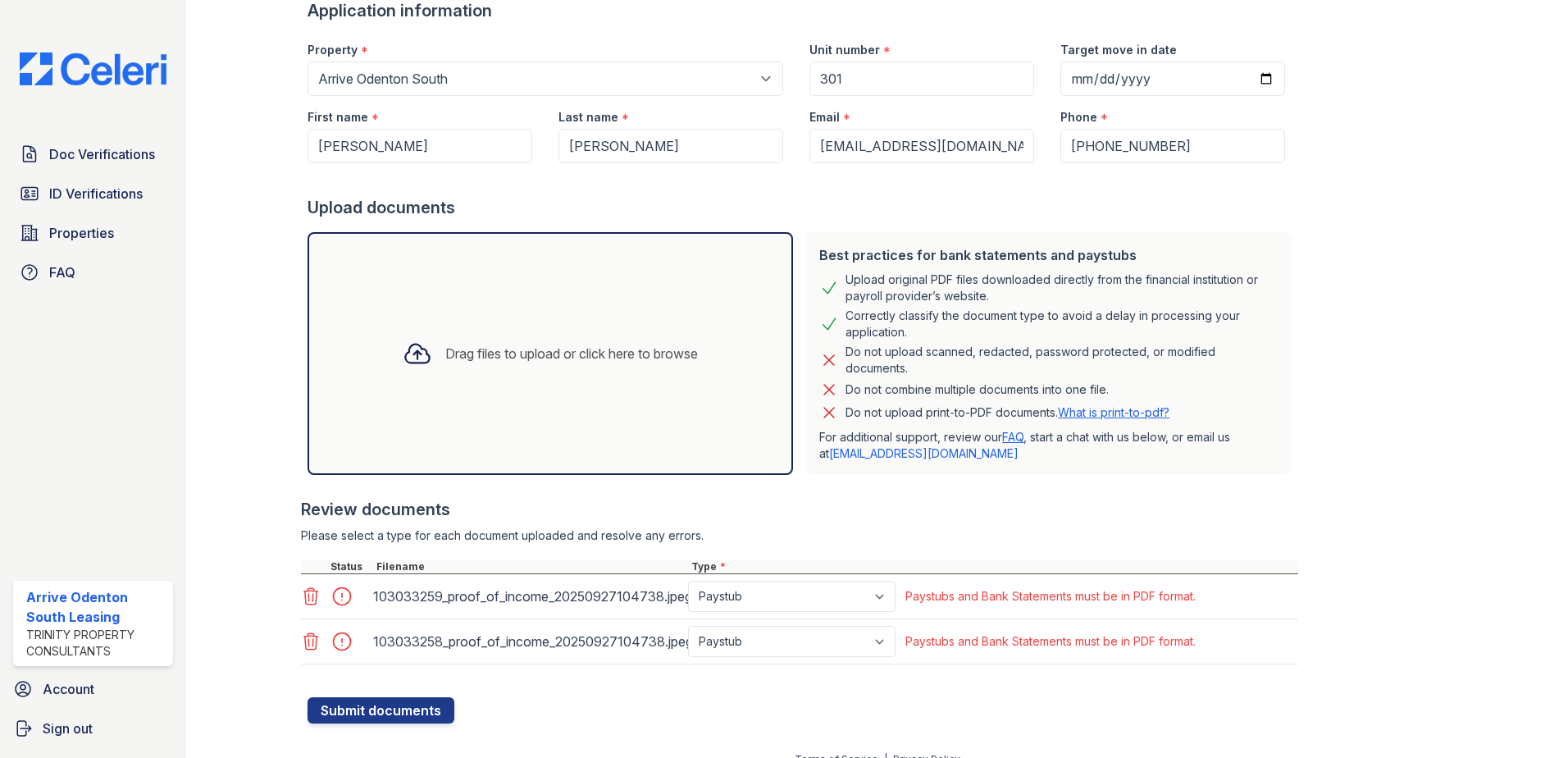
scroll to position [190, 0]
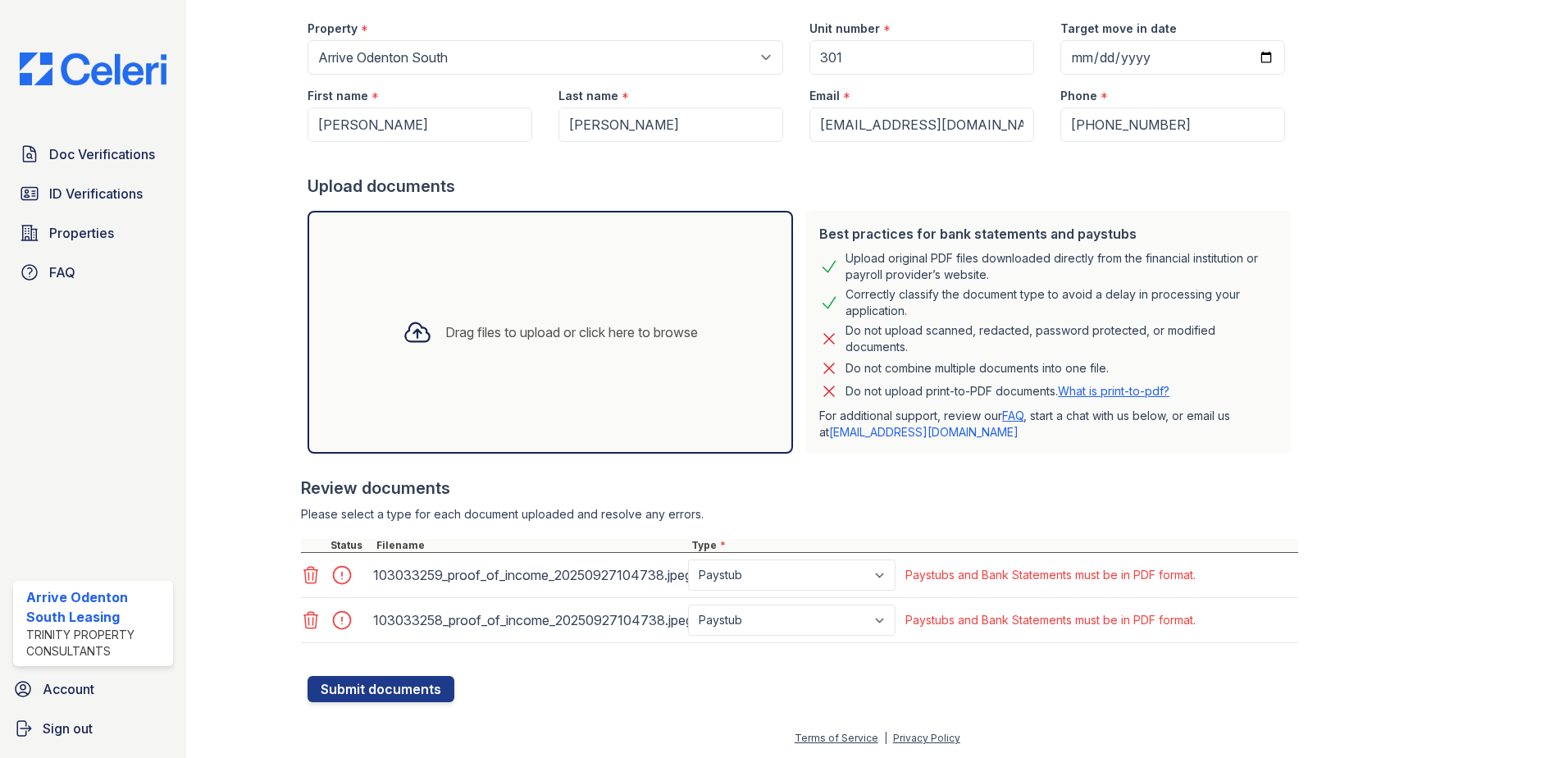
click at [306, 570] on icon at bounding box center [311, 575] width 20 height 20
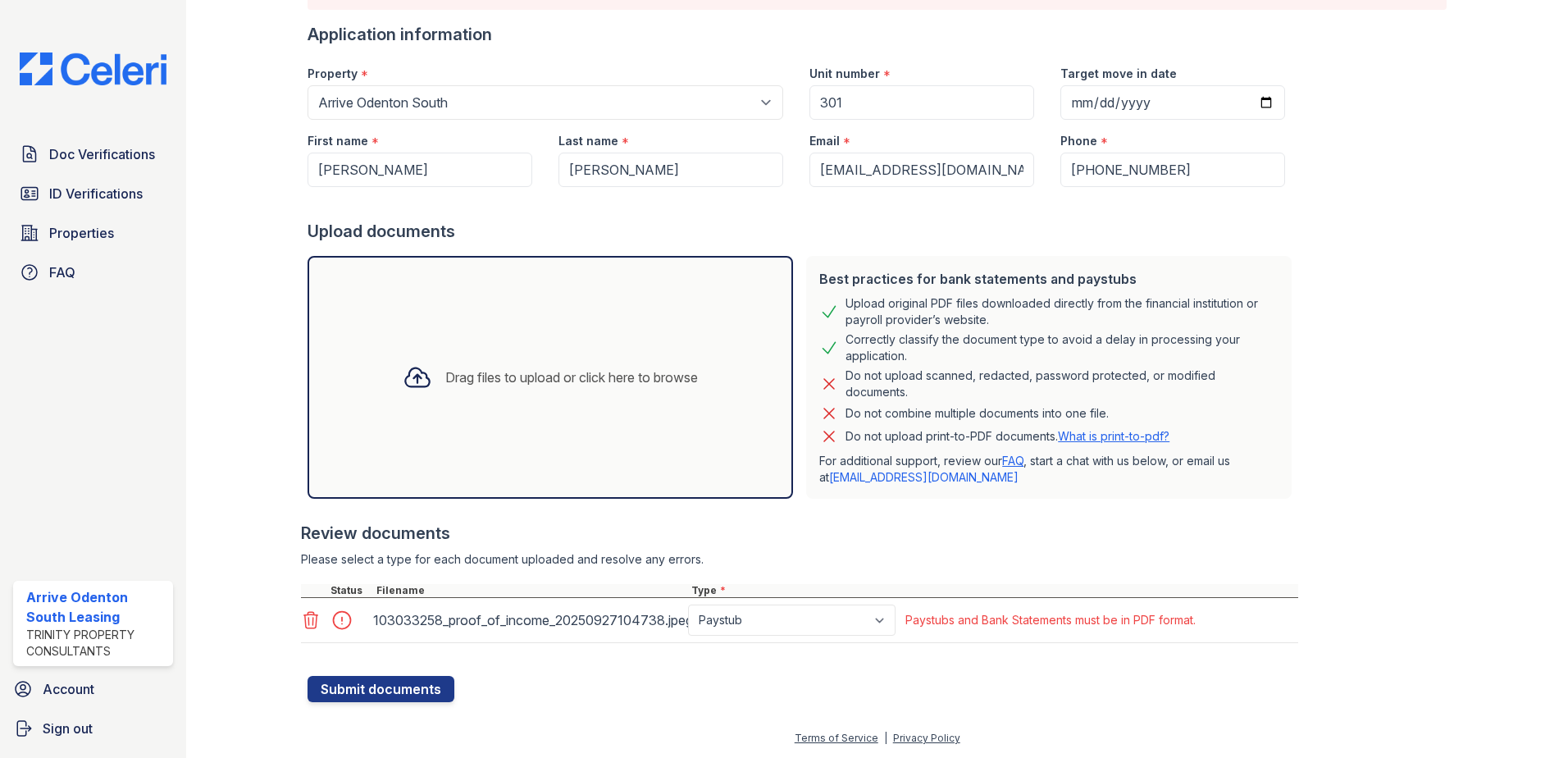
click at [310, 626] on icon at bounding box center [311, 620] width 20 height 20
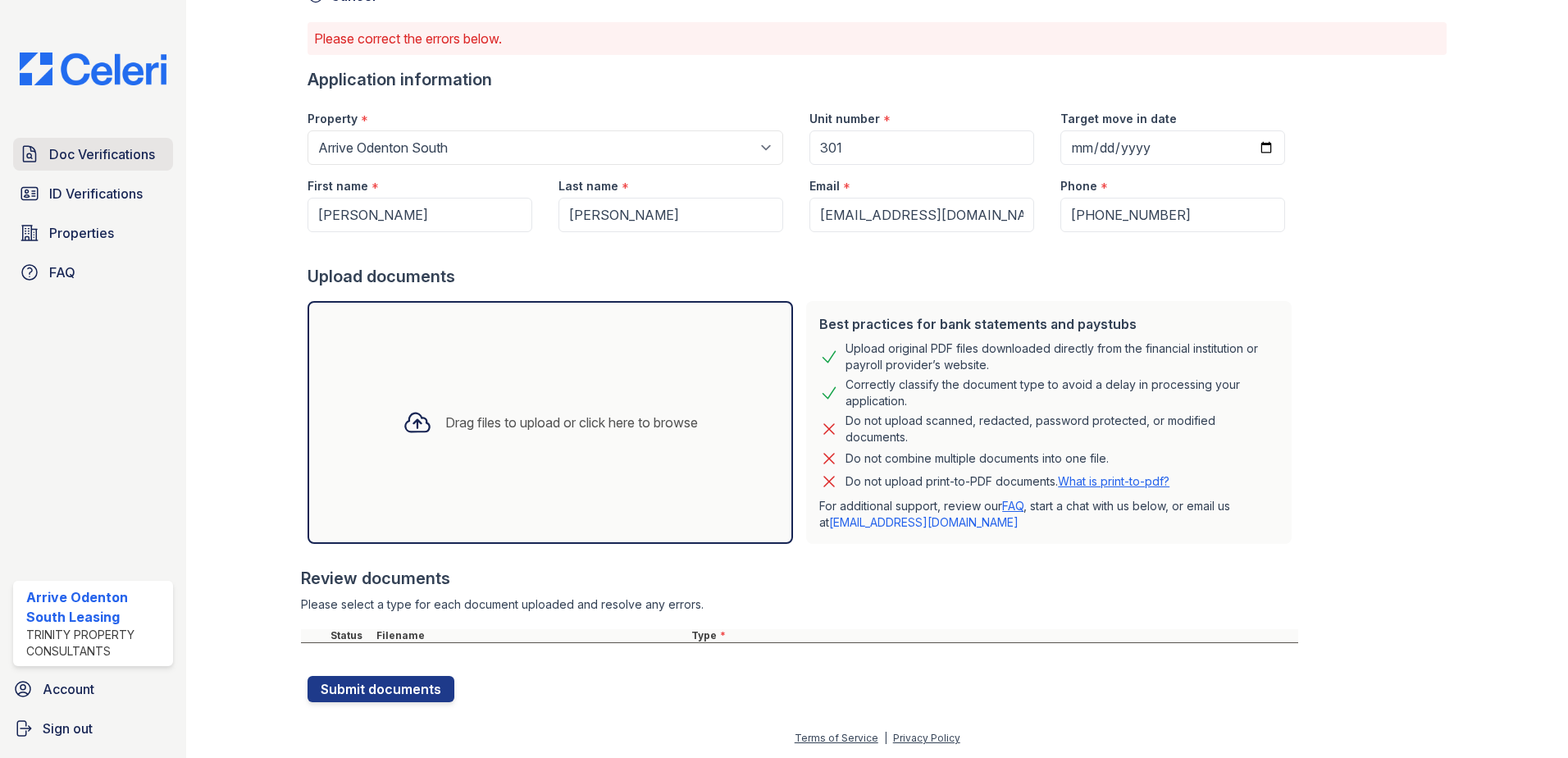
click at [88, 148] on span "Doc Verifications" at bounding box center [102, 154] width 105 height 20
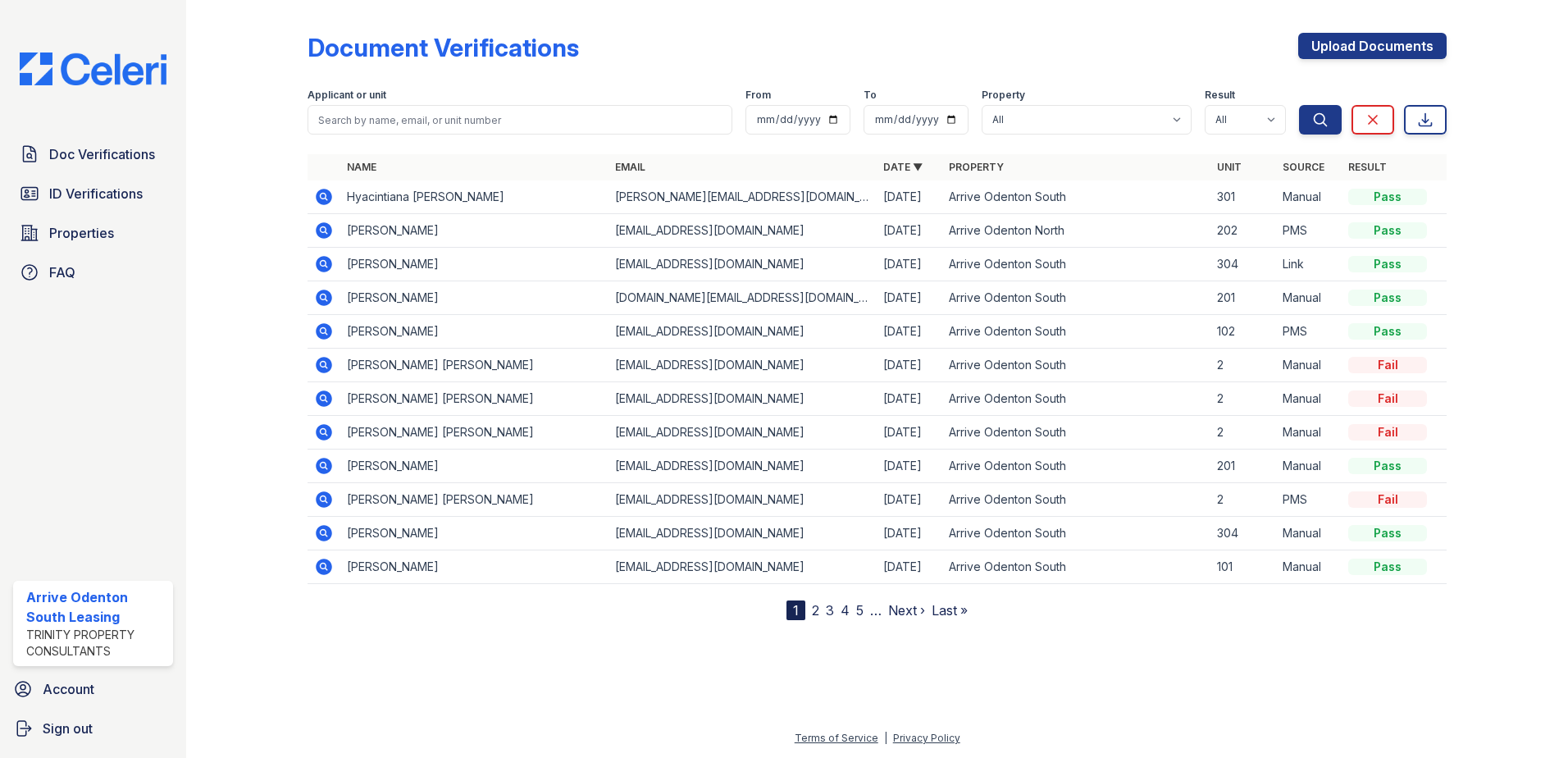
click at [318, 195] on icon at bounding box center [324, 197] width 17 height 17
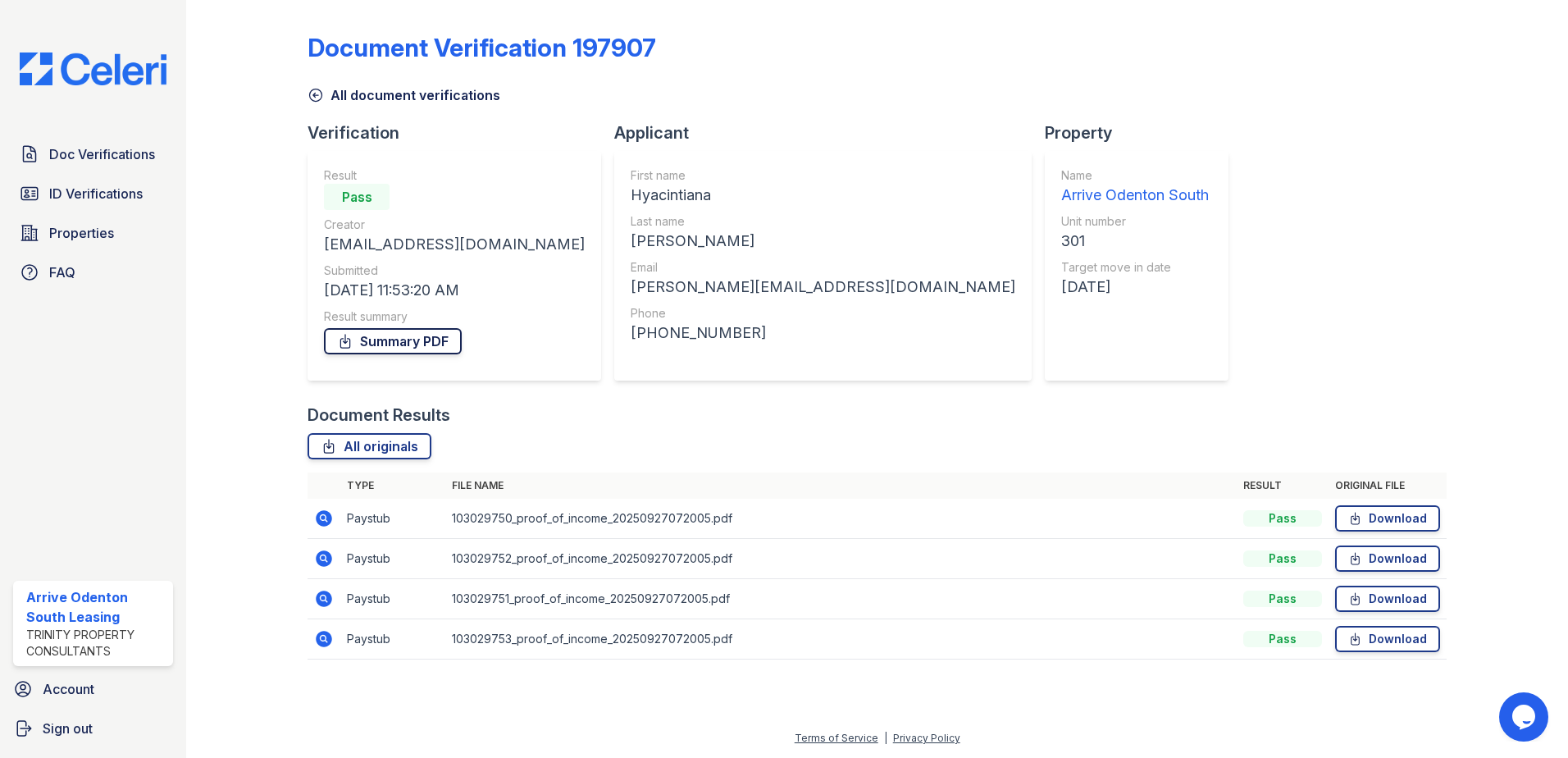
click at [415, 347] on link "Summary PDF" at bounding box center [392, 341] width 138 height 26
